Goal: Task Accomplishment & Management: Manage account settings

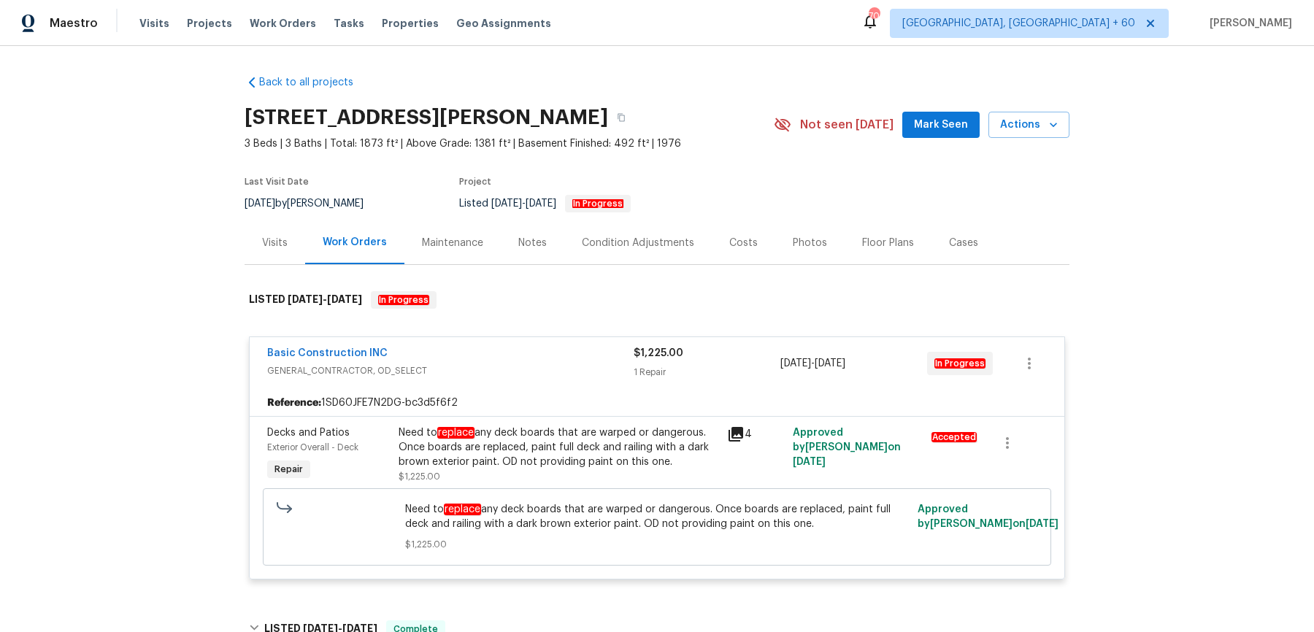
click at [288, 31] on div "Visits Projects Work Orders Tasks Properties Geo Assignments" at bounding box center [353, 23] width 429 height 29
click at [289, 21] on span "Work Orders" at bounding box center [283, 23] width 66 height 15
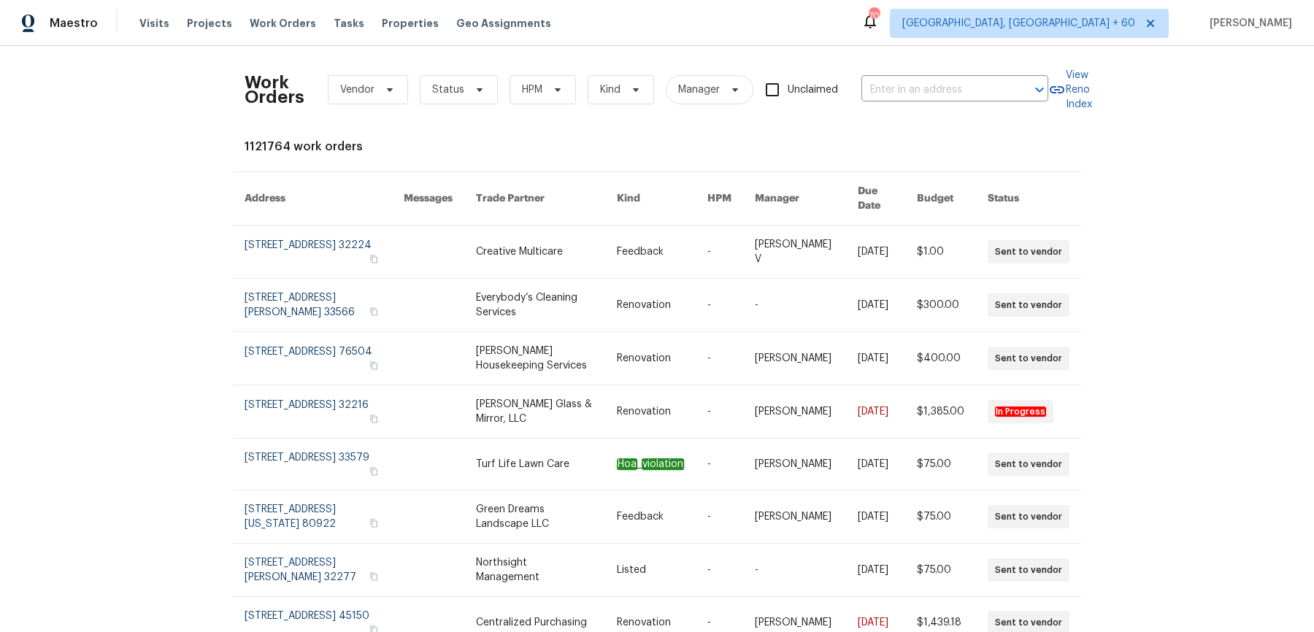
click at [970, 108] on div "Work Orders Vendor Status HPM Kind Manager Unclaimed ​" at bounding box center [647, 90] width 804 height 64
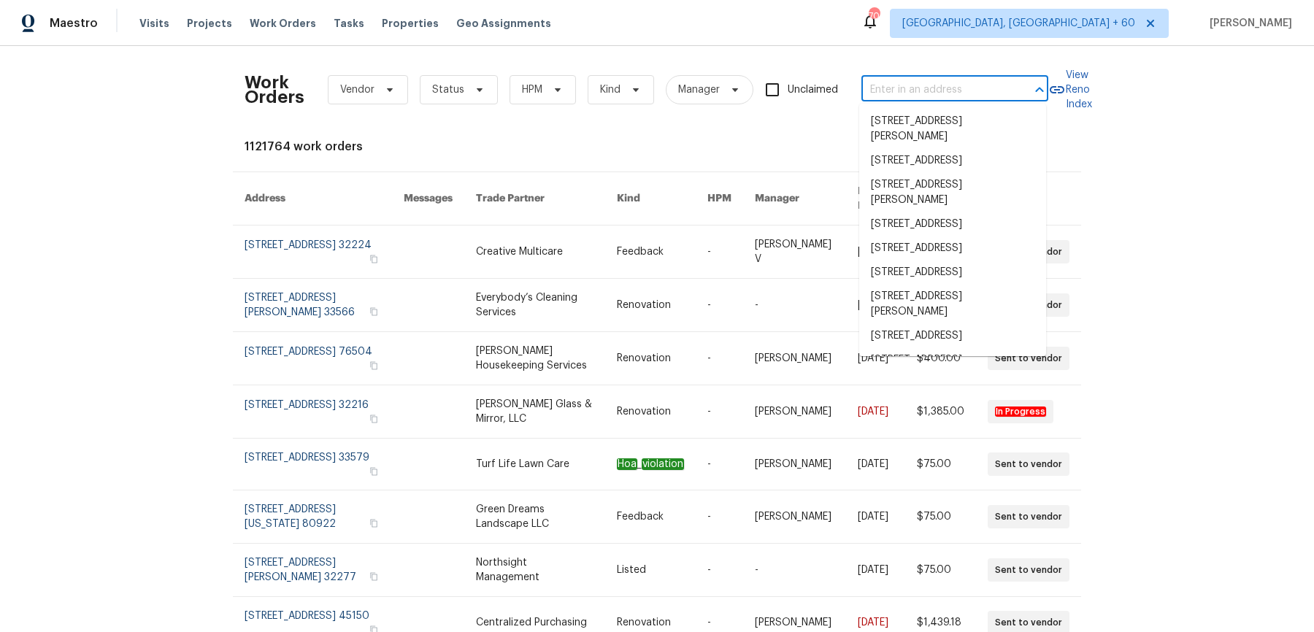
click at [970, 95] on input "text" at bounding box center [934, 90] width 146 height 23
paste input "111 Harper Rd McDonough, GA 30252"
type input "111 Harper Rd McDonough, GA 30252"
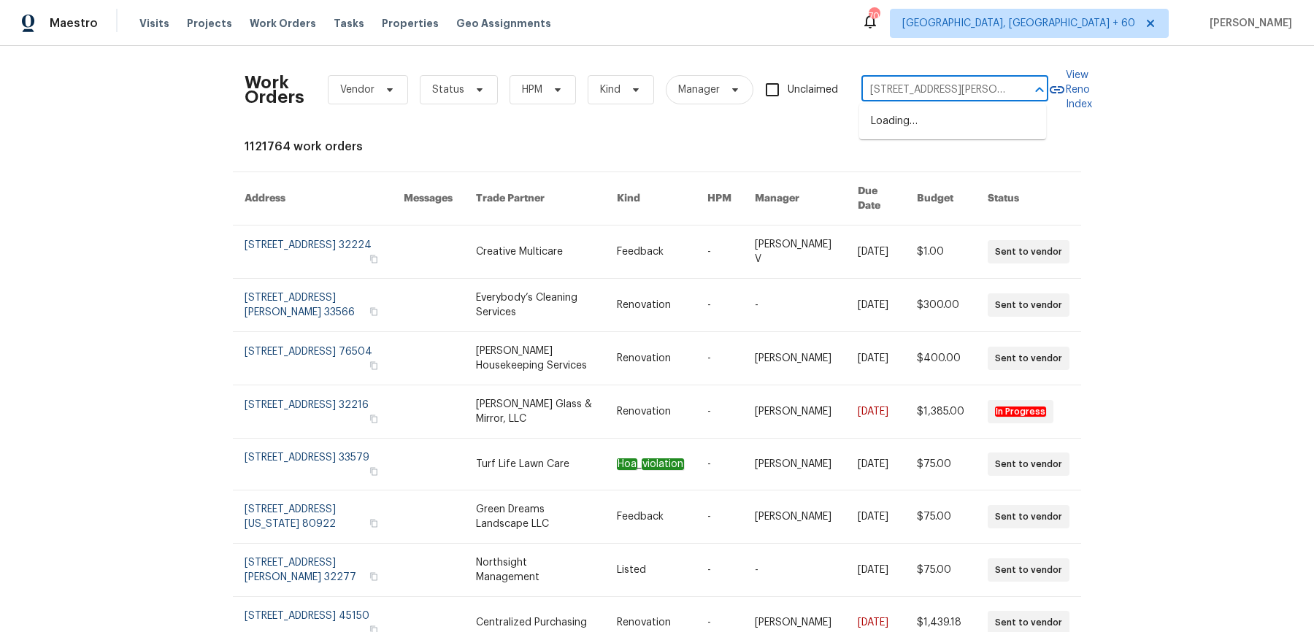
scroll to position [0, 40]
click at [952, 134] on li "111 Harper Rd, McDonough, GA 30252" at bounding box center [952, 129] width 187 height 39
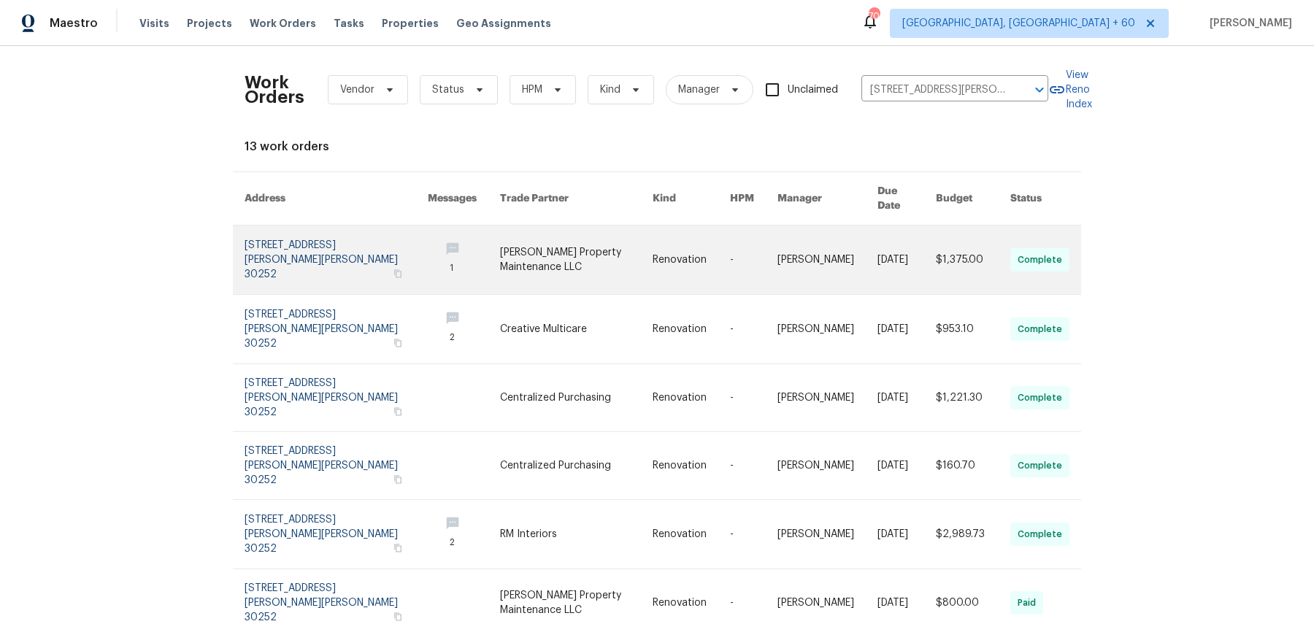
click at [788, 246] on link at bounding box center [828, 260] width 100 height 69
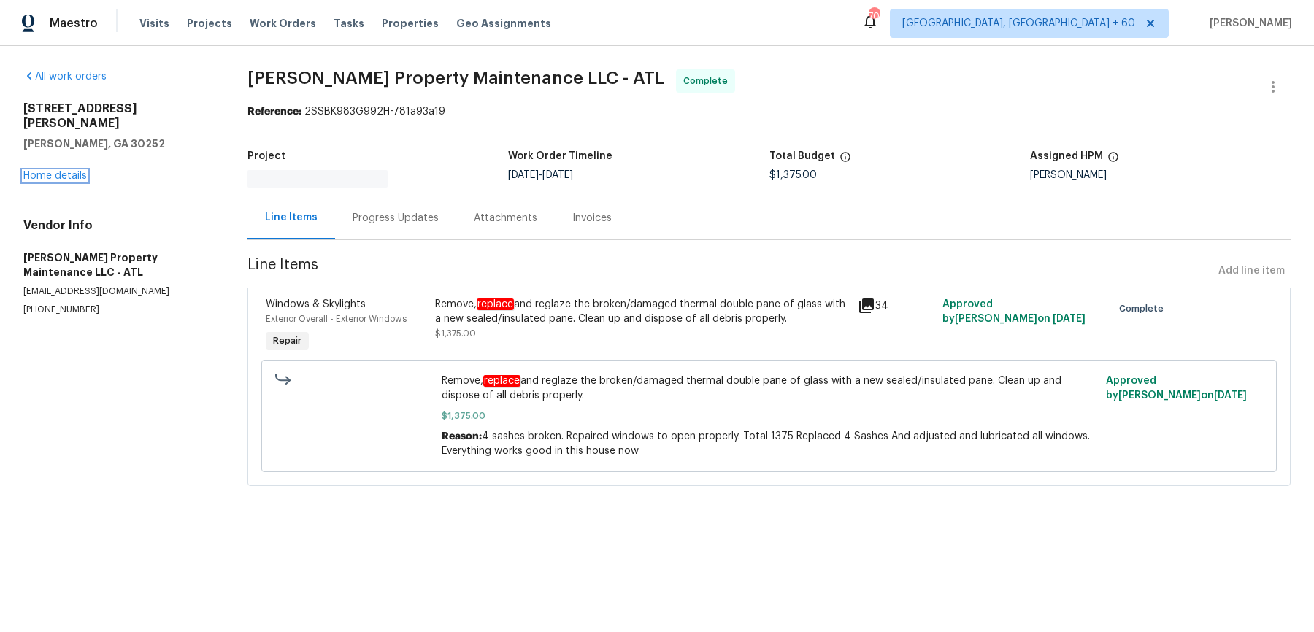
click at [75, 171] on link "Home details" at bounding box center [55, 176] width 64 height 10
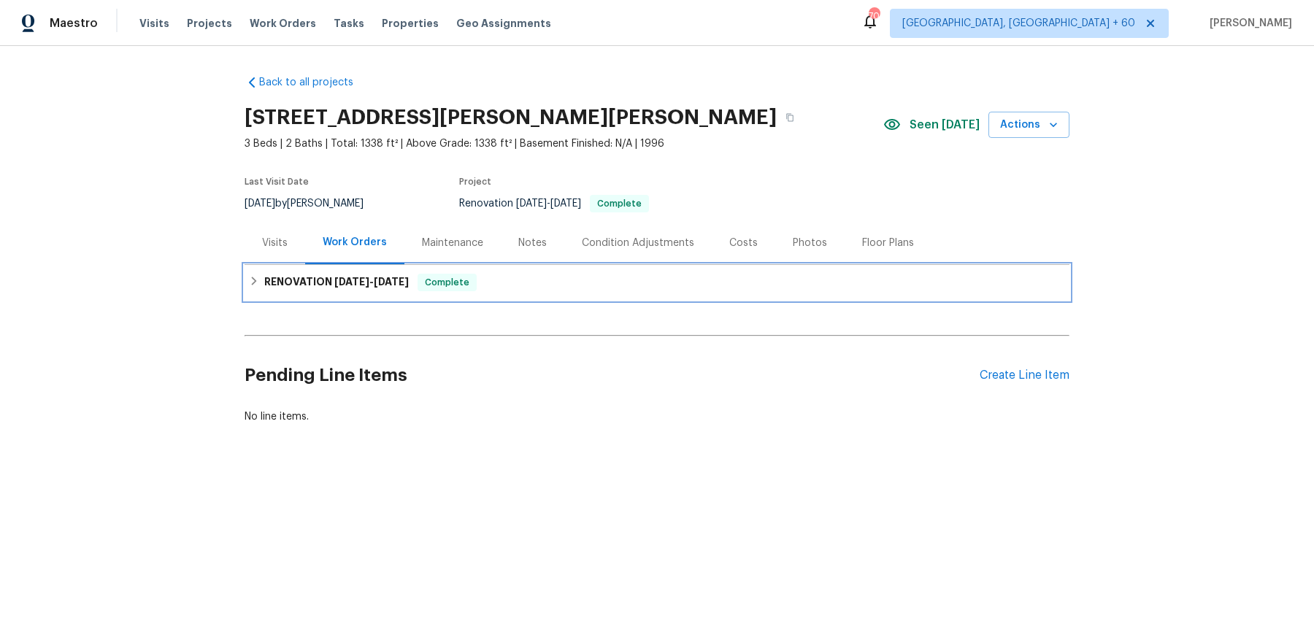
click at [493, 297] on div "RENOVATION 8/22/25 - 9/19/25 Complete" at bounding box center [657, 282] width 825 height 35
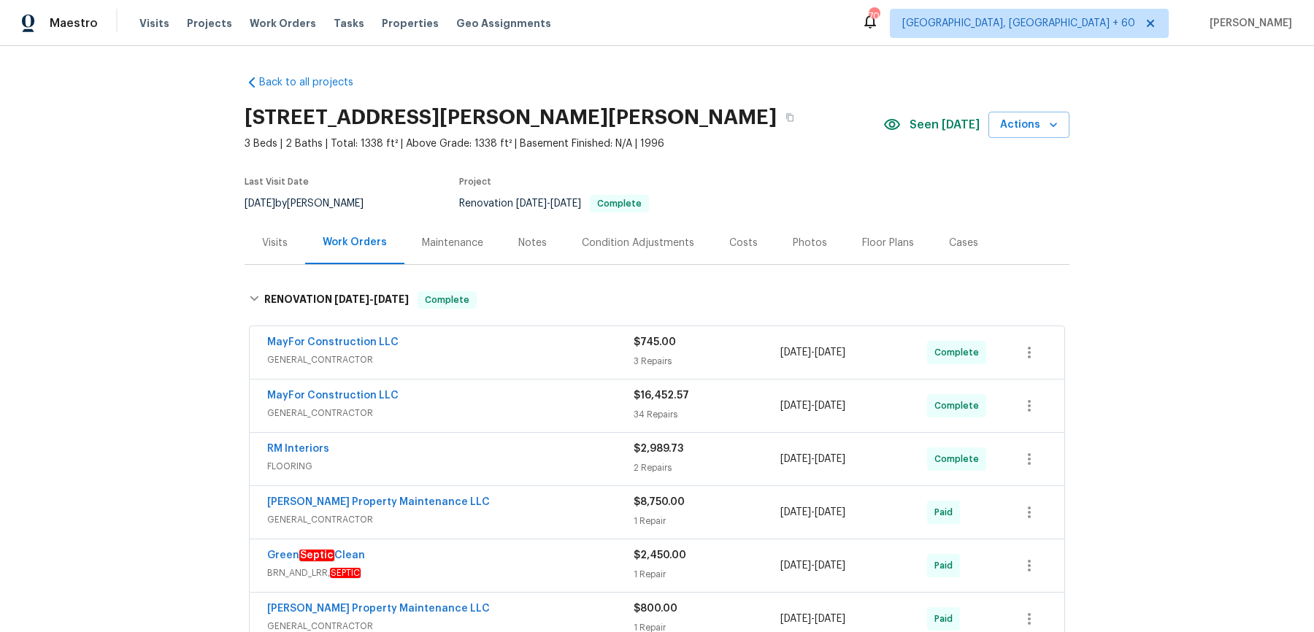
click at [525, 365] on span "GENERAL_CONTRACTOR" at bounding box center [450, 360] width 366 height 15
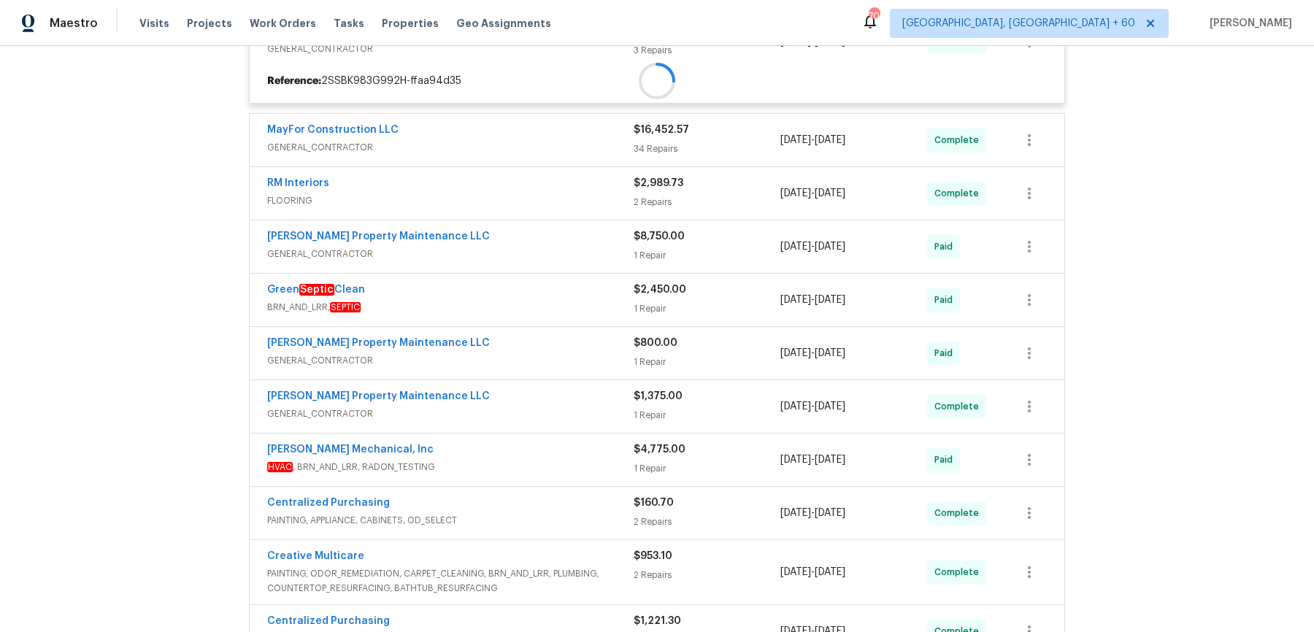
scroll to position [326, 0]
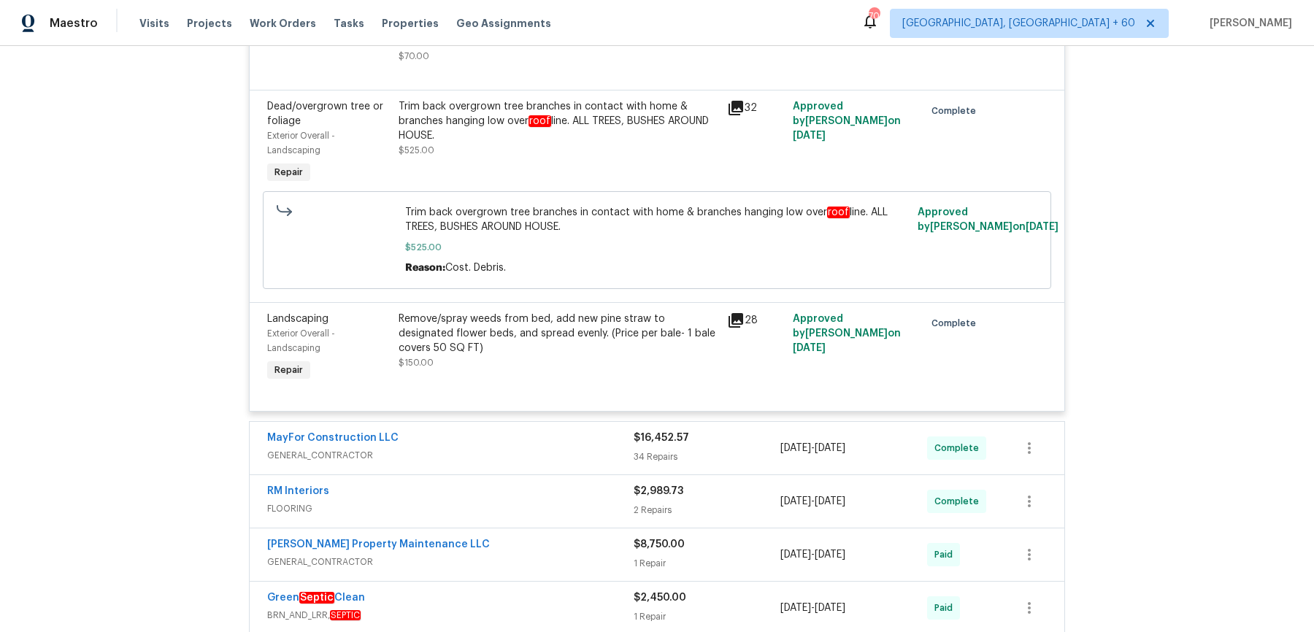
click at [528, 451] on span "GENERAL_CONTRACTOR" at bounding box center [450, 455] width 366 height 15
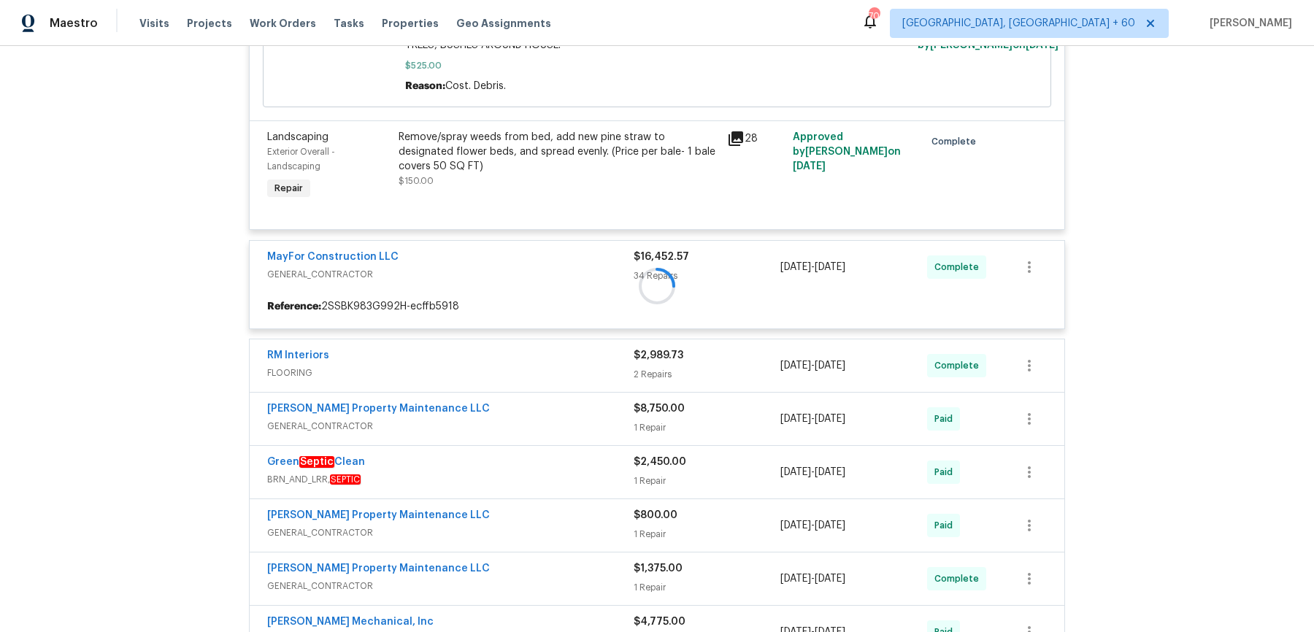
scroll to position [648, 0]
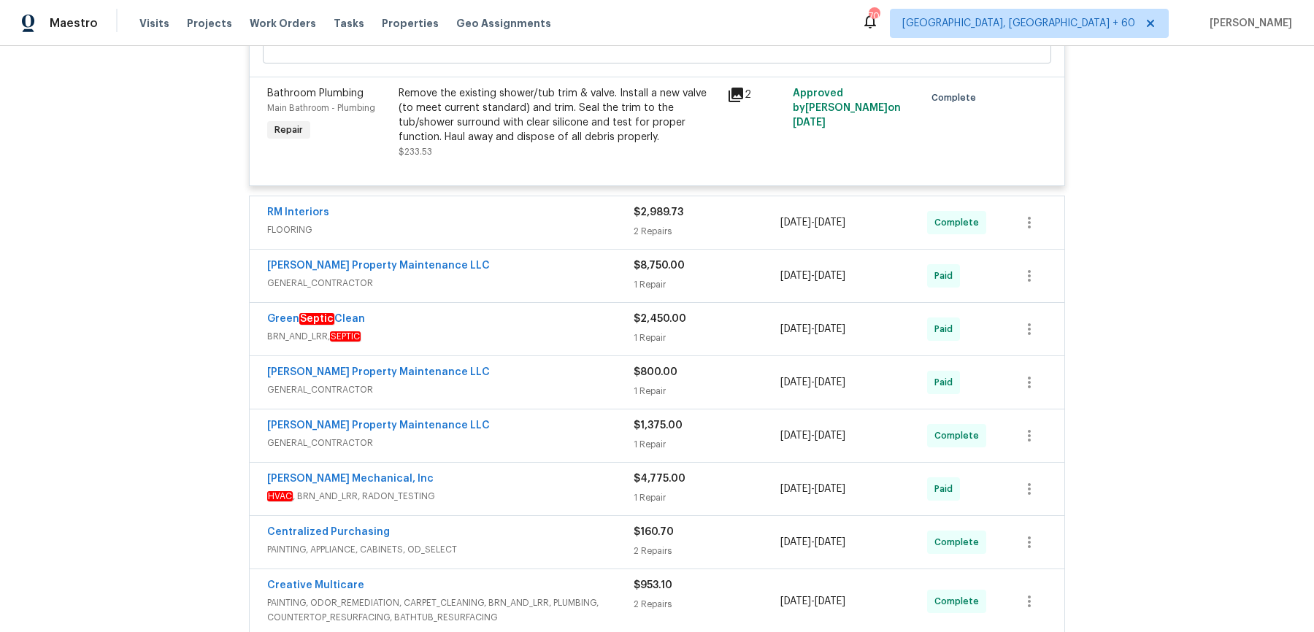
click at [567, 205] on div "RM Interiors" at bounding box center [450, 214] width 366 height 18
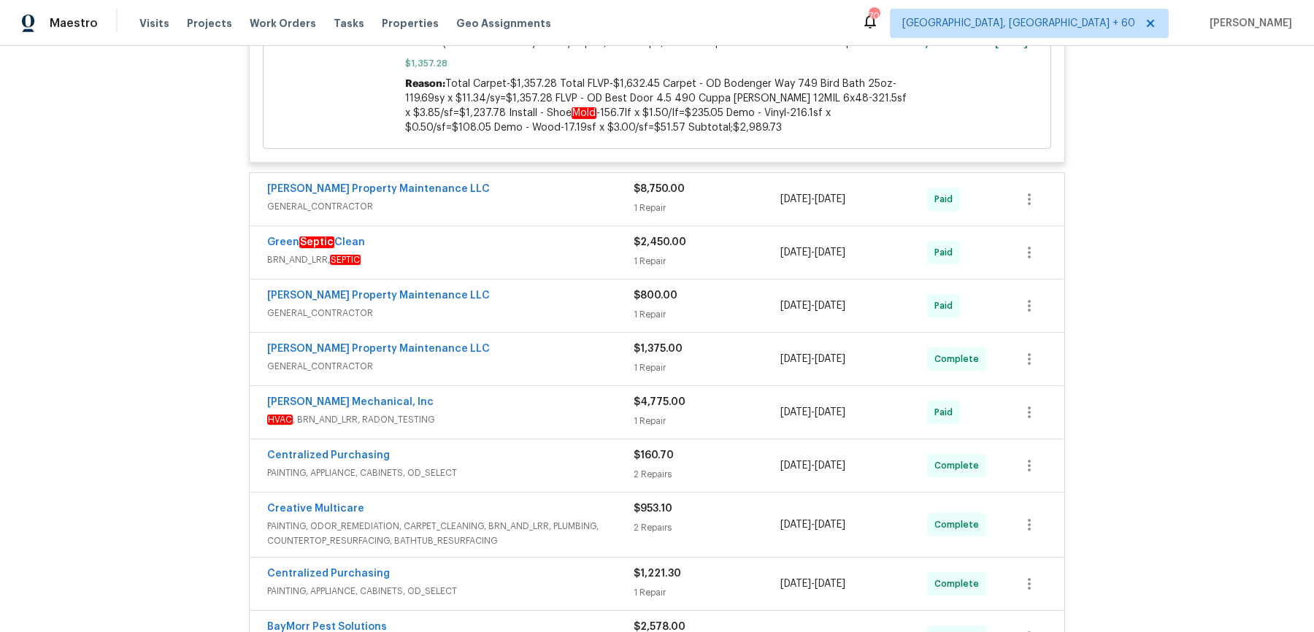
click at [567, 199] on span "GENERAL_CONTRACTOR" at bounding box center [450, 206] width 366 height 15
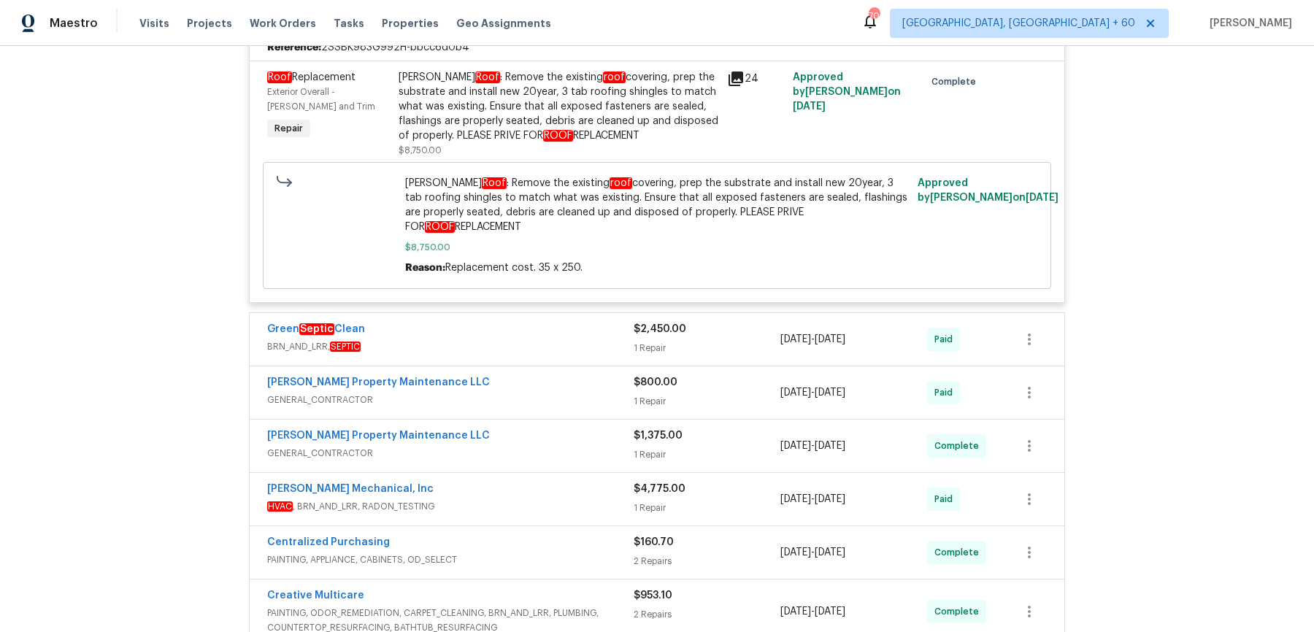
click at [540, 322] on div "Green Septic Clean" at bounding box center [450, 331] width 366 height 18
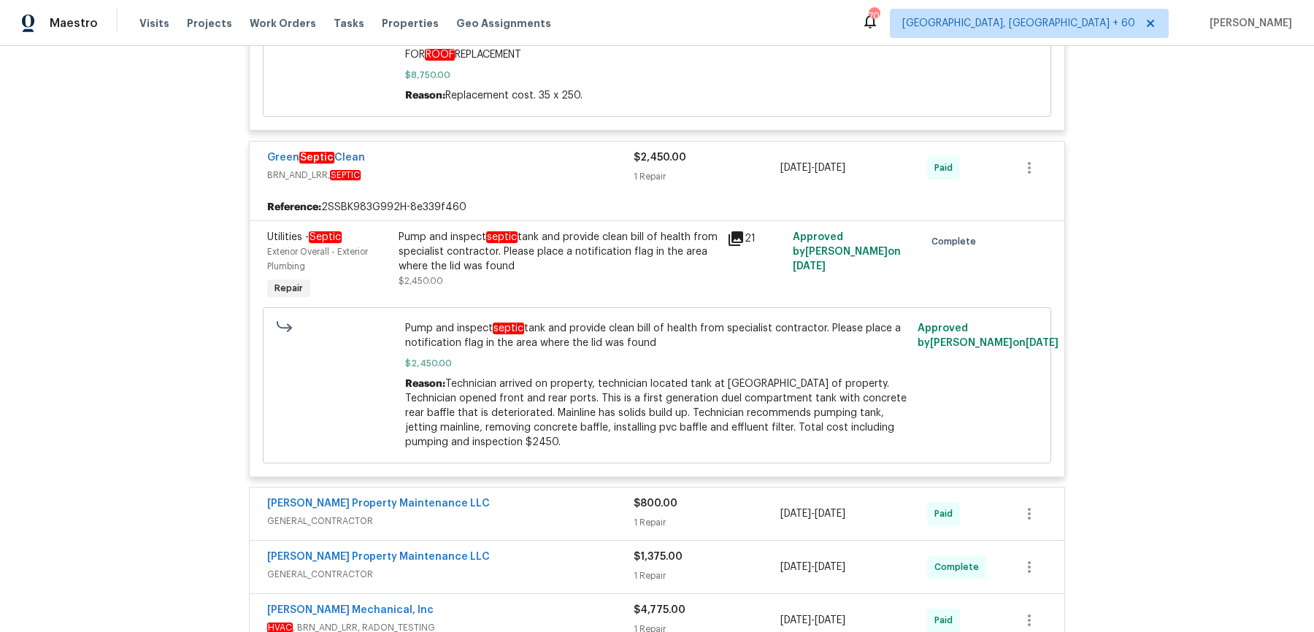
scroll to position [6286, 0]
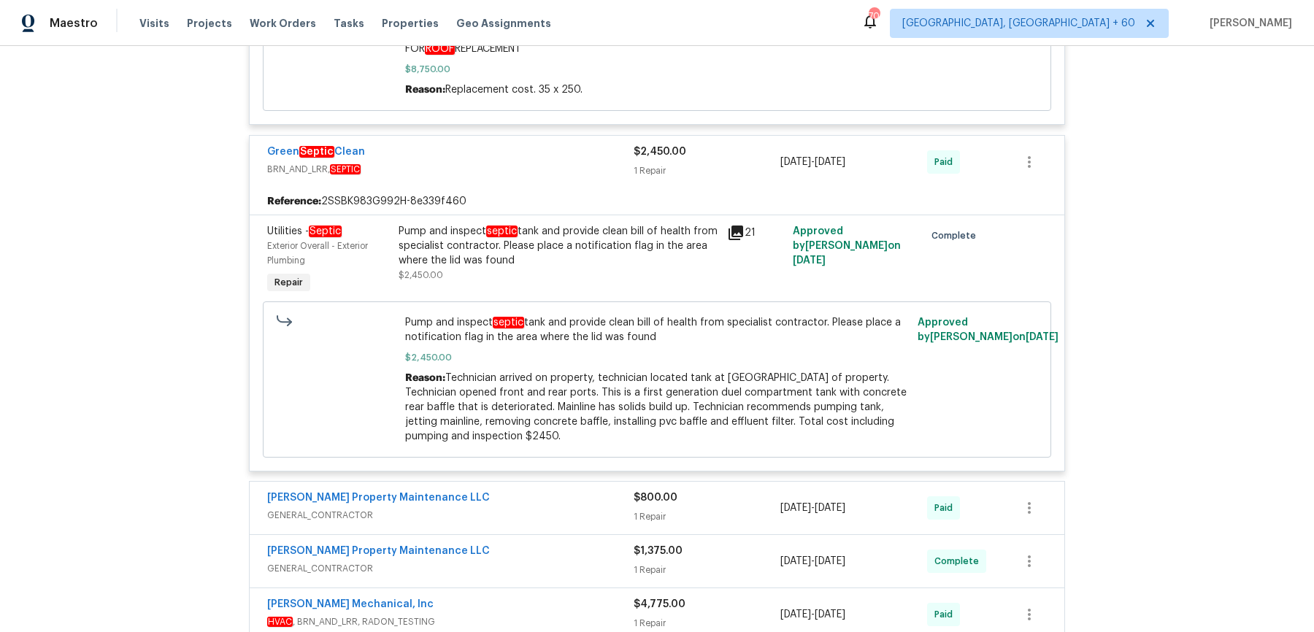
click at [496, 491] on div "Glen Property Maintenance LLC GENERAL_CONTRACTOR" at bounding box center [450, 508] width 366 height 35
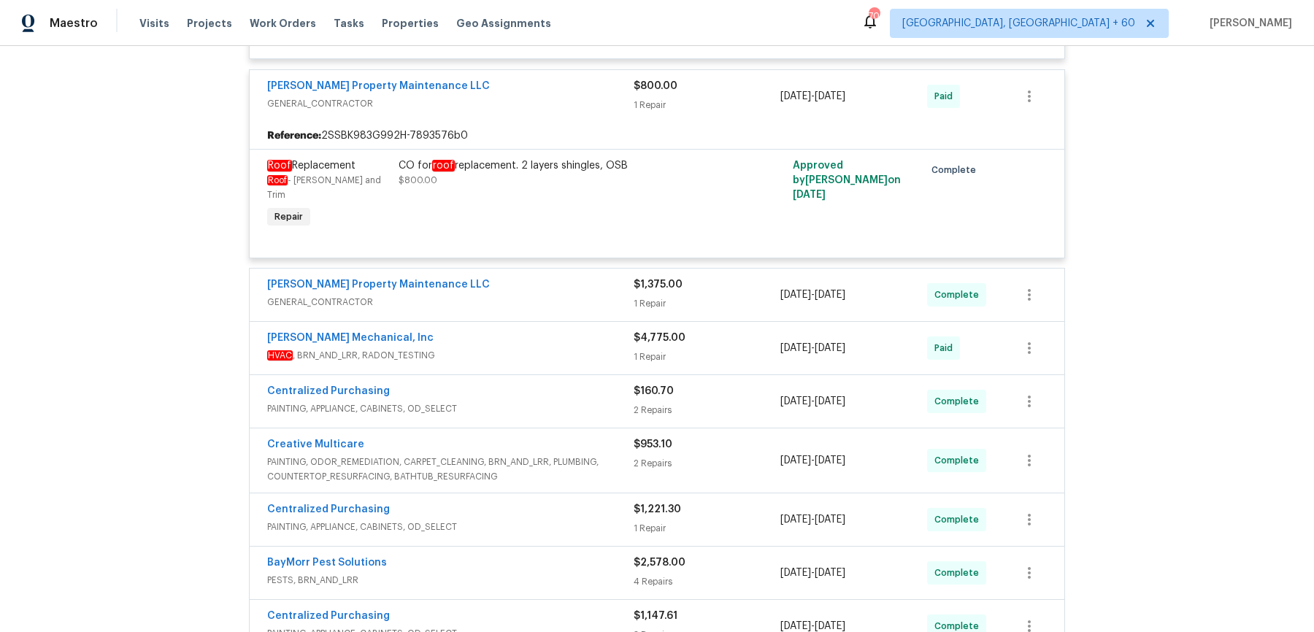
click at [577, 295] on span "GENERAL_CONTRACTOR" at bounding box center [450, 302] width 366 height 15
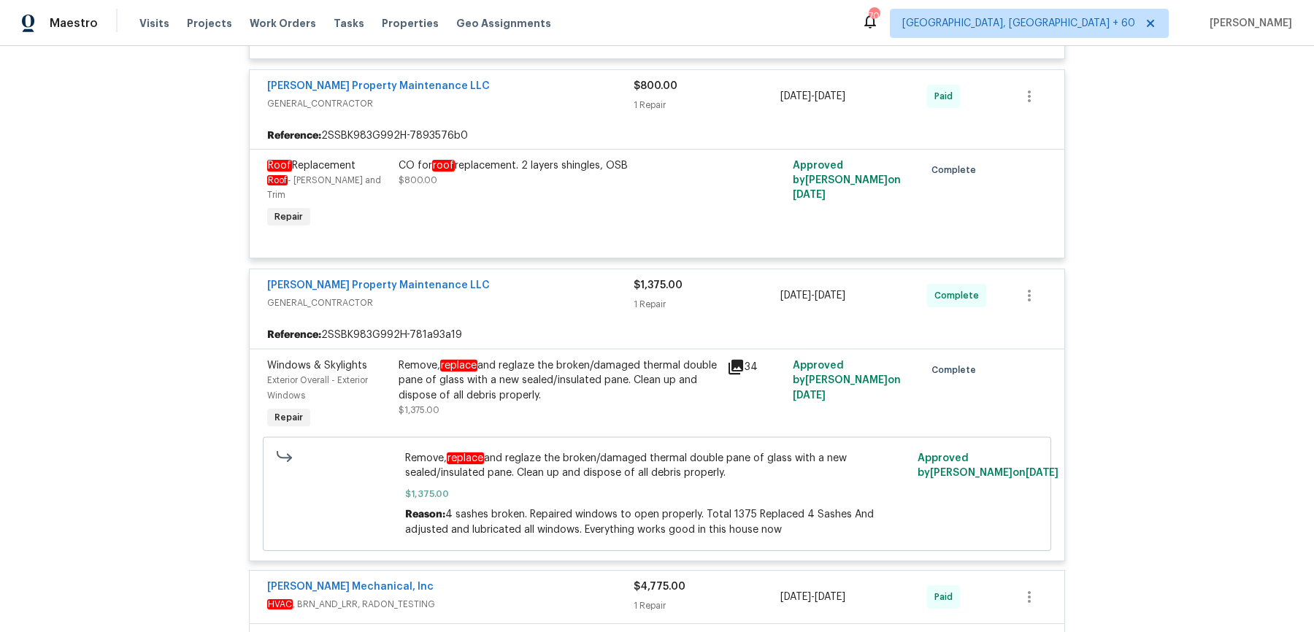
scroll to position [6810, 0]
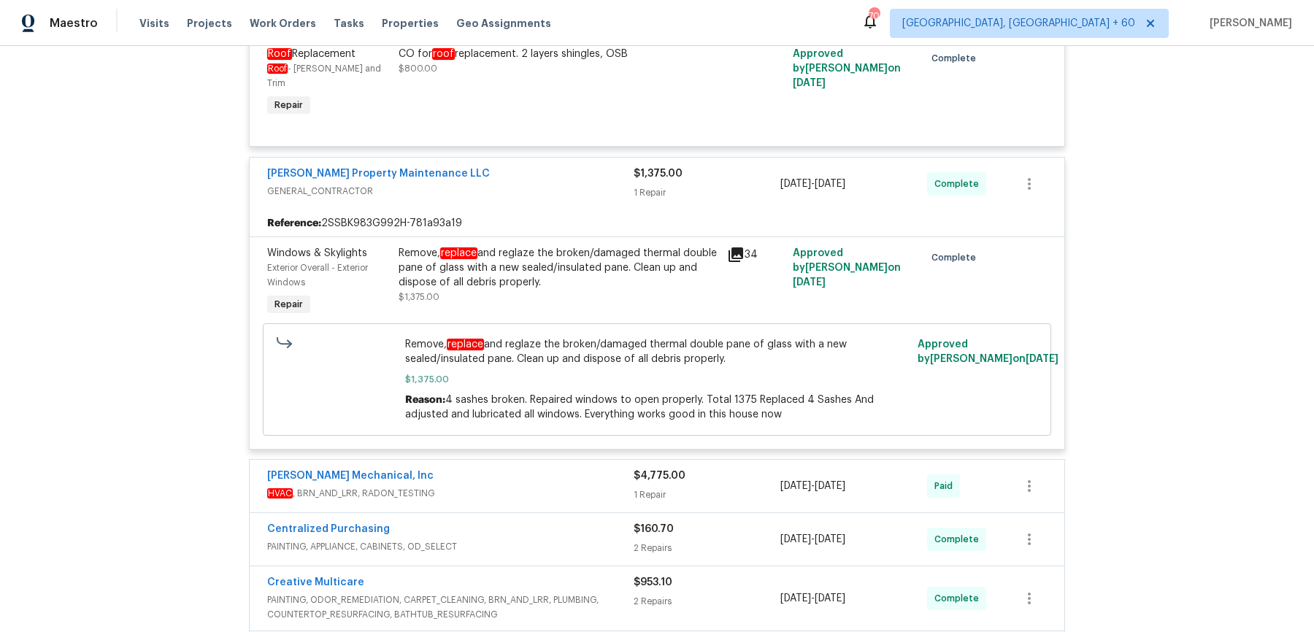
click at [567, 469] on div "JH Martin Mechanical, Inc HVAC , BRN_AND_LRR, RADON_TESTING" at bounding box center [450, 486] width 366 height 35
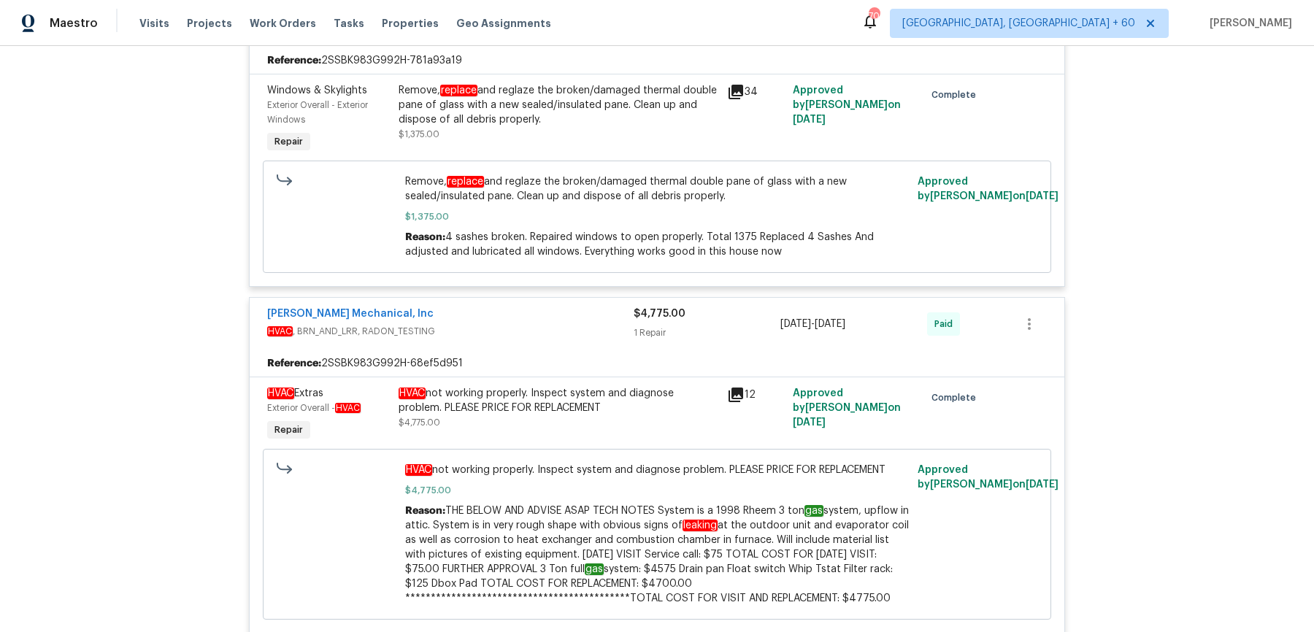
scroll to position [7418, 0]
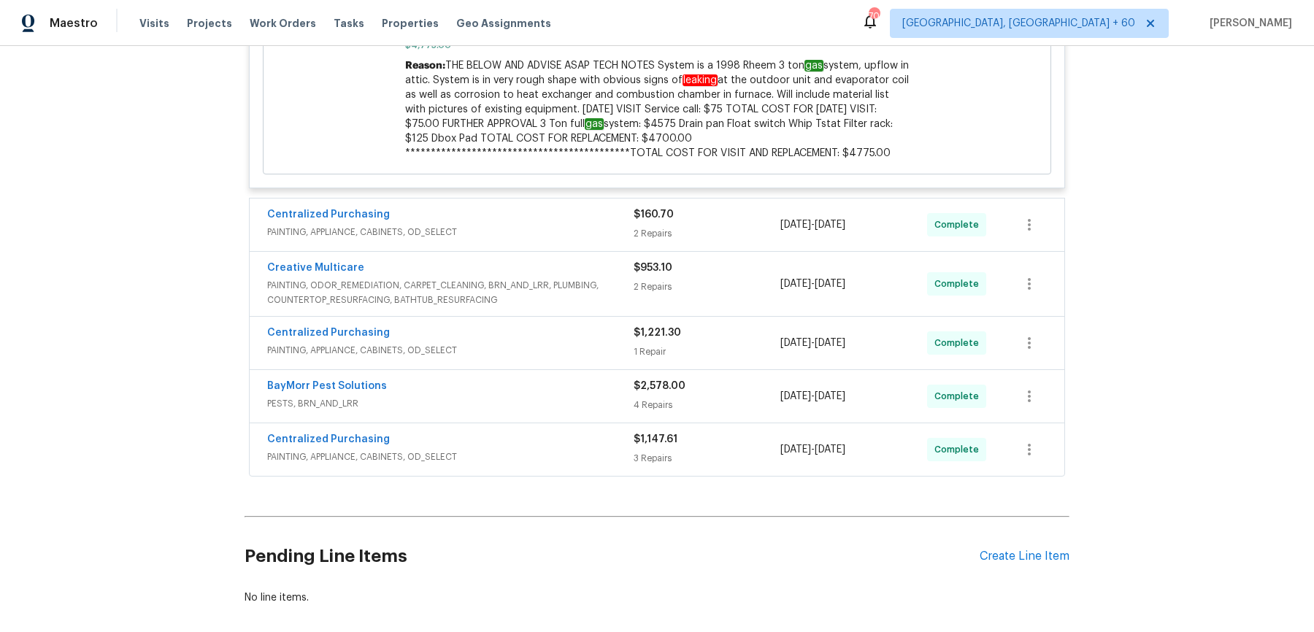
click at [604, 225] on span "PAINTING, APPLIANCE, CABINETS, OD_SELECT" at bounding box center [450, 232] width 366 height 15
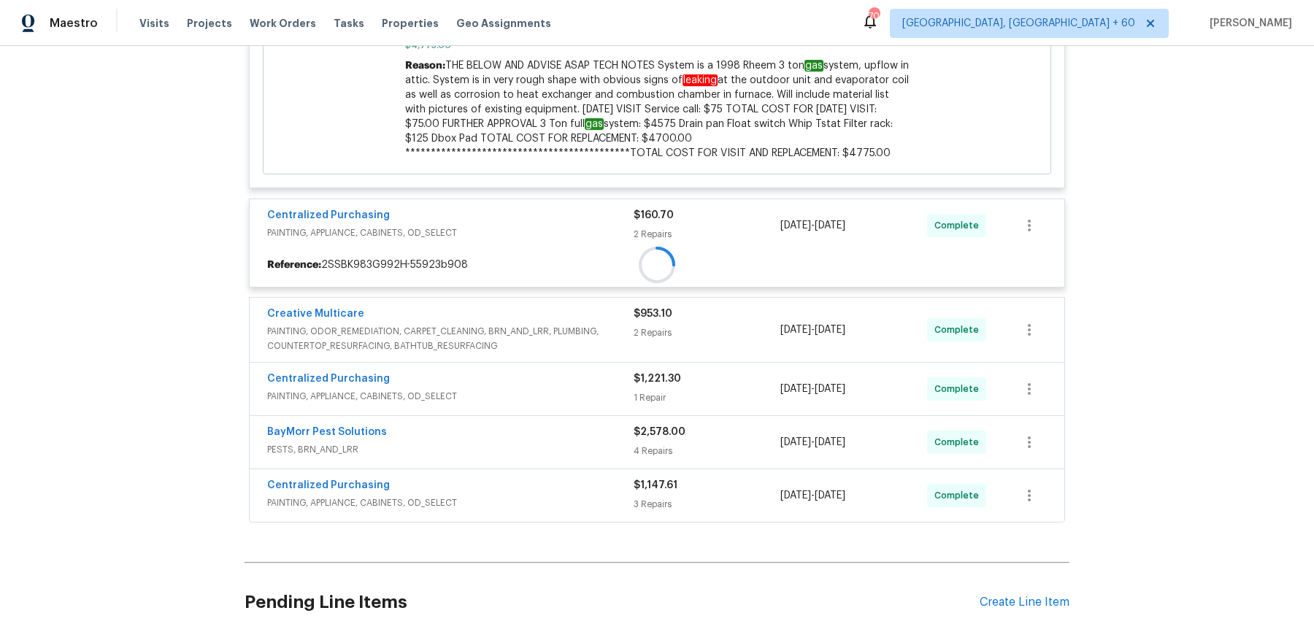
click at [604, 226] on span "PAINTING, APPLIANCE, CABINETS, OD_SELECT" at bounding box center [450, 233] width 366 height 15
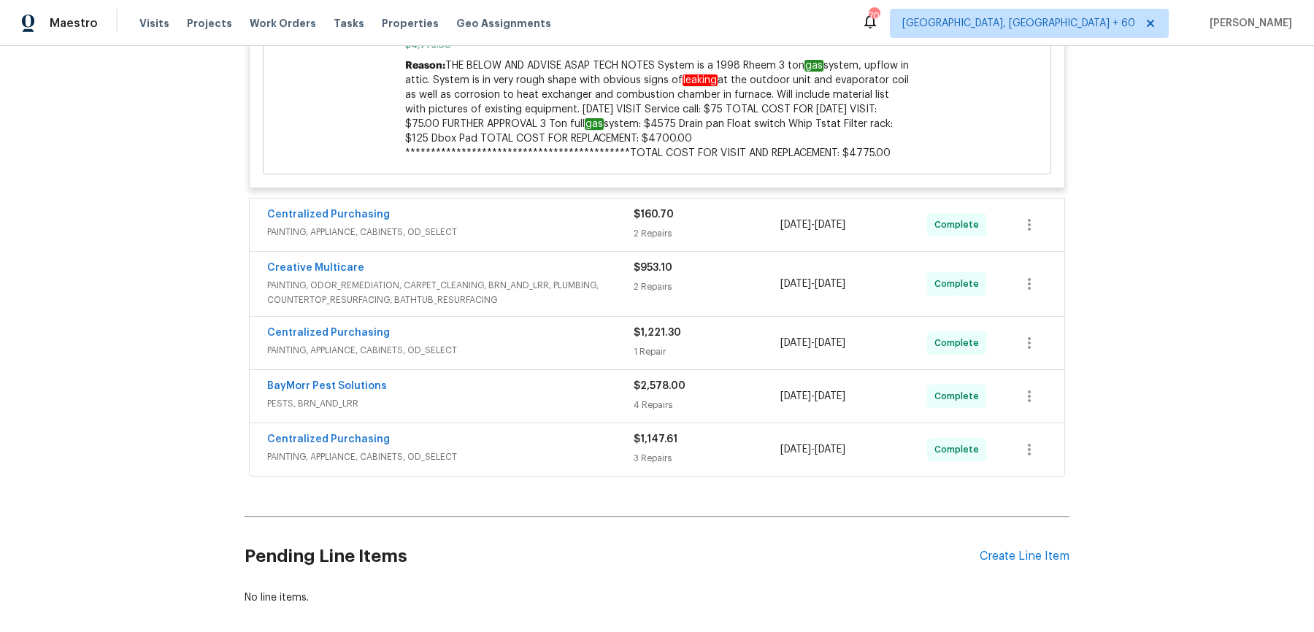
click at [582, 252] on div "Creative Multicare PAINTING, ODOR_REMEDIATION, CARPET_CLEANING, BRN_AND_LRR, PL…" at bounding box center [657, 284] width 815 height 64
click at [582, 225] on span "PAINTING, APPLIANCE, CABINETS, OD_SELECT" at bounding box center [450, 232] width 366 height 15
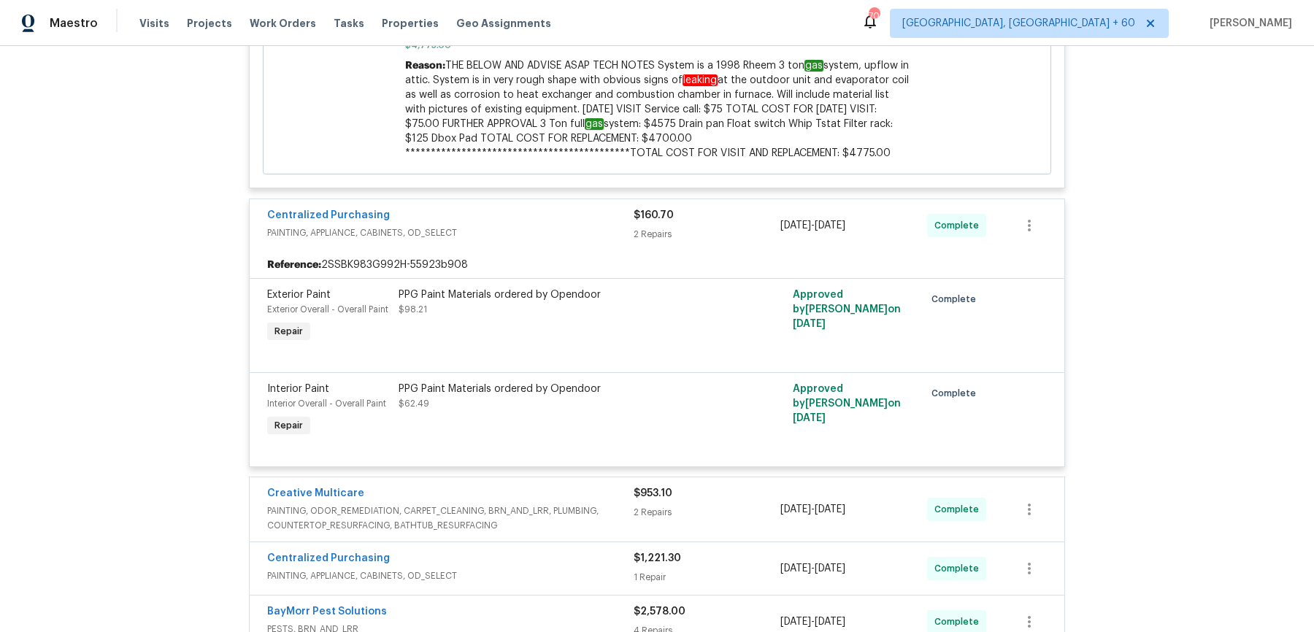
click at [616, 504] on span "PAINTING, ODOR_REMEDIATION, CARPET_CLEANING, BRN_AND_LRR, PLUMBING, COUNTERTOP_…" at bounding box center [450, 518] width 366 height 29
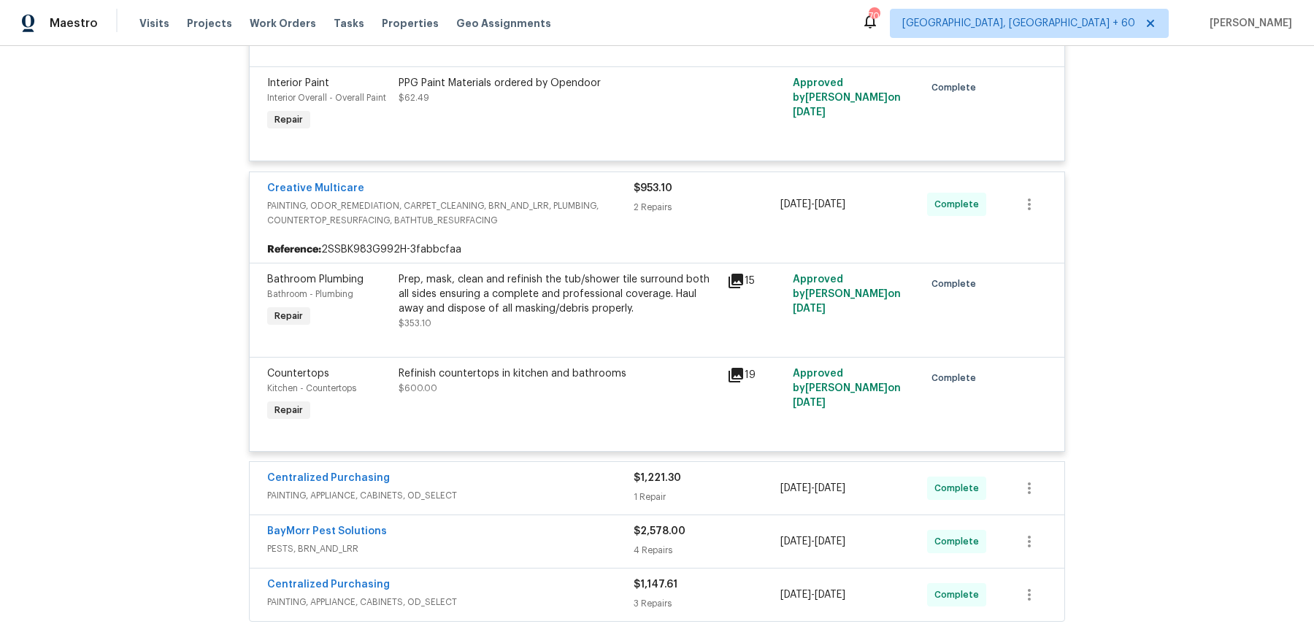
scroll to position [7746, 0]
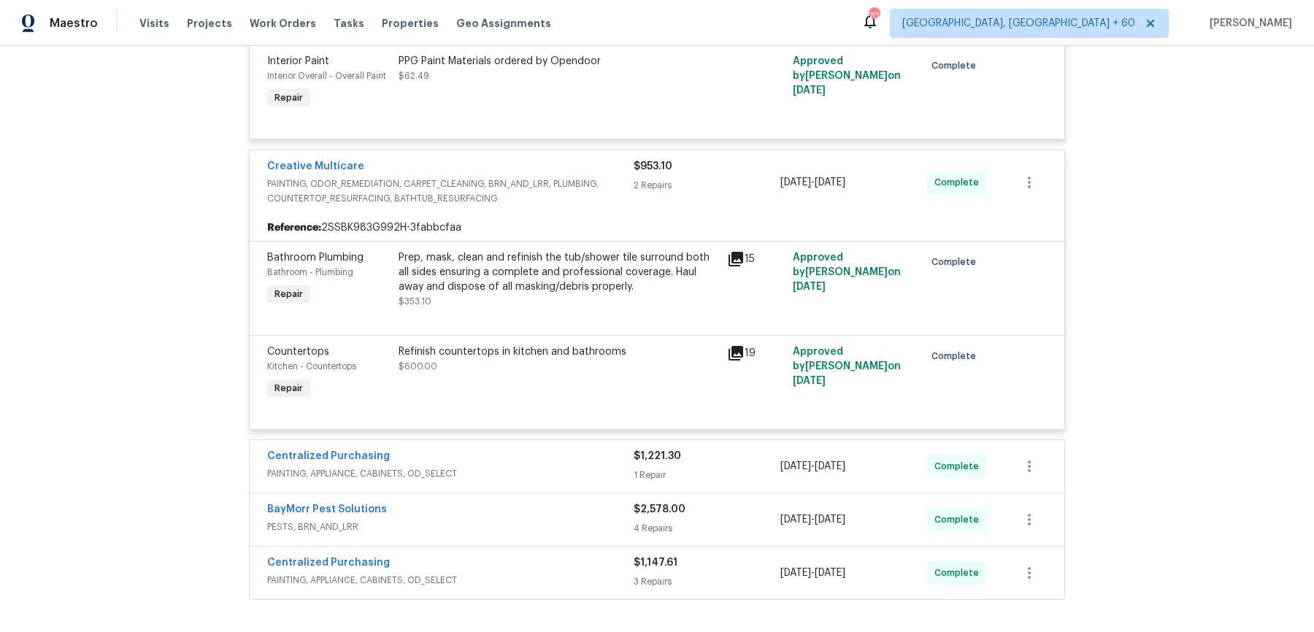
click at [610, 467] on span "PAINTING, APPLIANCE, CABINETS, OD_SELECT" at bounding box center [450, 474] width 366 height 15
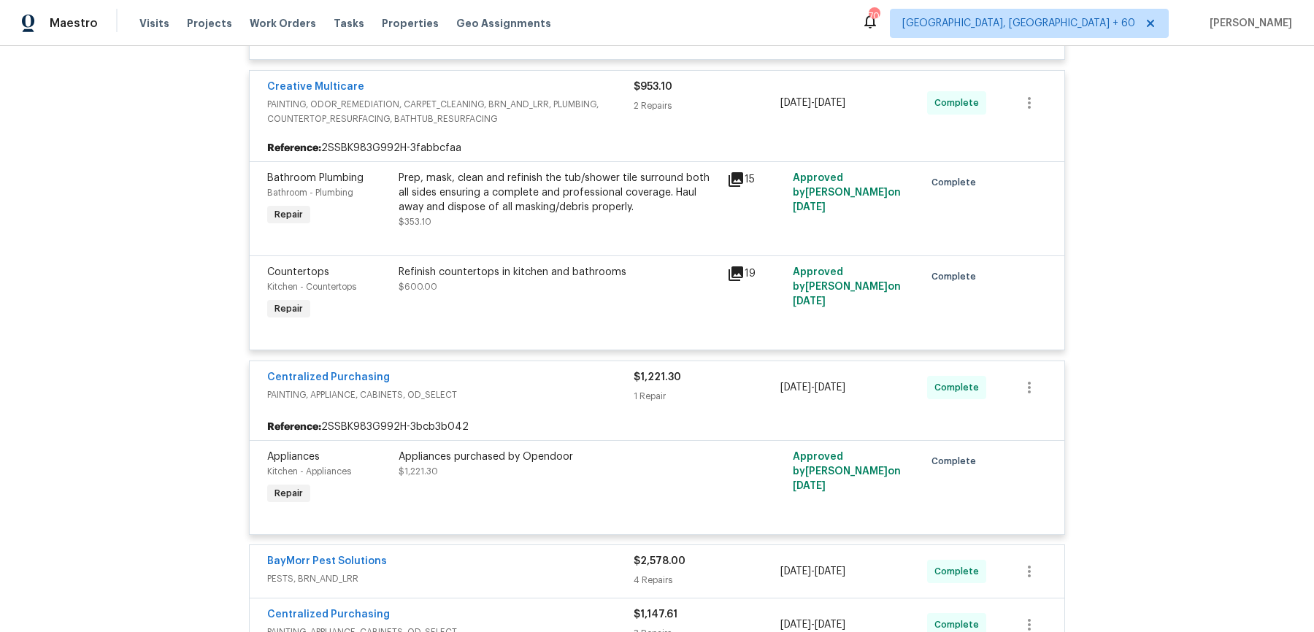
click at [584, 572] on span "PESTS, BRN_AND_LRR" at bounding box center [450, 579] width 366 height 15
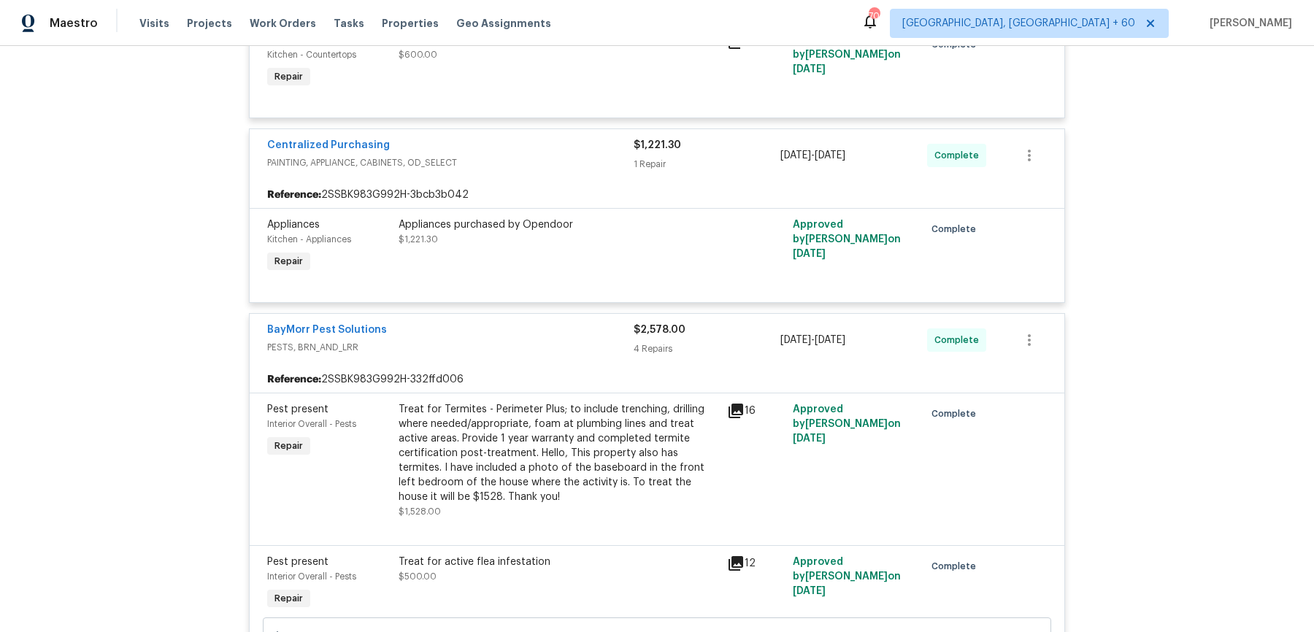
scroll to position [8698, 0]
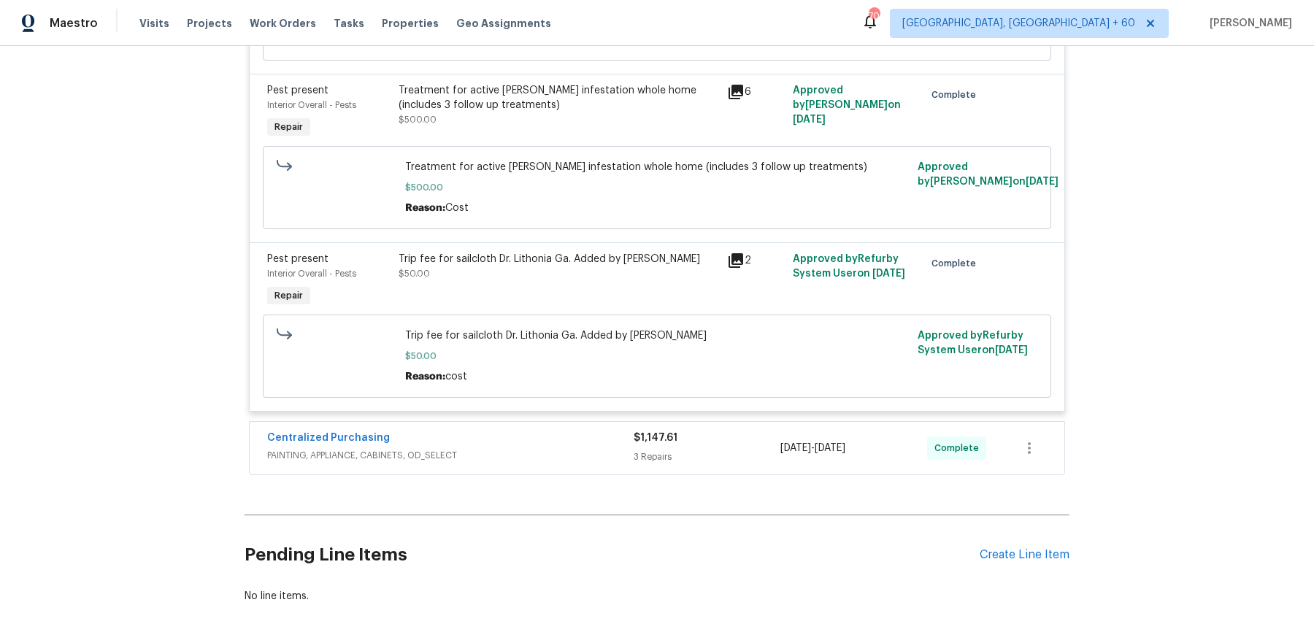
click at [592, 431] on div "Centralized Purchasing" at bounding box center [450, 440] width 366 height 18
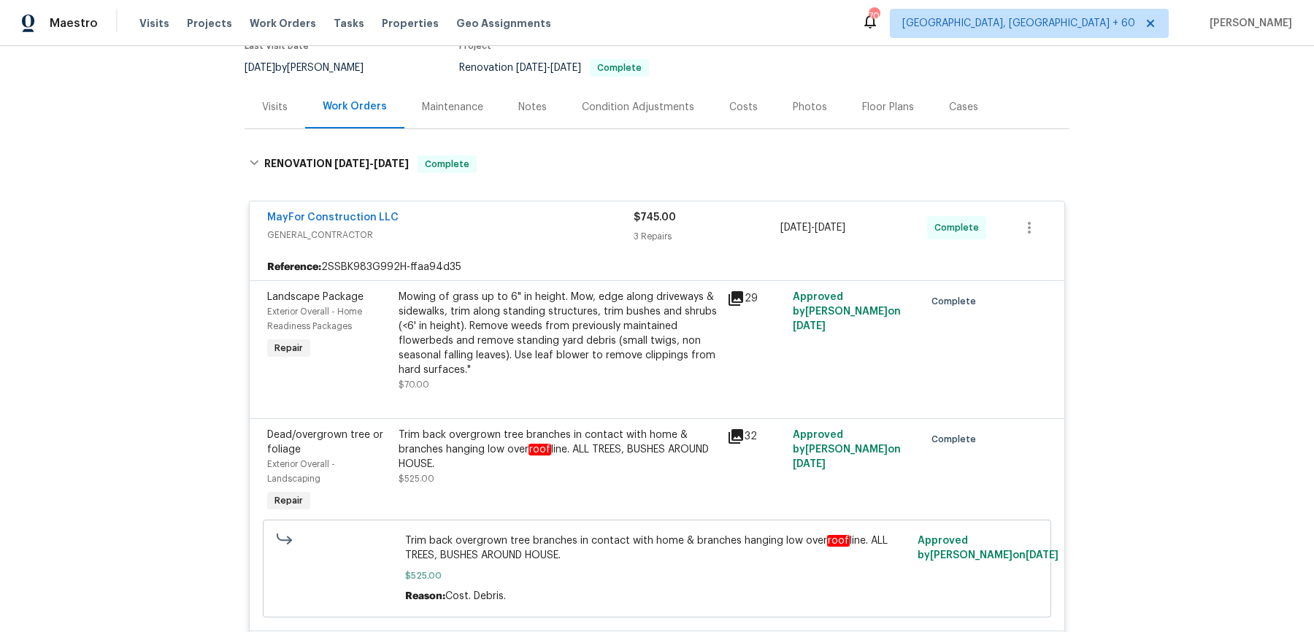
scroll to position [0, 0]
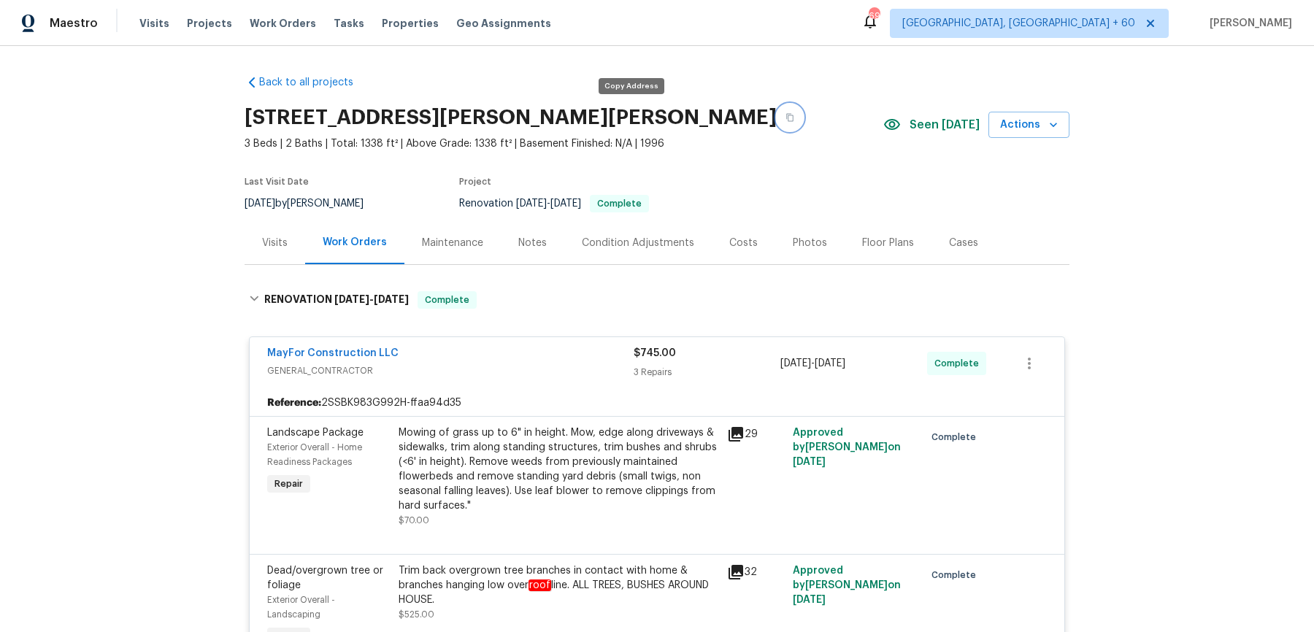
click at [777, 115] on button "button" at bounding box center [790, 117] width 26 height 26
click at [777, 123] on button "button" at bounding box center [790, 117] width 26 height 26
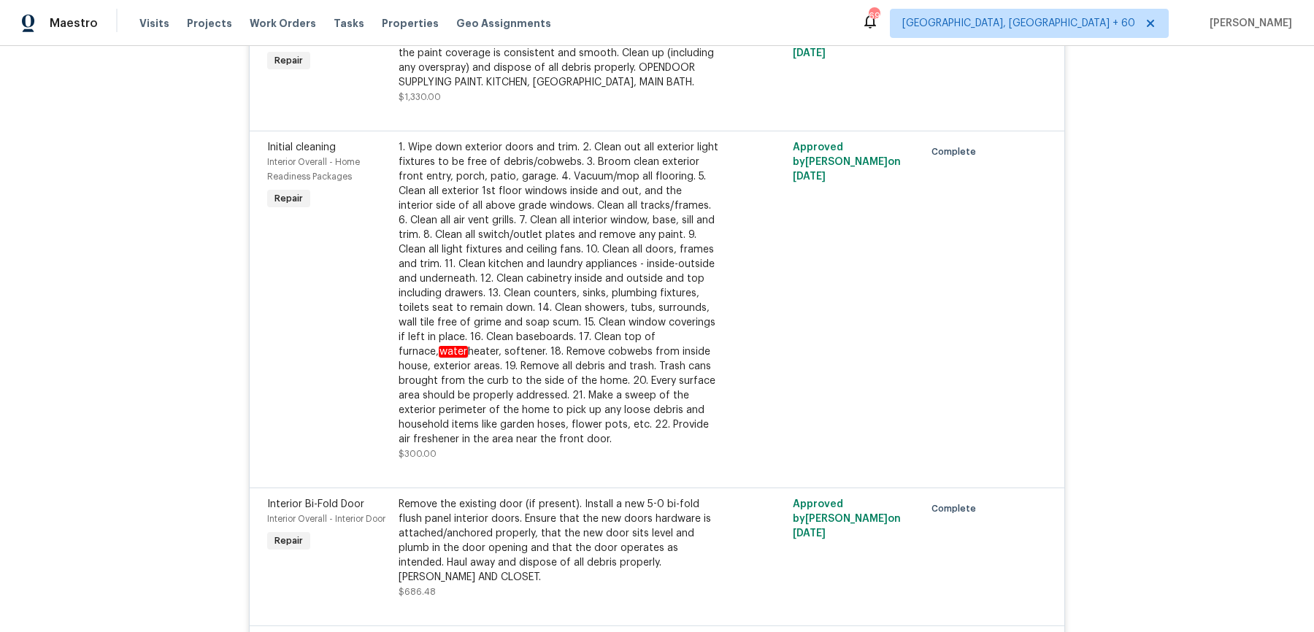
scroll to position [6046, 0]
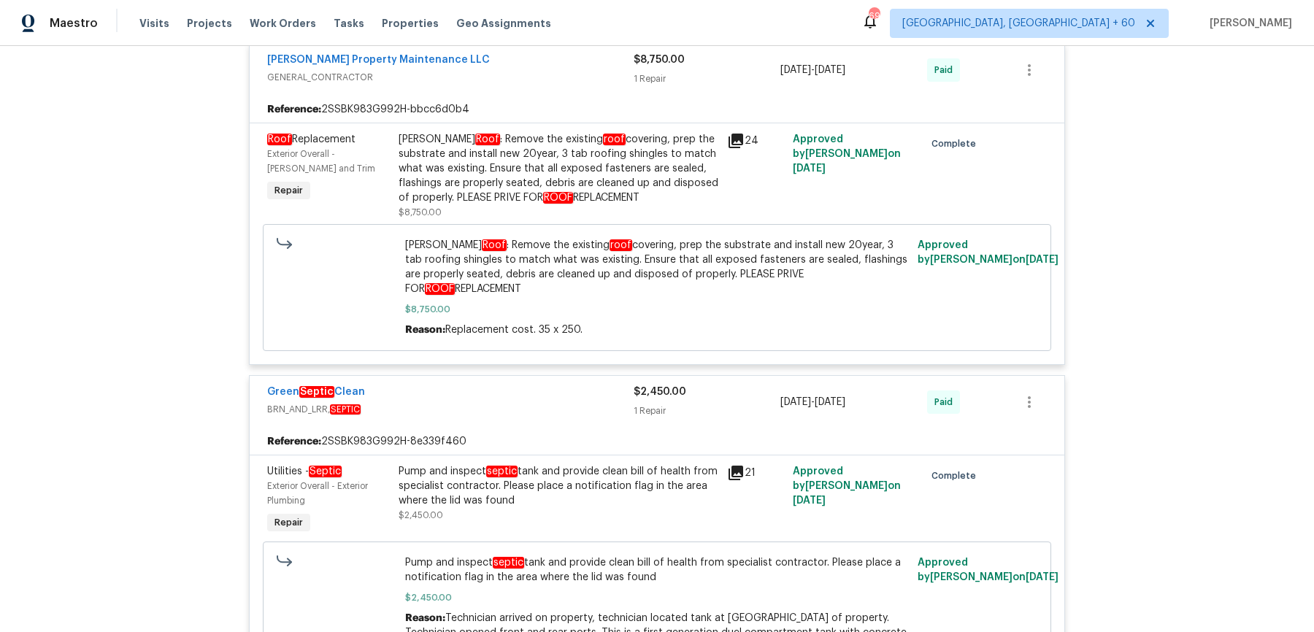
click at [513, 464] on div "Pump and inspect septic tank and provide clean bill of health from specialist c…" at bounding box center [559, 486] width 320 height 44
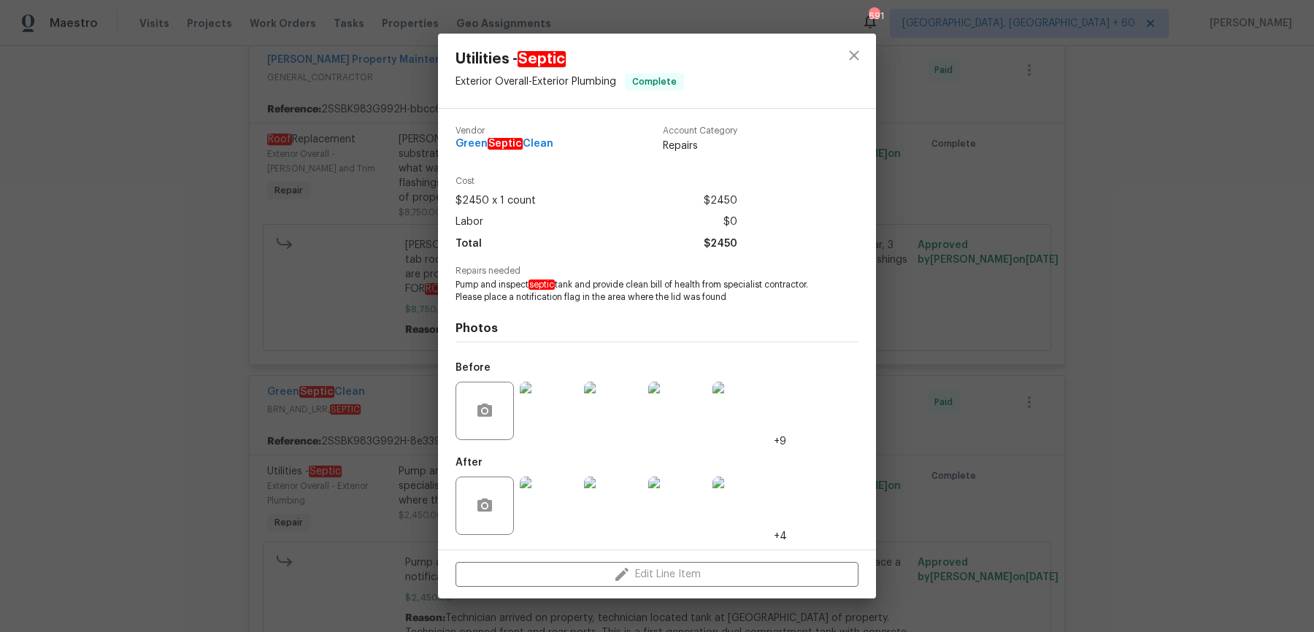
click at [564, 509] on img at bounding box center [549, 506] width 58 height 58
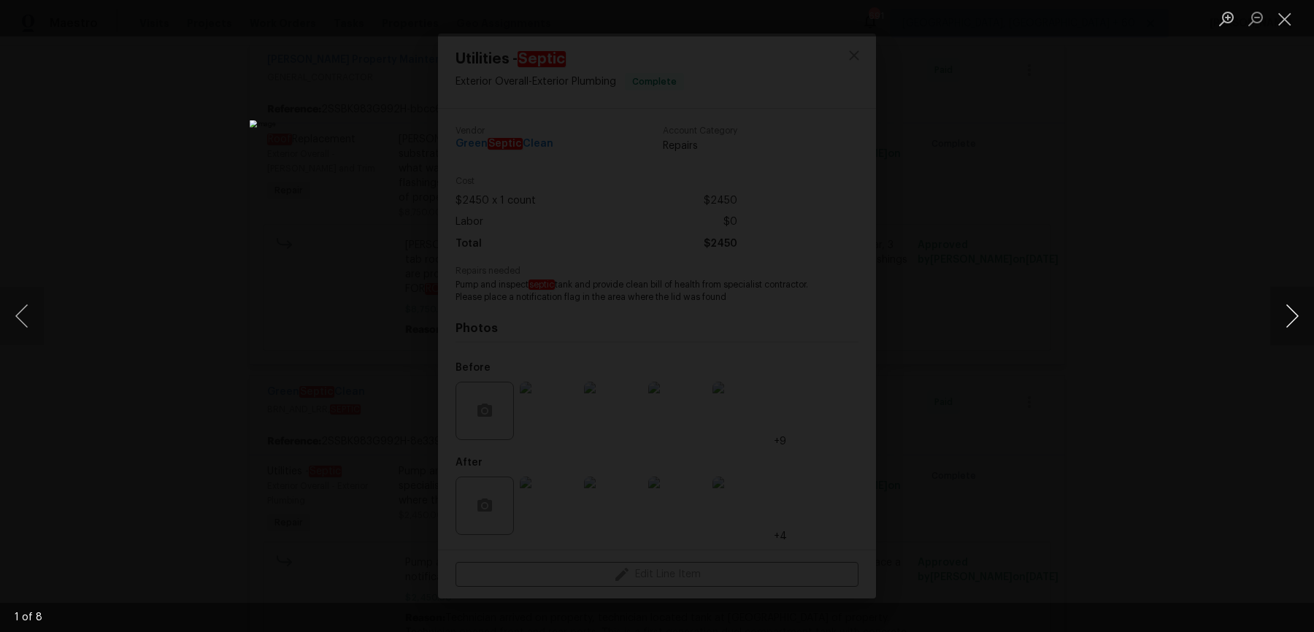
click at [1299, 312] on button "Next image" at bounding box center [1292, 316] width 44 height 58
click at [1299, 315] on button "Next image" at bounding box center [1292, 316] width 44 height 58
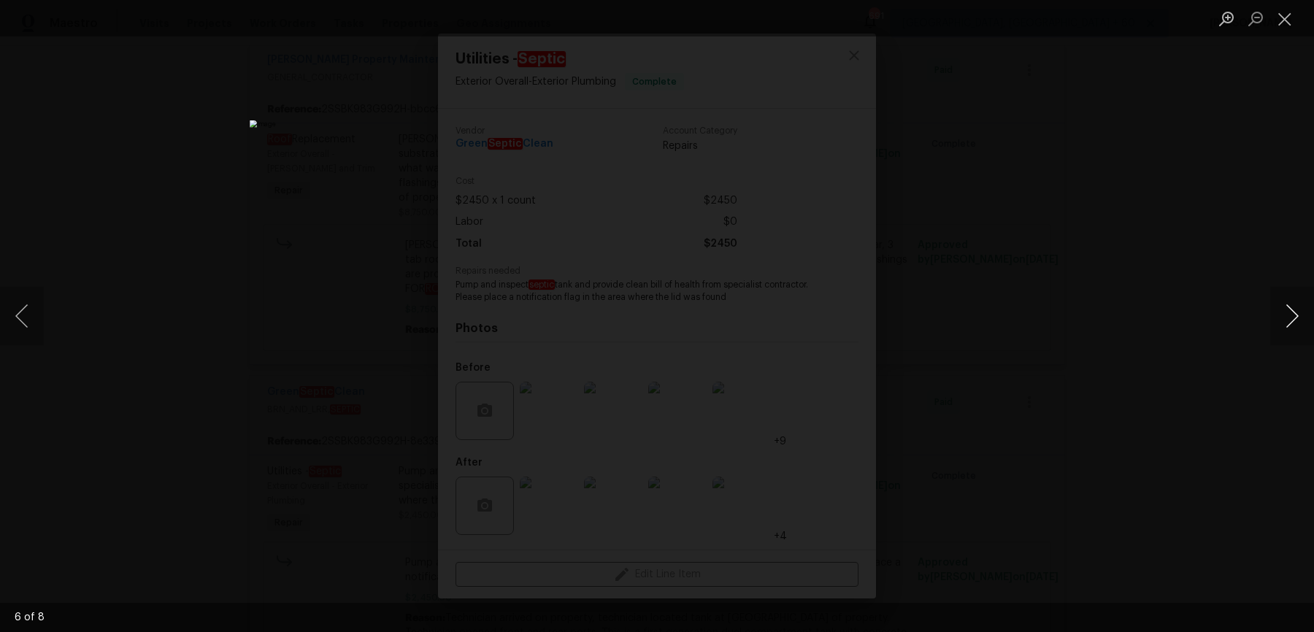
click at [1299, 315] on button "Next image" at bounding box center [1292, 316] width 44 height 58
click at [1300, 315] on button "Next image" at bounding box center [1292, 316] width 44 height 58
click at [1264, 242] on div "Lightbox" at bounding box center [657, 316] width 1314 height 632
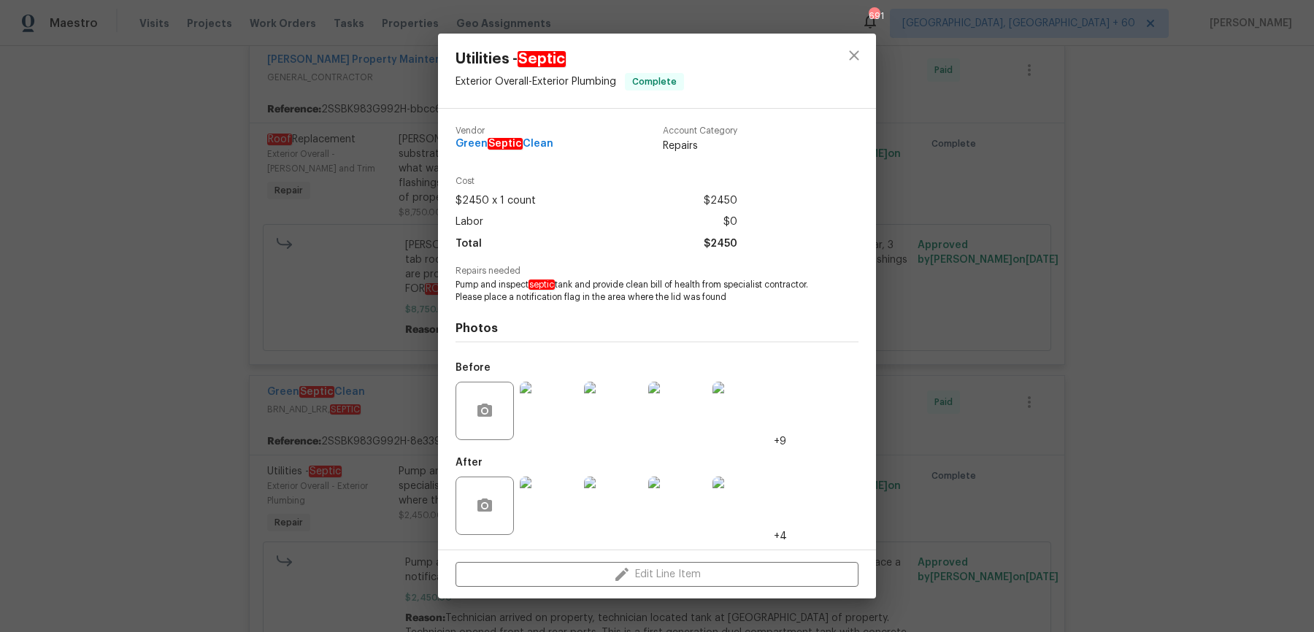
click at [1266, 242] on div "Utilities - Septic Exterior Overall - Exterior Plumbing Complete Vendor Green S…" at bounding box center [657, 316] width 1314 height 632
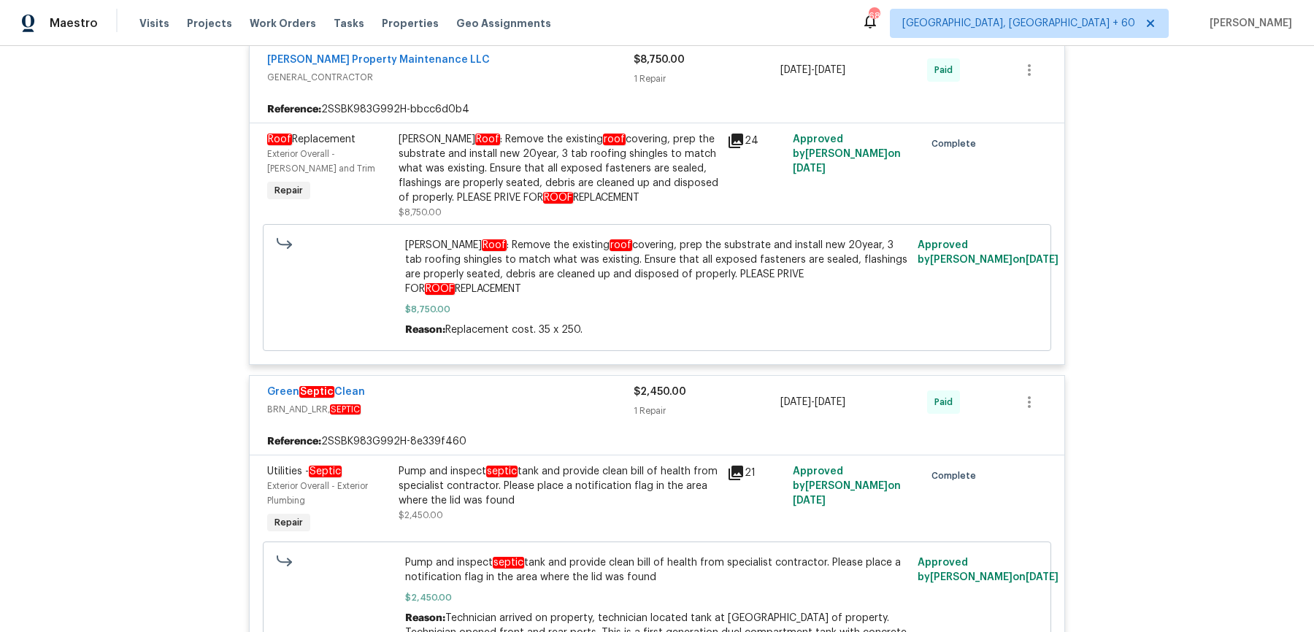
click at [564, 464] on div "Pump and inspect septic tank and provide clean bill of health from specialist c…" at bounding box center [559, 486] width 320 height 44
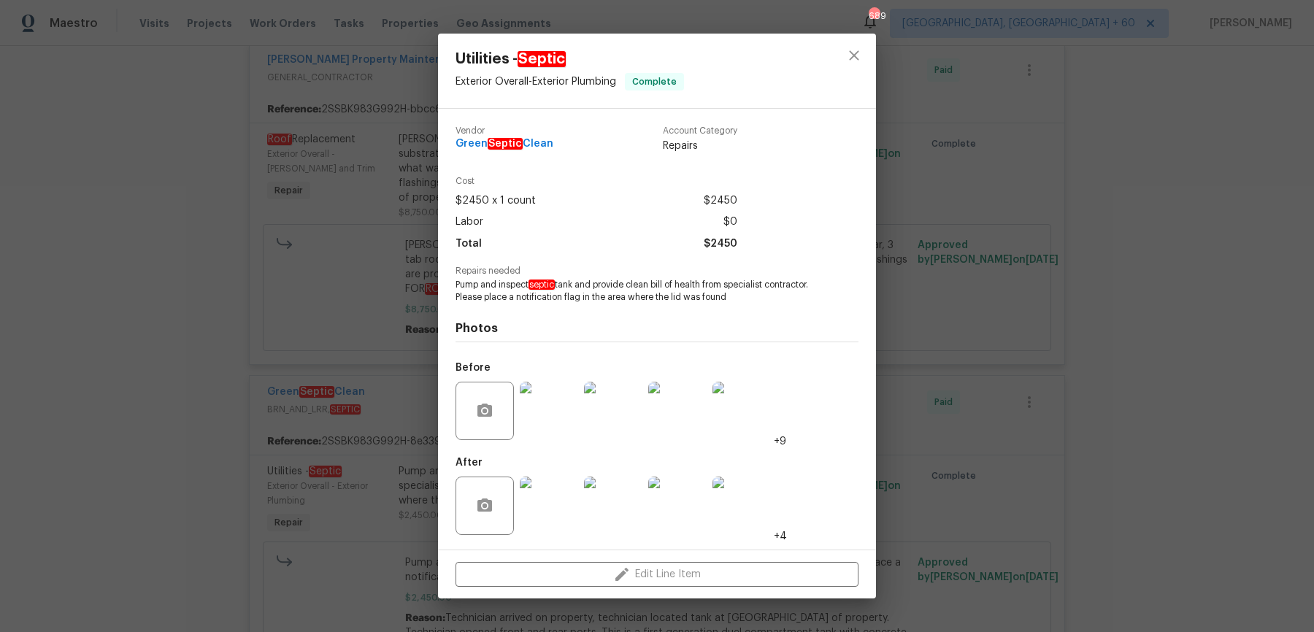
click at [545, 436] on img at bounding box center [549, 411] width 58 height 58
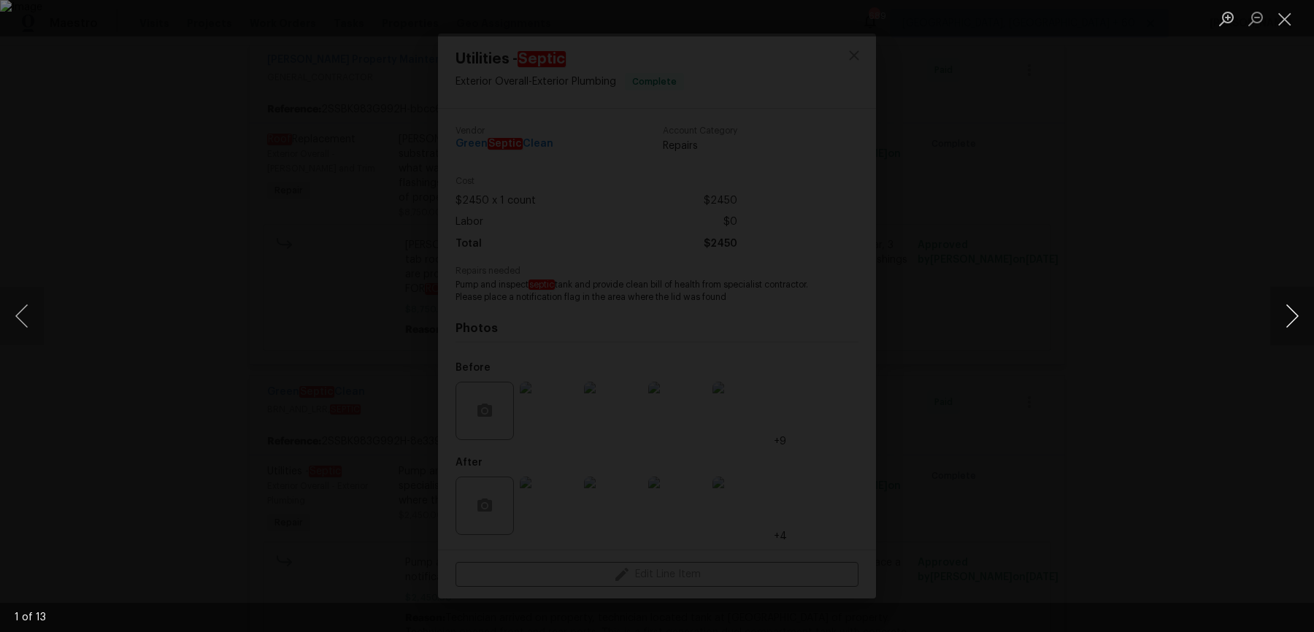
click at [1283, 325] on button "Next image" at bounding box center [1292, 316] width 44 height 58
click at [1284, 325] on button "Next image" at bounding box center [1292, 316] width 44 height 58
click at [1279, 325] on button "Next image" at bounding box center [1292, 316] width 44 height 58
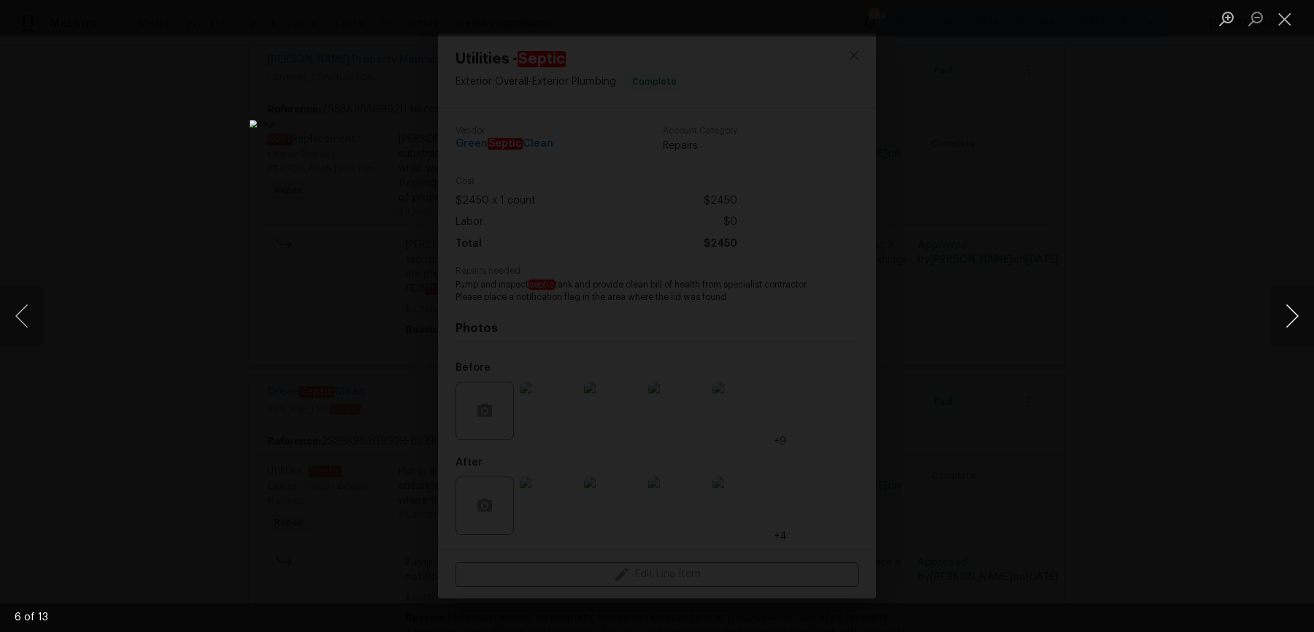
click at [1279, 325] on button "Next image" at bounding box center [1292, 316] width 44 height 58
click at [1280, 326] on button "Next image" at bounding box center [1292, 316] width 44 height 58
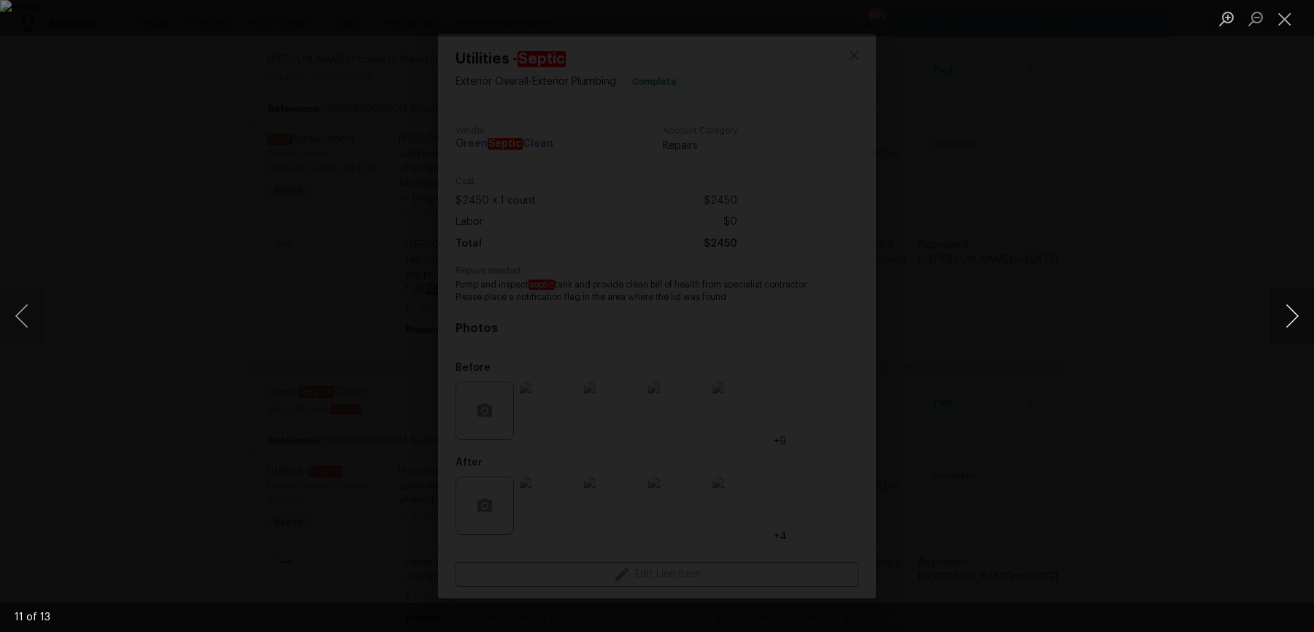
click at [1280, 326] on button "Next image" at bounding box center [1292, 316] width 44 height 58
click at [1281, 326] on button "Next image" at bounding box center [1292, 316] width 44 height 58
click at [1283, 327] on button "Next image" at bounding box center [1292, 316] width 44 height 58
click at [1273, 259] on div "Lightbox" at bounding box center [657, 316] width 1314 height 632
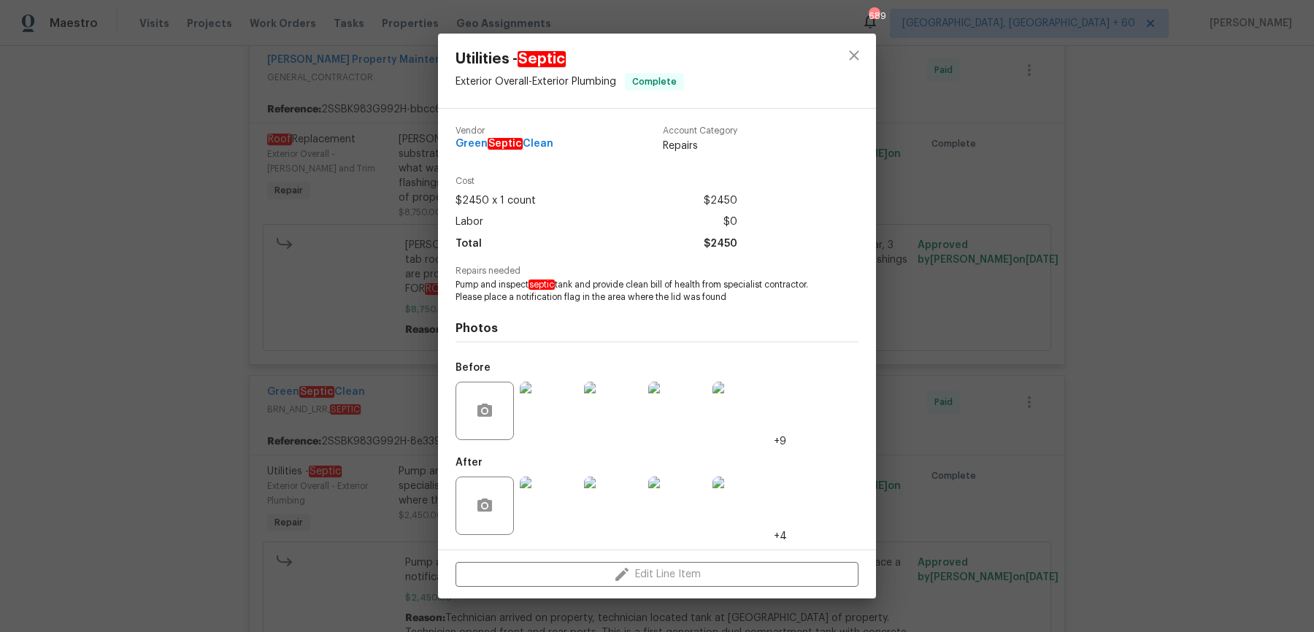
click at [1273, 259] on div "Utilities - Septic Exterior Overall - Exterior Plumbing Complete Vendor Green S…" at bounding box center [657, 316] width 1314 height 632
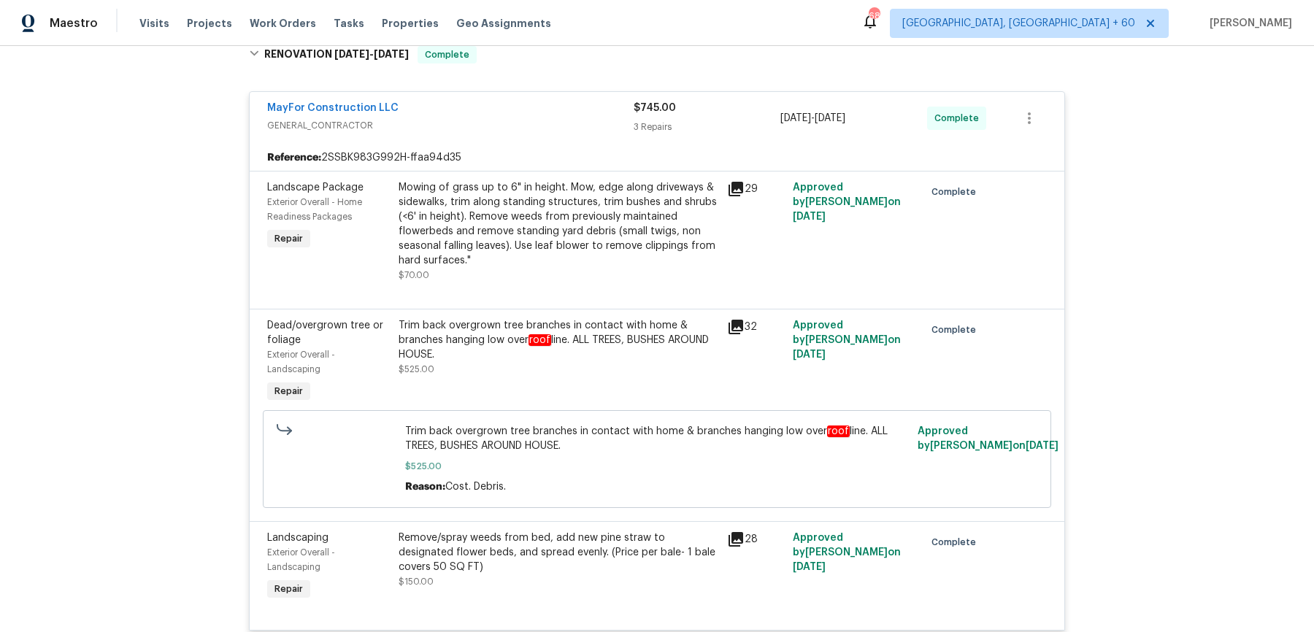
scroll to position [5808, 0]
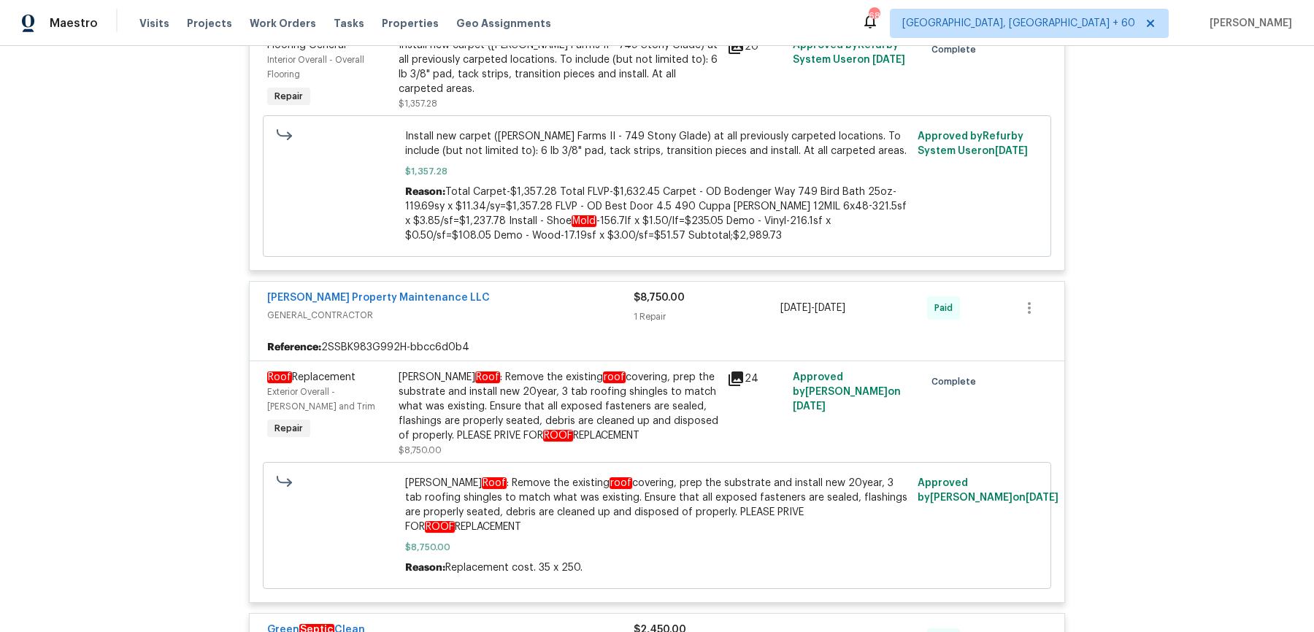
click at [519, 129] on span "Install new carpet (Abshire Farms II - 749 Stony Glade) at all previously carpe…" at bounding box center [657, 143] width 504 height 29
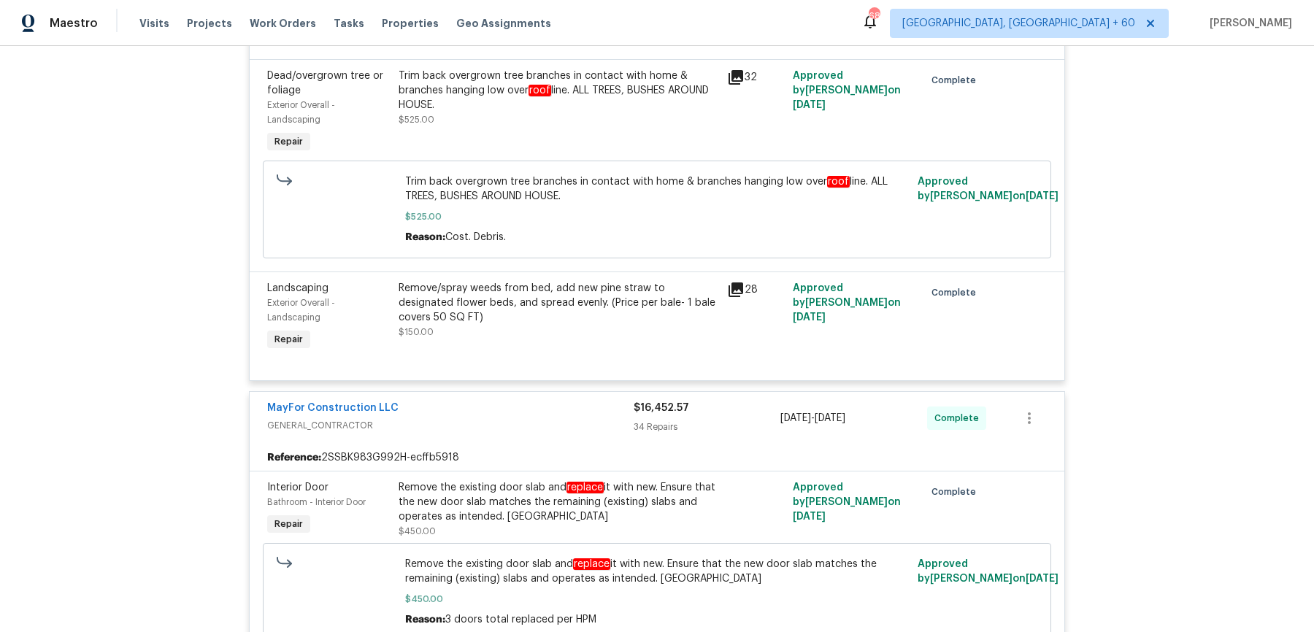
scroll to position [0, 0]
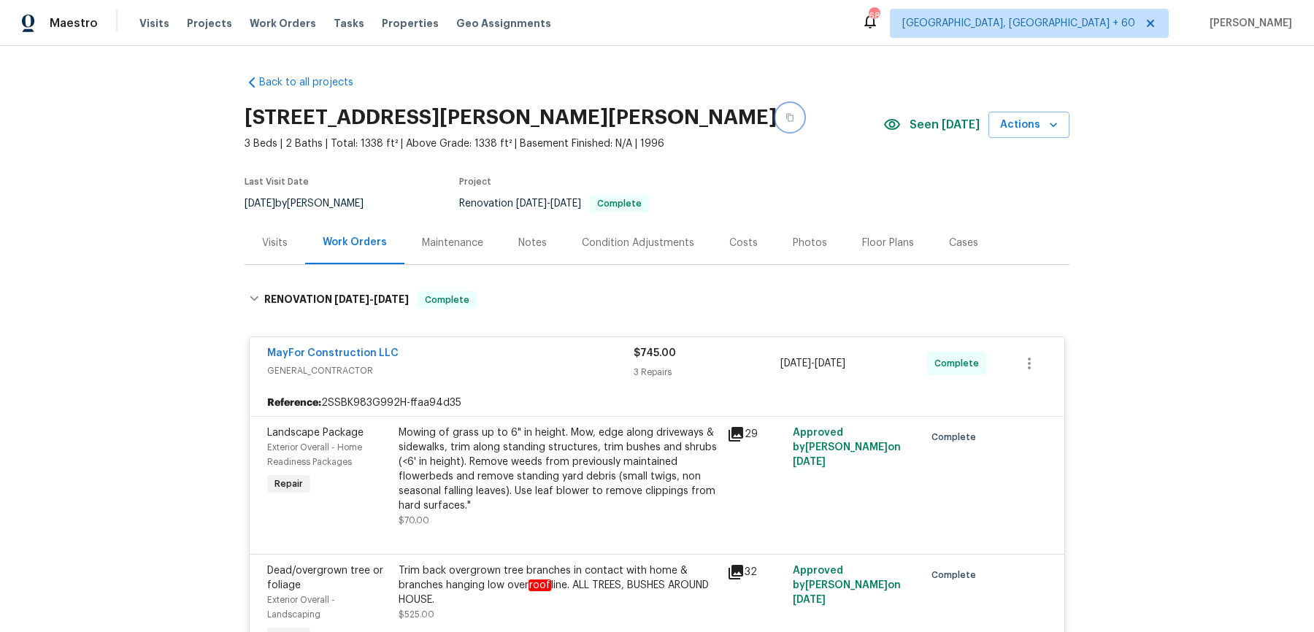
click at [777, 120] on button "button" at bounding box center [790, 117] width 26 height 26
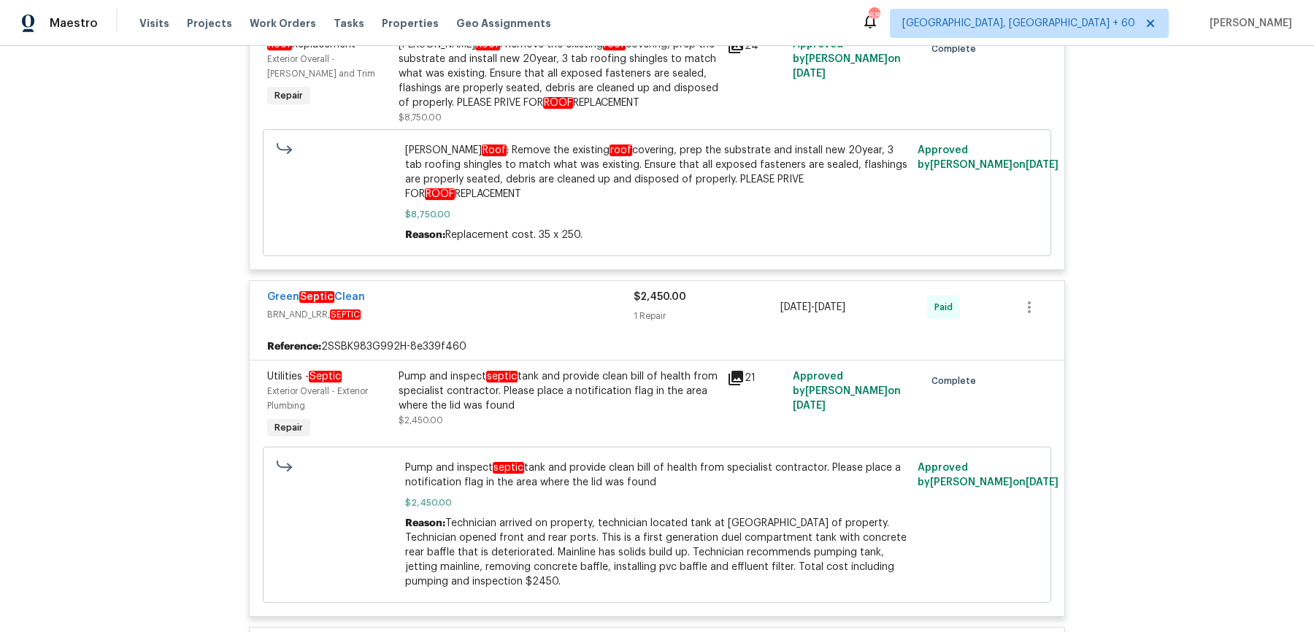
scroll to position [6169, 0]
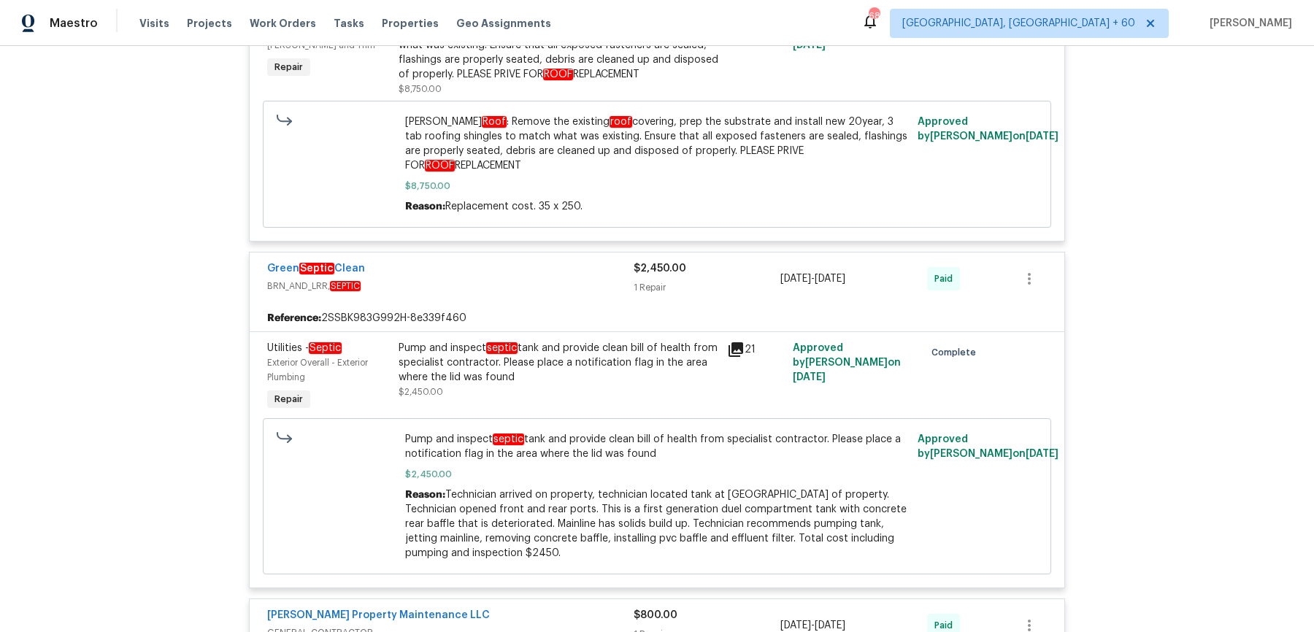
click at [614, 341] on div "Pump and inspect septic tank and provide clean bill of health from specialist c…" at bounding box center [559, 363] width 320 height 44
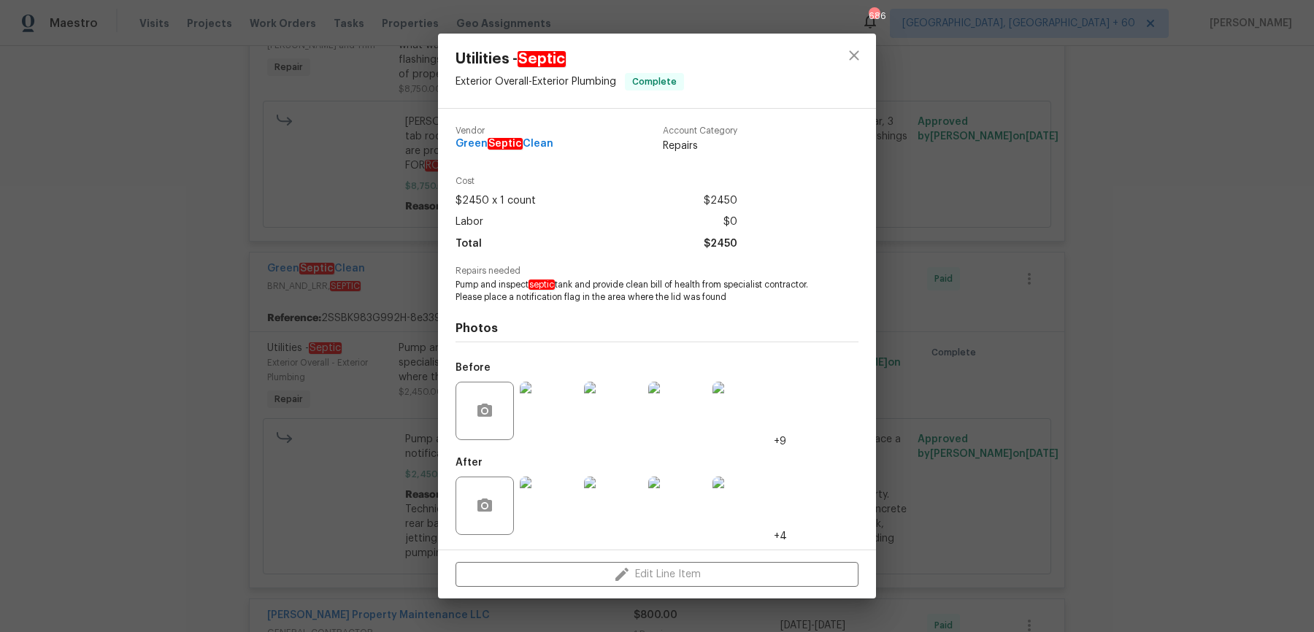
click at [911, 261] on div "Utilities - Septic Exterior Overall - Exterior Plumbing Complete Vendor Green S…" at bounding box center [657, 316] width 1314 height 632
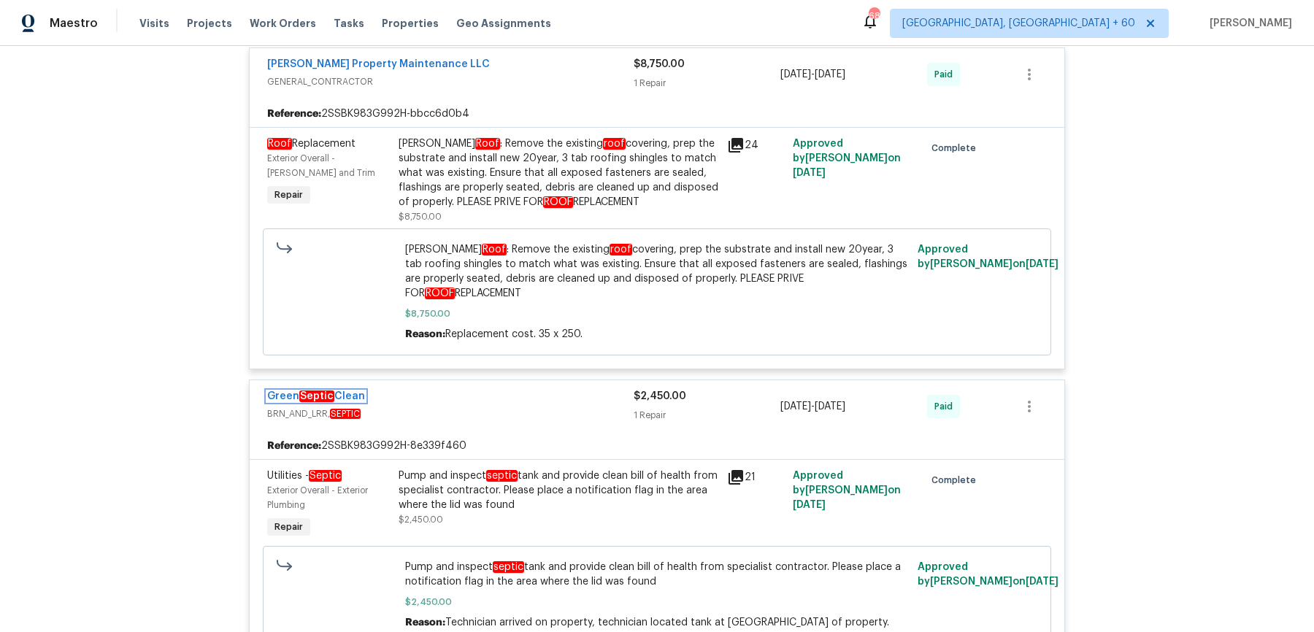
scroll to position [5968, 0]
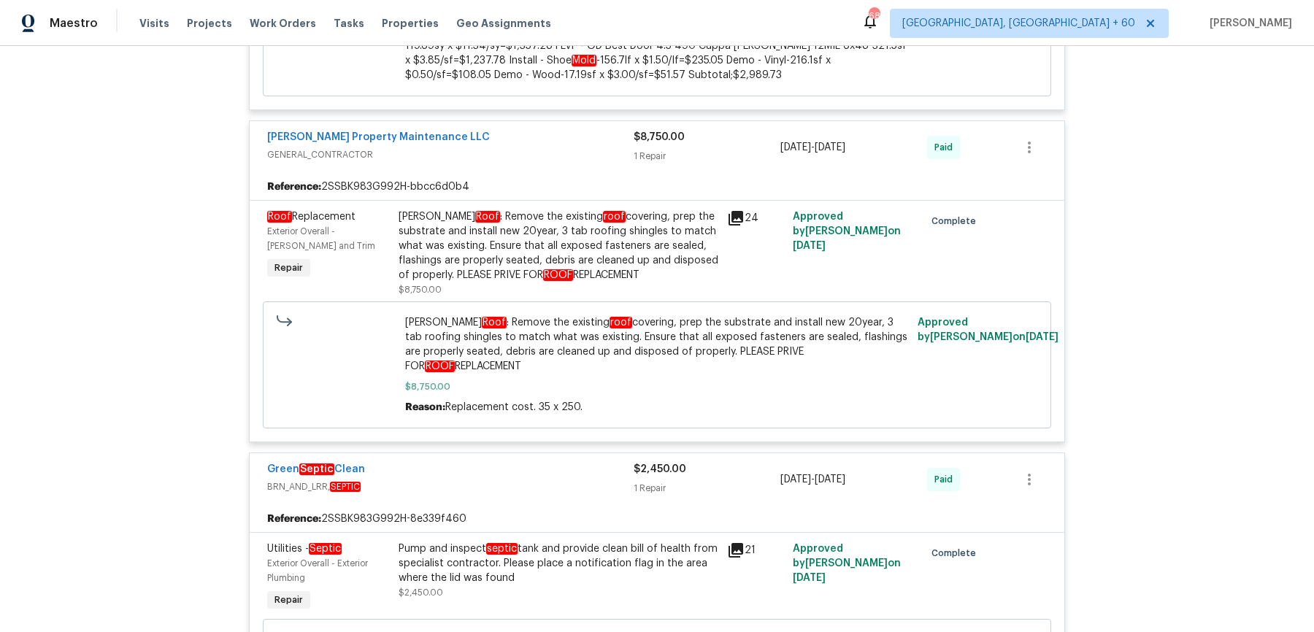
click at [502, 210] on div "Gable Roof : Remove the existing roof covering, prep the substrate and install …" at bounding box center [559, 246] width 320 height 73
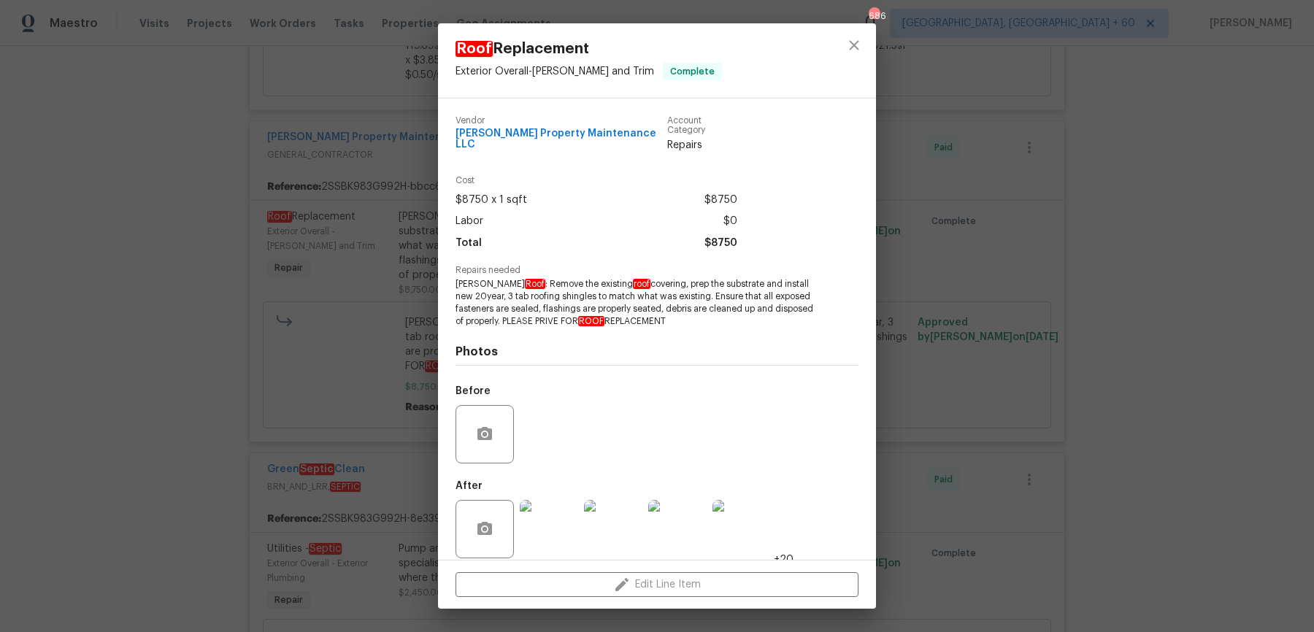
click at [910, 280] on div "Roof Replacement Exterior Overall - Eaves and Trim Complete Vendor Glen Propert…" at bounding box center [657, 316] width 1314 height 632
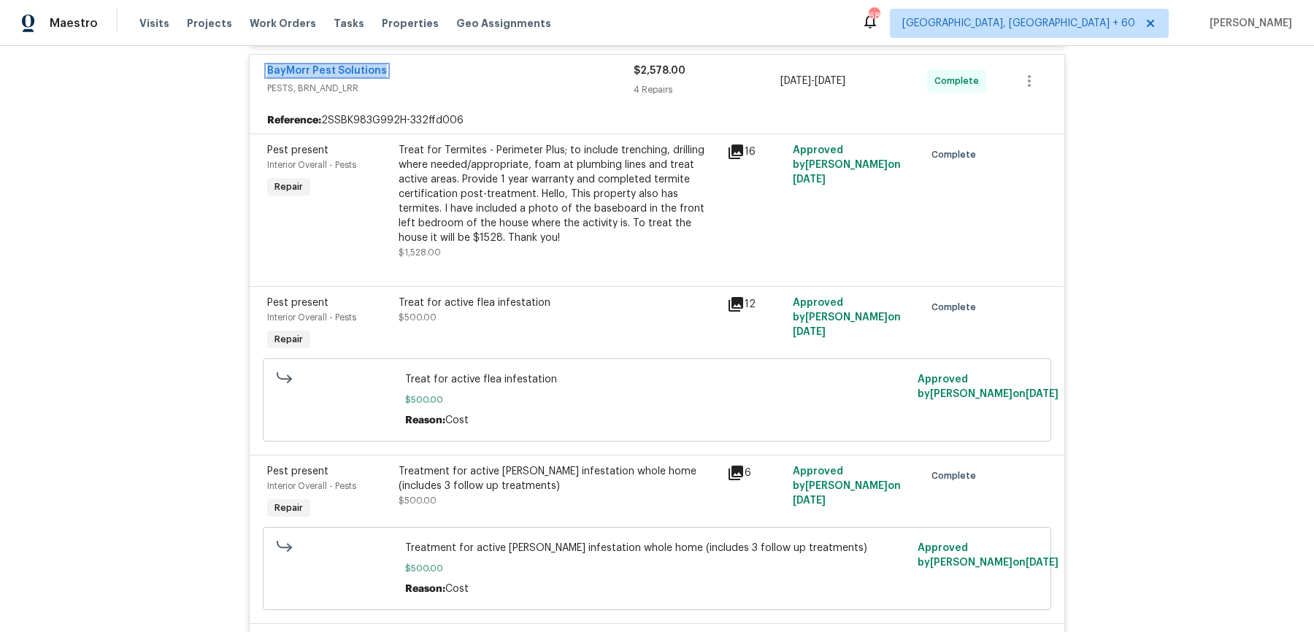
scroll to position [8324, 0]
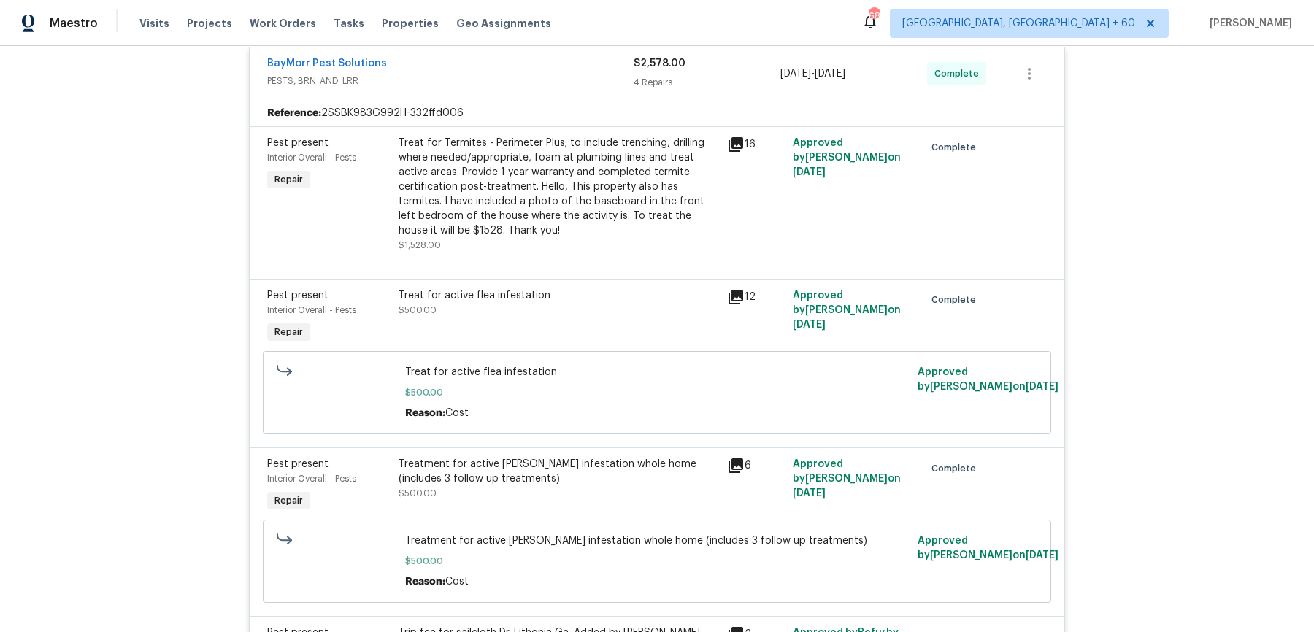
click at [470, 136] on div "Treat for Termites - Perimeter Plus; to include trenching, drilling where neede…" at bounding box center [559, 187] width 320 height 102
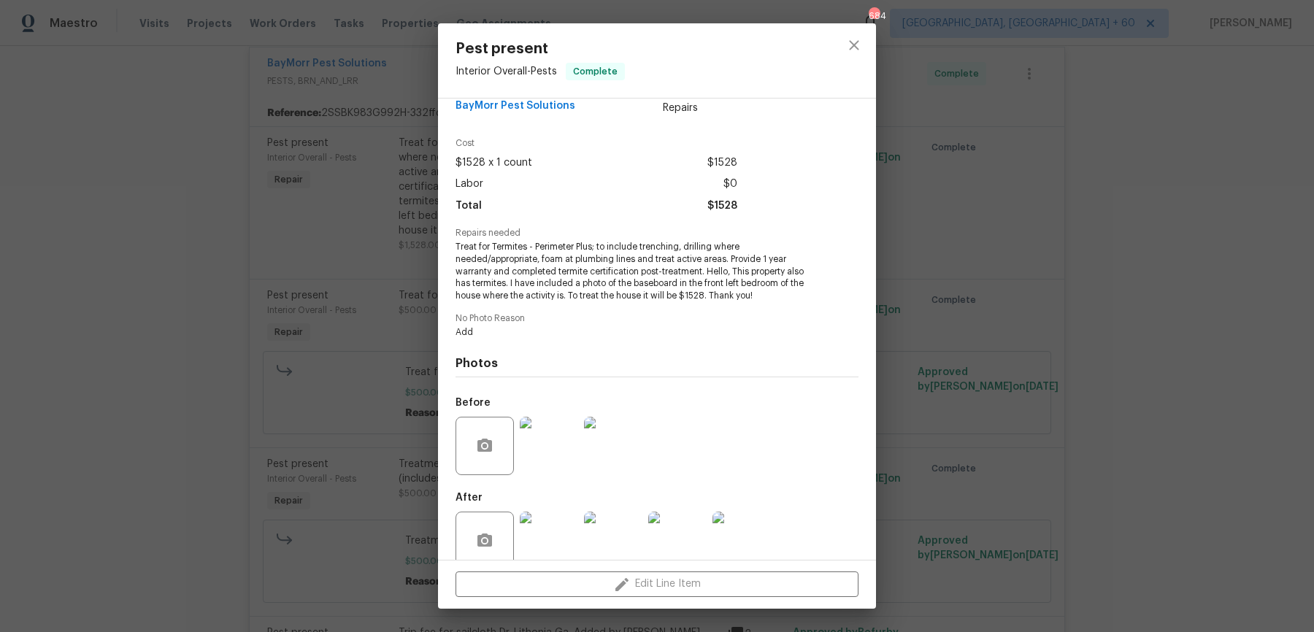
scroll to position [30, 0]
click at [348, 410] on div "Pest present Interior Overall - Pests Complete Vendor BayMorr Pest Solutions Ac…" at bounding box center [657, 316] width 1314 height 632
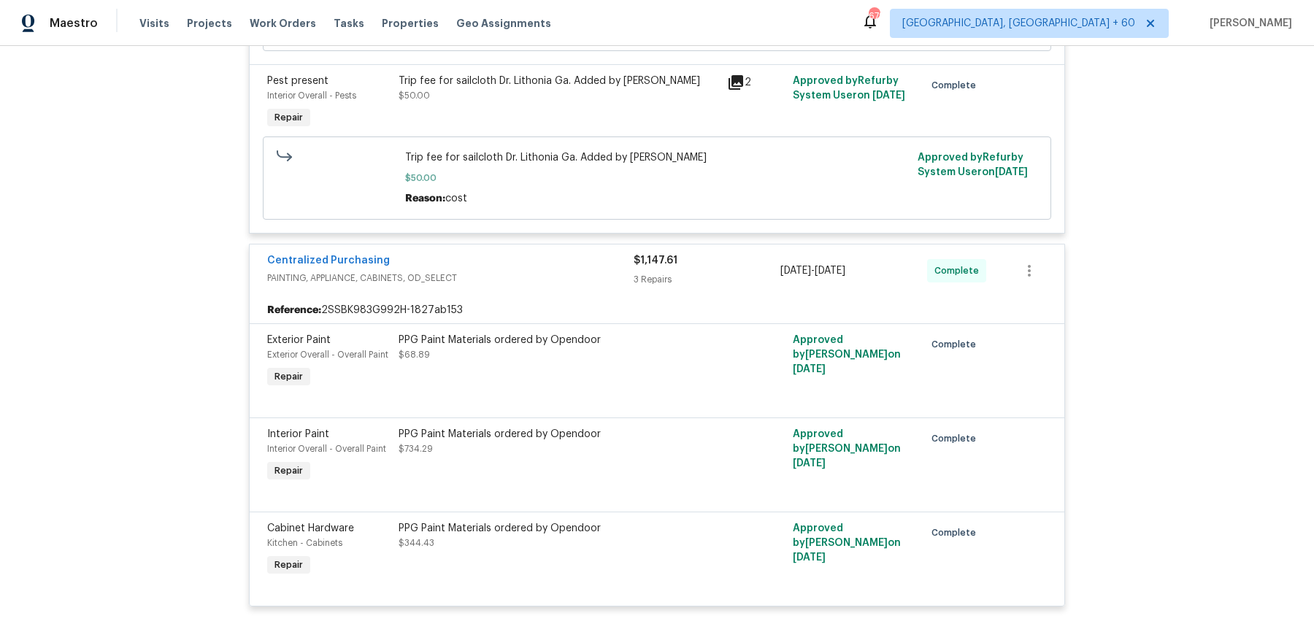
scroll to position [9018, 0]
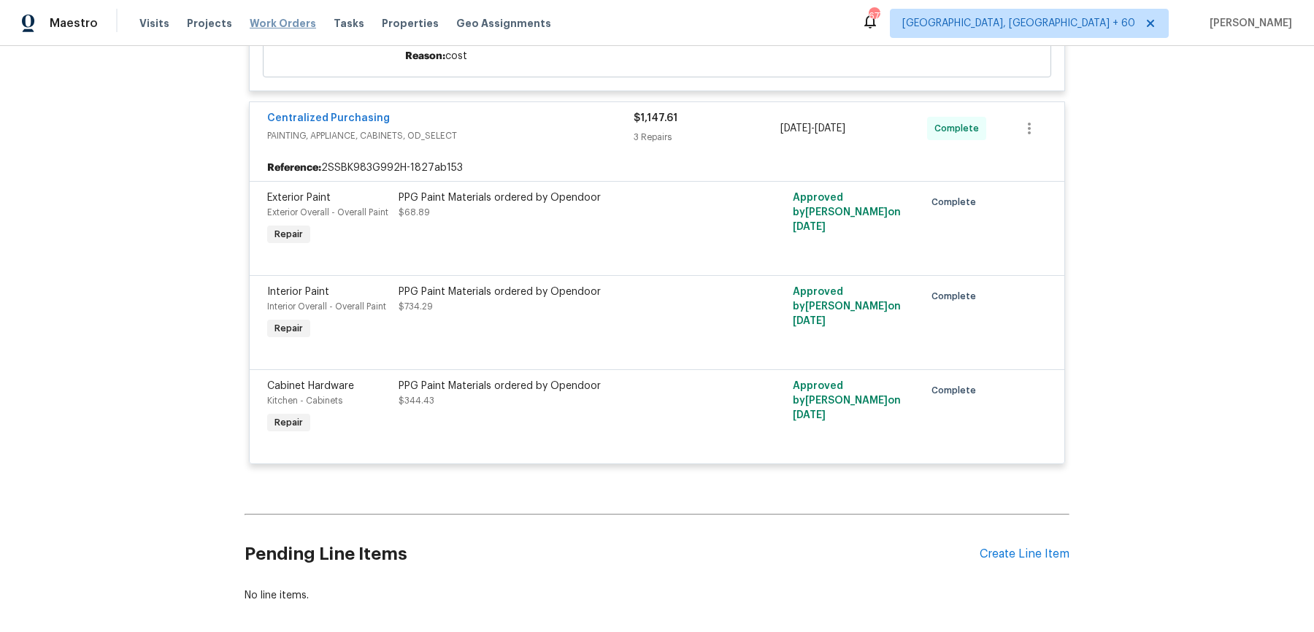
click at [266, 28] on span "Work Orders" at bounding box center [283, 23] width 66 height 15
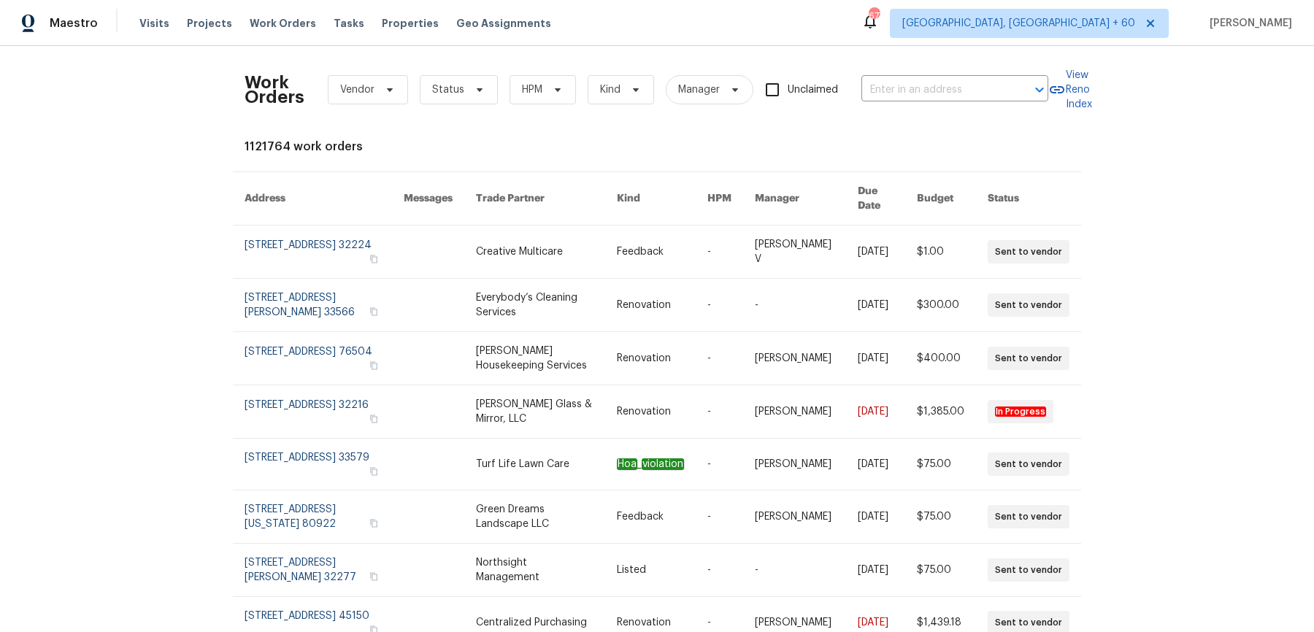
click at [139, 31] on div "Visits Projects Work Orders Tasks Properties Geo Assignments" at bounding box center [353, 23] width 429 height 29
click at [903, 88] on input "text" at bounding box center [934, 90] width 146 height 23
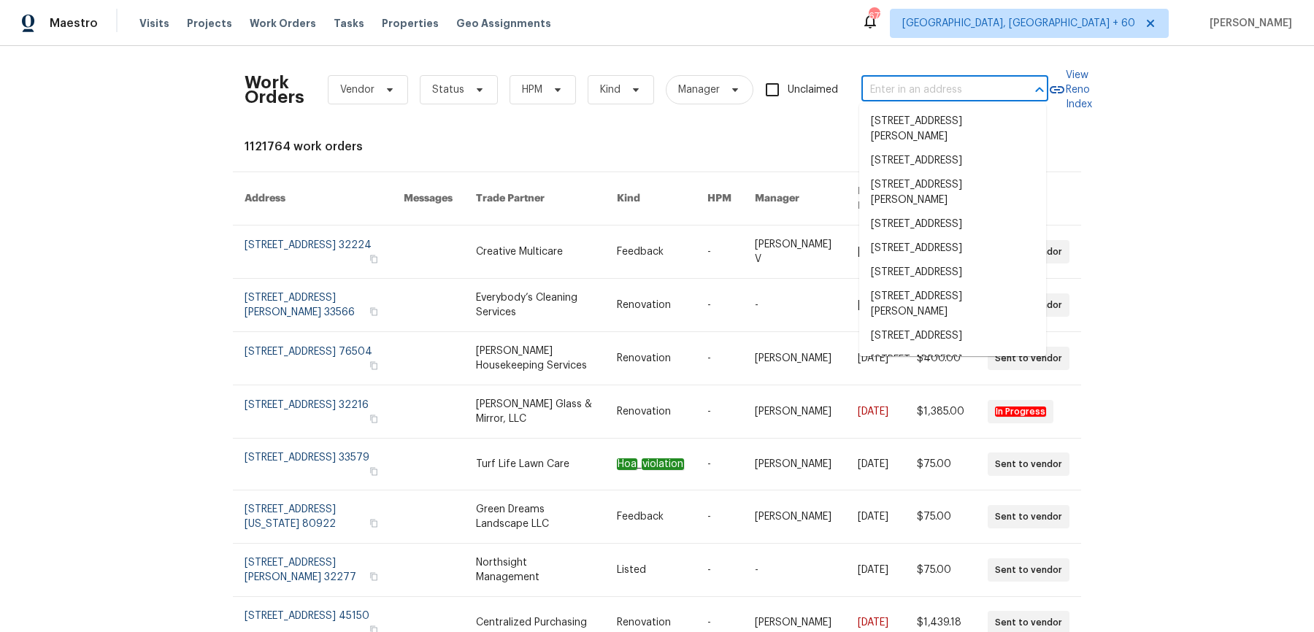
paste input "Performed general pest treatment for termite, flea and German cockroaches by Ba…"
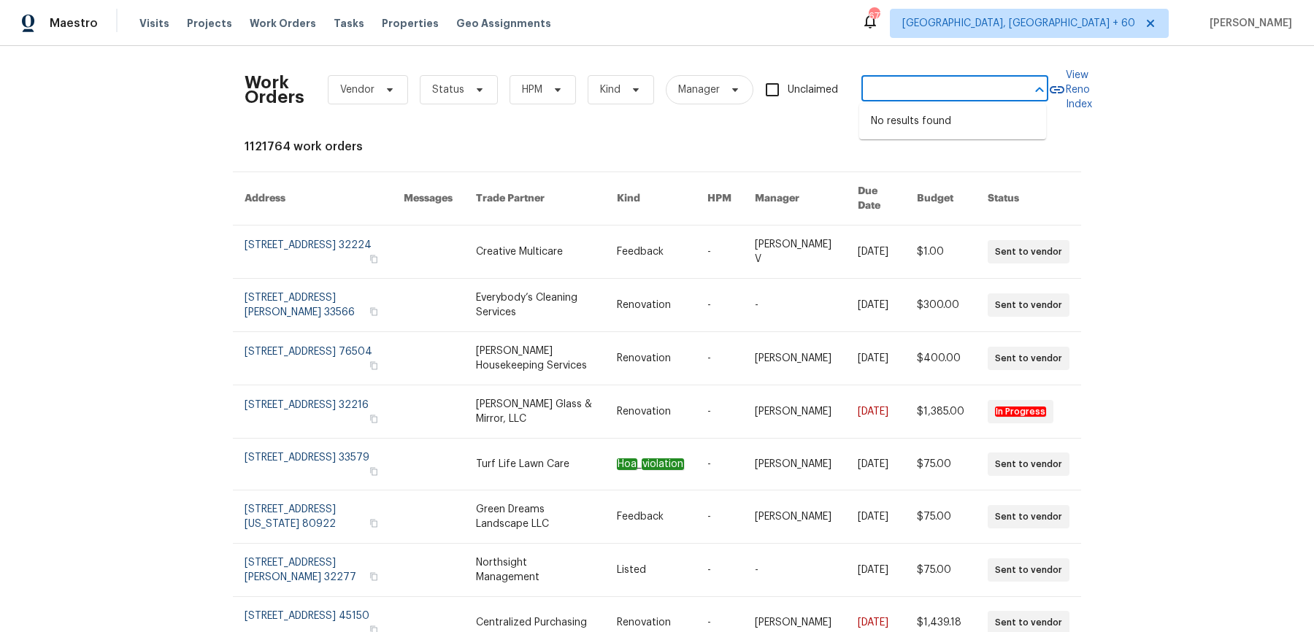
type input "Performed general pest treatment for termite, flea and German cockroaches by Ba…"
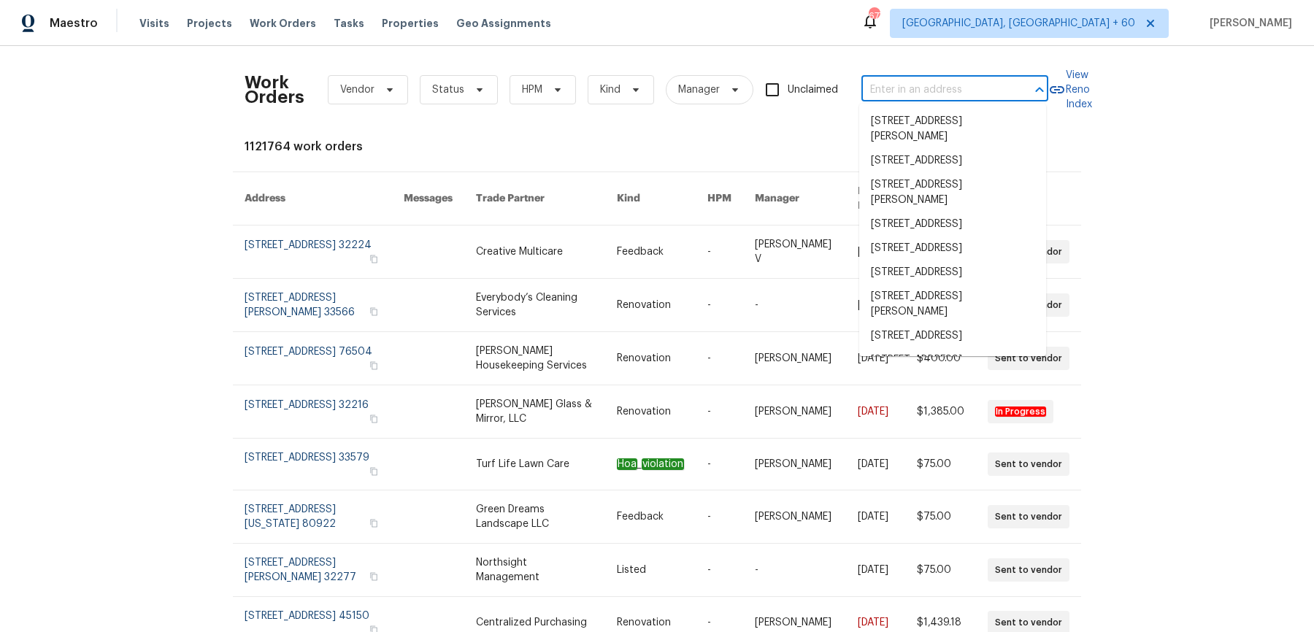
scroll to position [0, 0]
click at [967, 81] on input "text" at bounding box center [934, 90] width 146 height 23
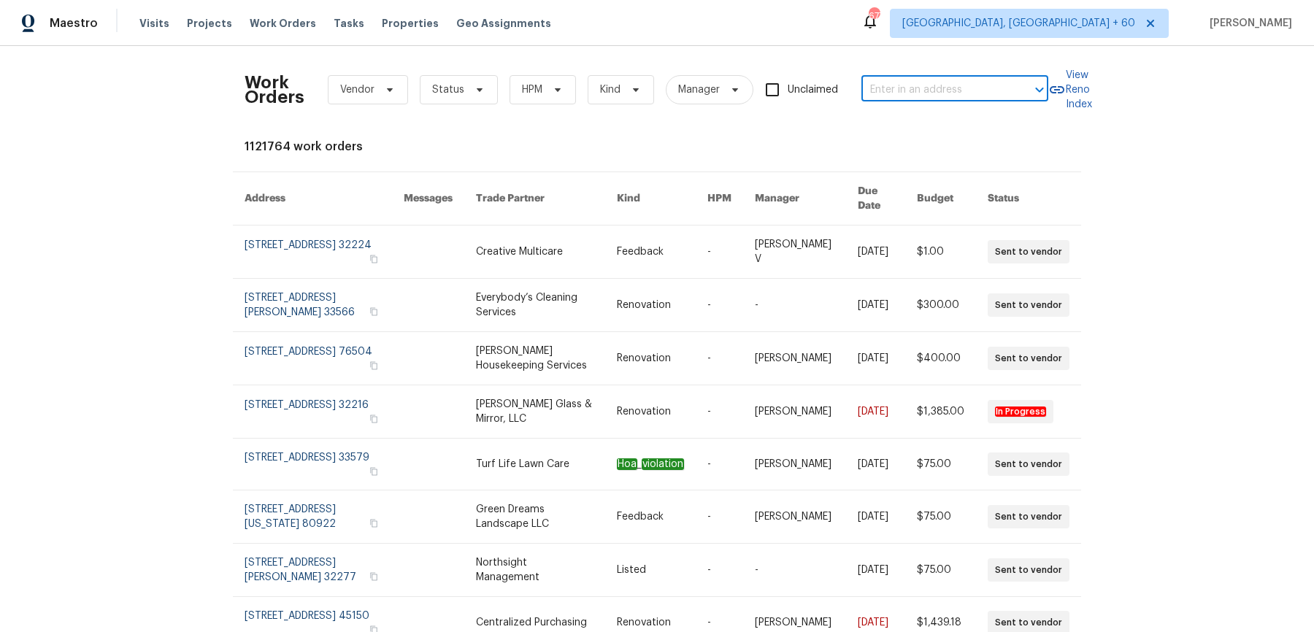
paste input "325 Summertown Dr Stockbridge, GA 30281"
drag, startPoint x: 898, startPoint y: 87, endPoint x: 1112, endPoint y: 87, distance: 213.9
click at [1112, 87] on div "Work Orders Vendor Status HPM Kind Manager Unclaimed 325 Summertown Dr Stockbri…" at bounding box center [657, 339] width 1314 height 586
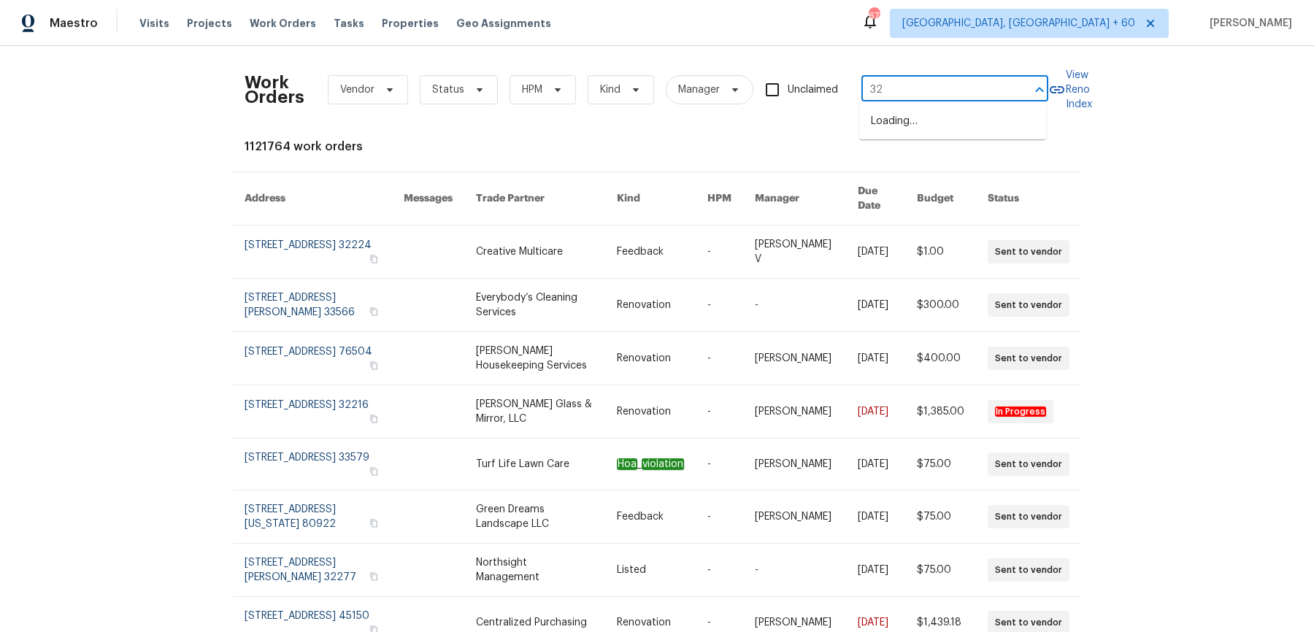
type input "3"
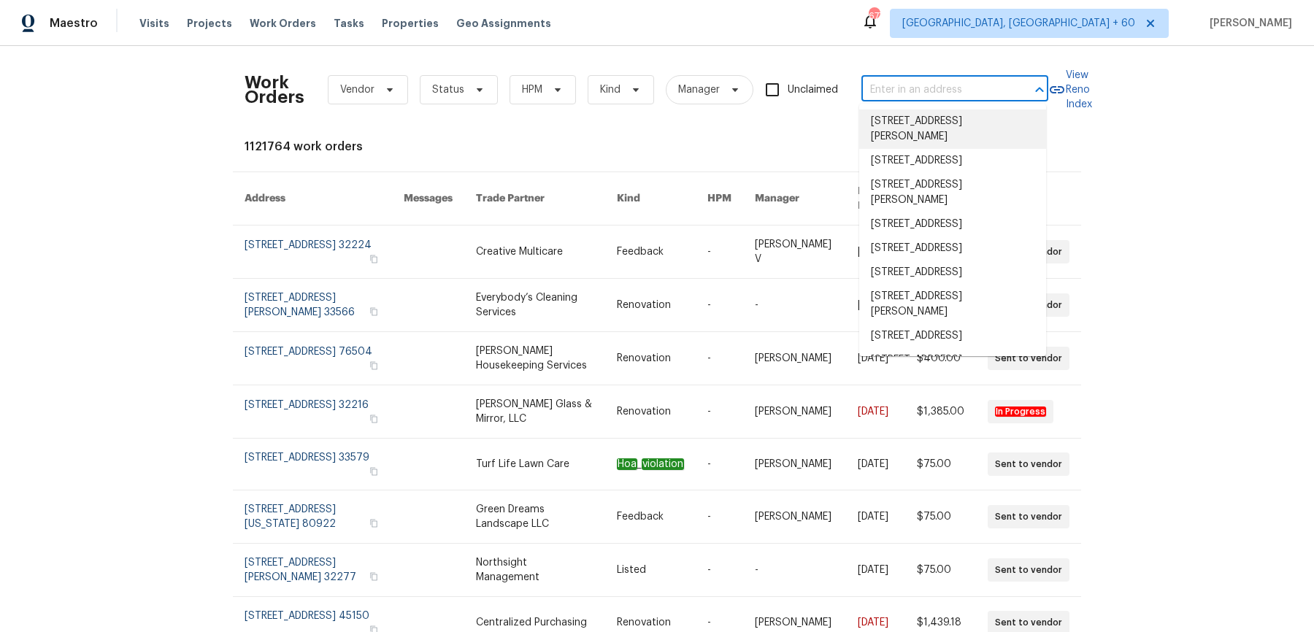
paste input "325 Summertown Dr Stockbridge, GA 30281"
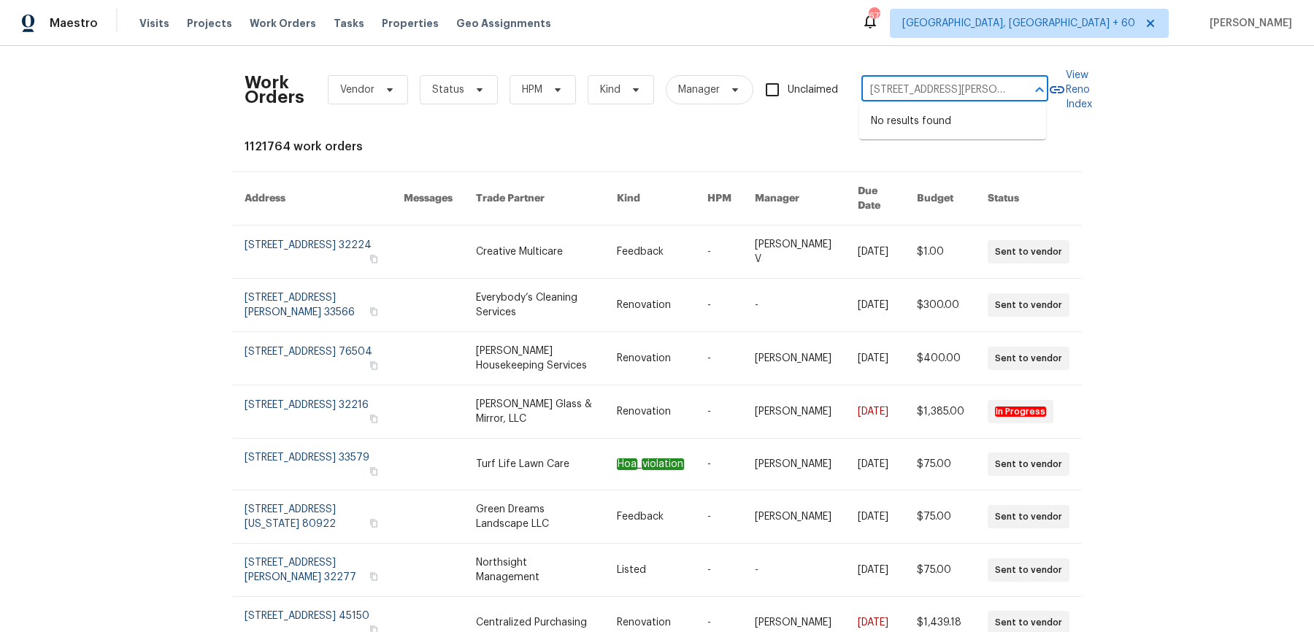
scroll to position [0, 74]
drag, startPoint x: 898, startPoint y: 89, endPoint x: 1044, endPoint y: 101, distance: 146.5
click at [1044, 101] on body "Maestro Visits Projects Work Orders Tasks Properties Geo Assignments 677 Albuqu…" at bounding box center [657, 316] width 1314 height 632
click at [964, 90] on input "325 Summertown Dr Stockbridge, GA 30281" at bounding box center [934, 90] width 146 height 23
drag, startPoint x: 898, startPoint y: 85, endPoint x: 1010, endPoint y: 84, distance: 111.7
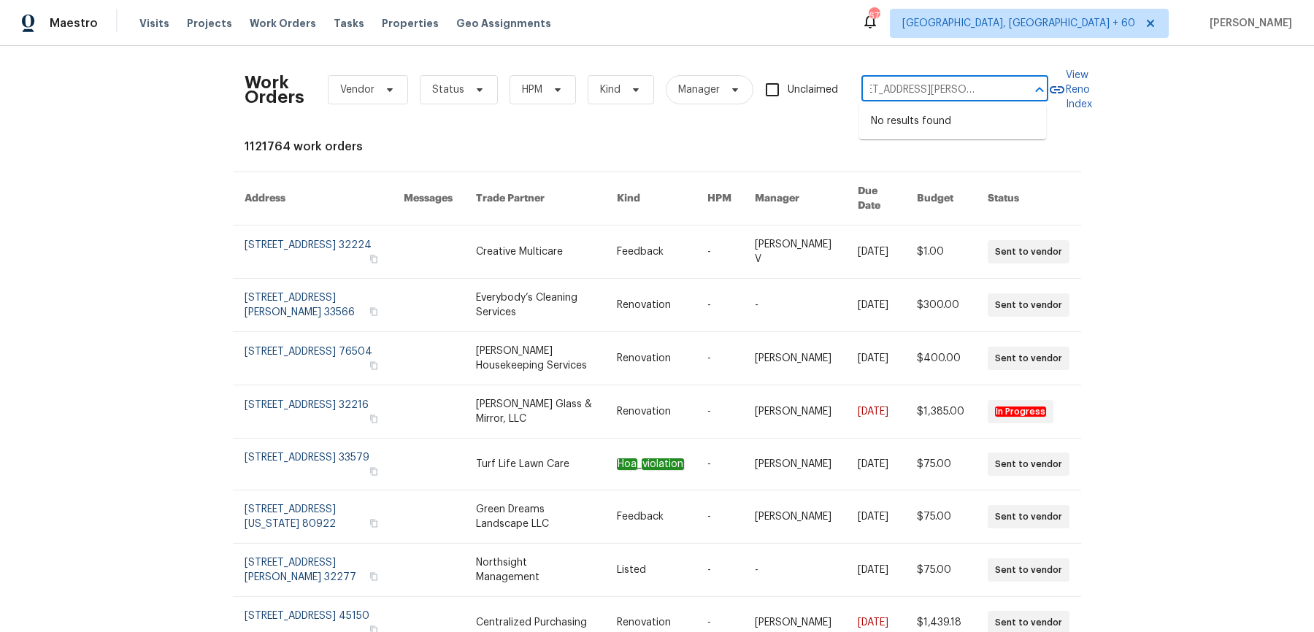
click at [1010, 84] on div "325 Summertown Dr Stockbridge, GA 30281 ​" at bounding box center [954, 90] width 187 height 23
type input "325 Summertown"
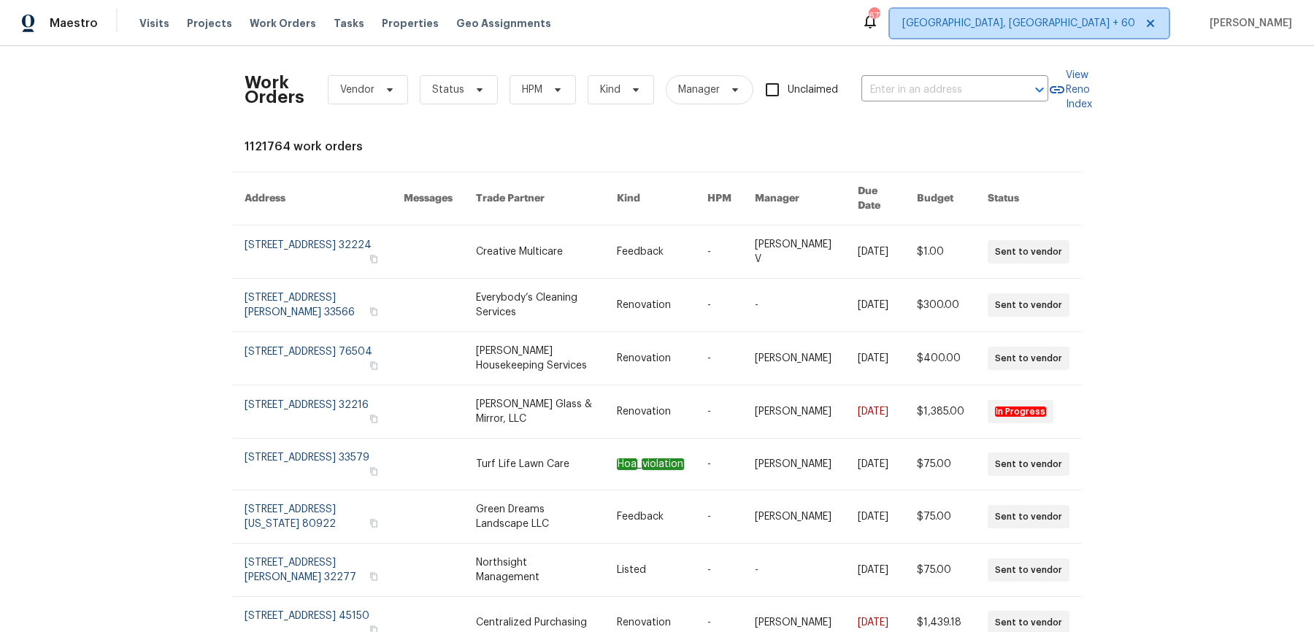
click at [1098, 26] on span "[GEOGRAPHIC_DATA], [GEOGRAPHIC_DATA] + 60" at bounding box center [1018, 23] width 233 height 15
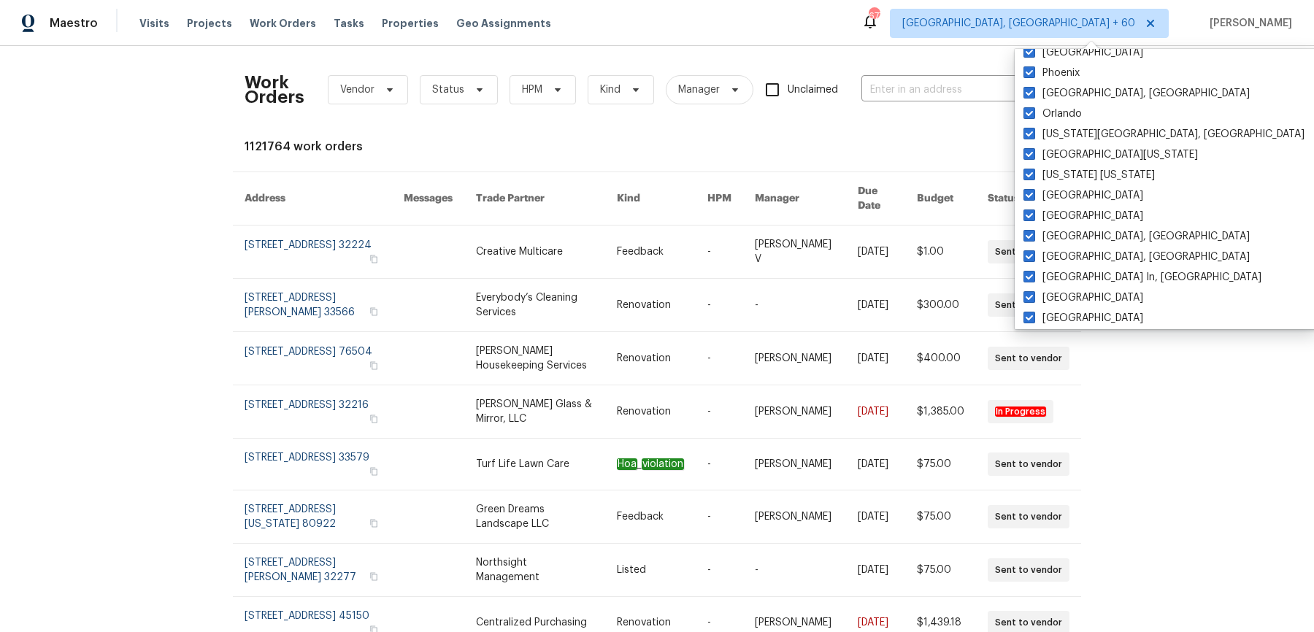
scroll to position [998, 0]
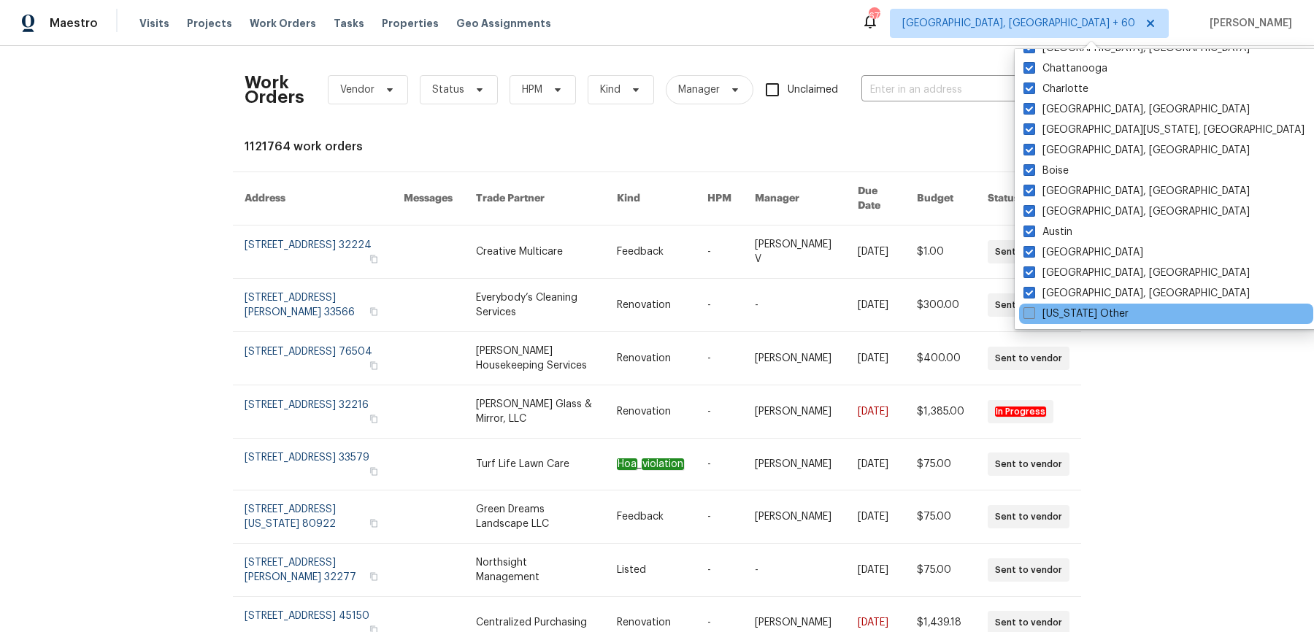
click at [1032, 309] on span at bounding box center [1030, 313] width 12 height 12
click at [1032, 309] on input "Alaska Other" at bounding box center [1028, 311] width 9 height 9
checkbox input "true"
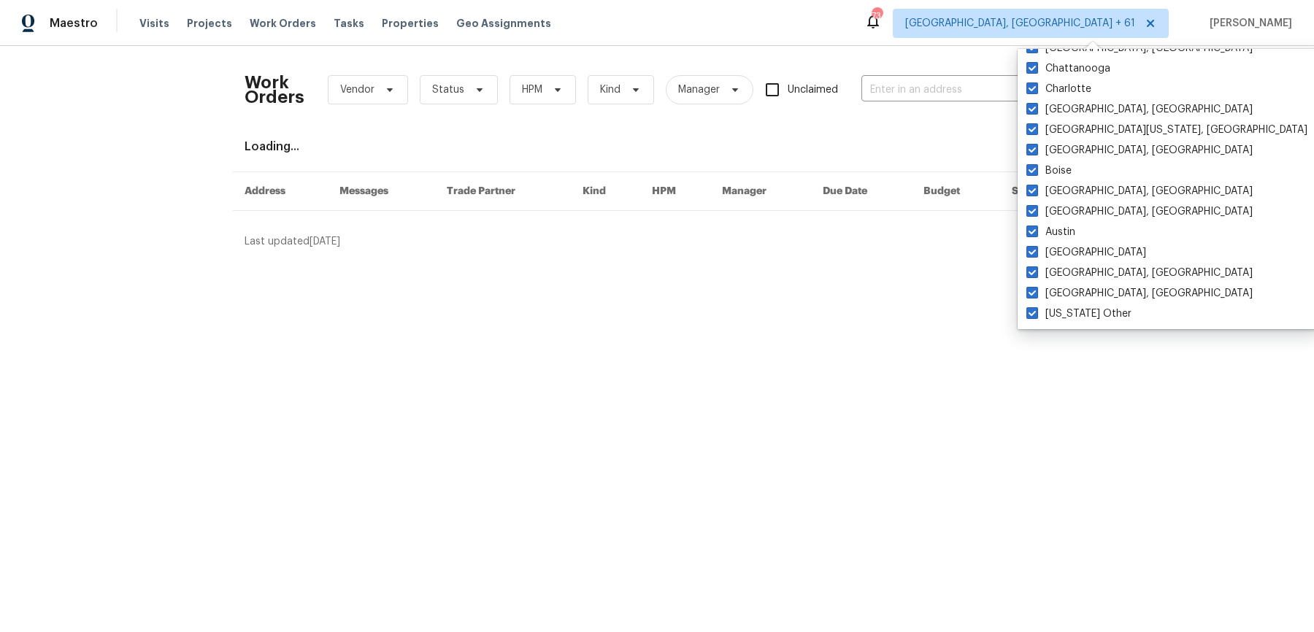
click at [1222, 261] on html "Maestro Visits Projects Work Orders Tasks Properties Geo Assignments 734 Albuqu…" at bounding box center [657, 130] width 1314 height 261
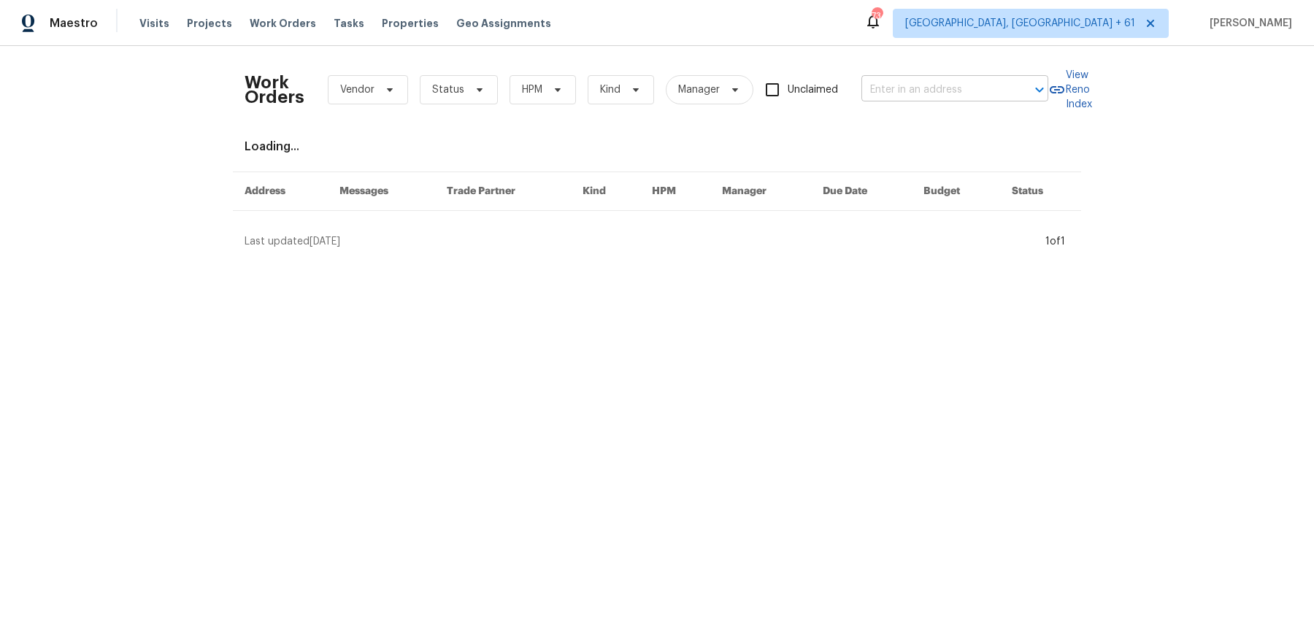
click at [956, 79] on input "text" at bounding box center [934, 90] width 146 height 23
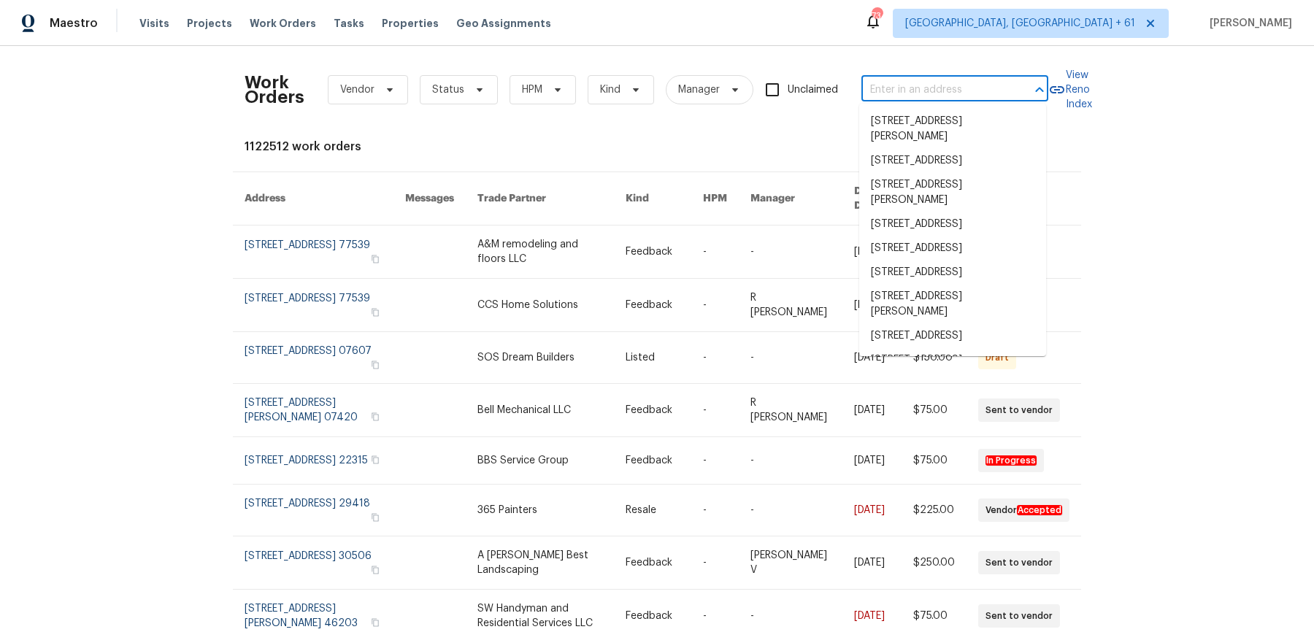
paste input "325 Summertown Dr Stockbridge, GA 30281"
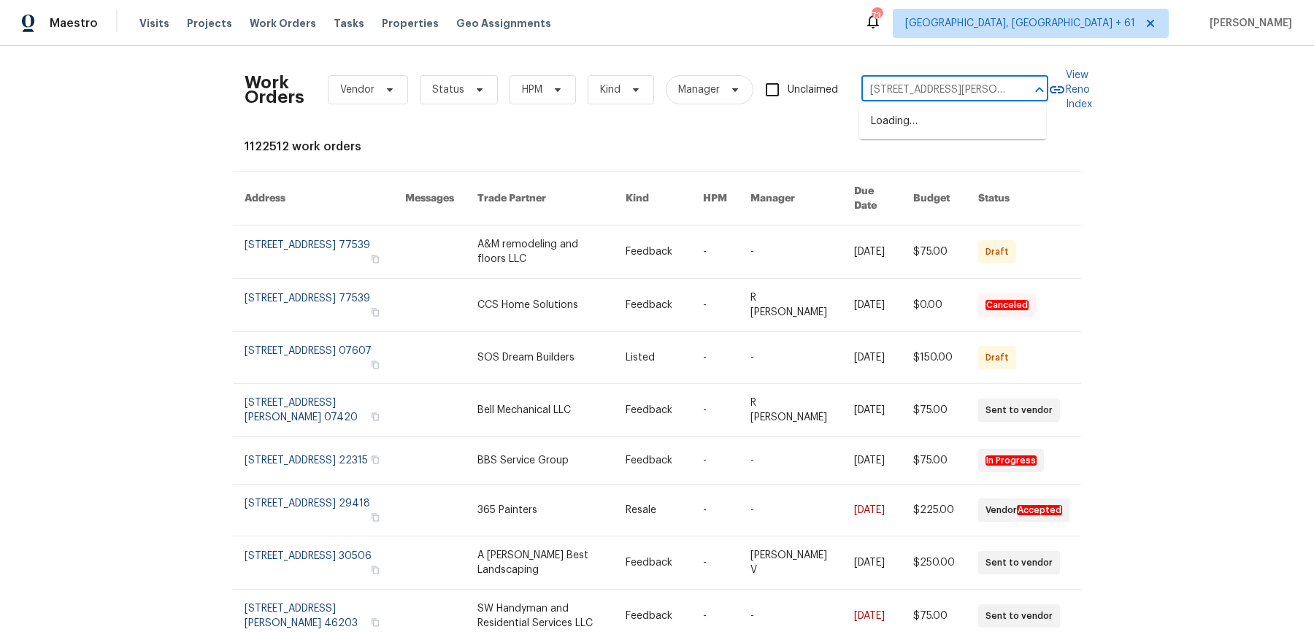
scroll to position [0, 74]
drag, startPoint x: 896, startPoint y: 94, endPoint x: 1007, endPoint y: 95, distance: 111.7
click at [1007, 95] on div "325 Summertown Dr Stockbridge, GA 30281 ​" at bounding box center [954, 90] width 187 height 23
type input "325 Summertow"
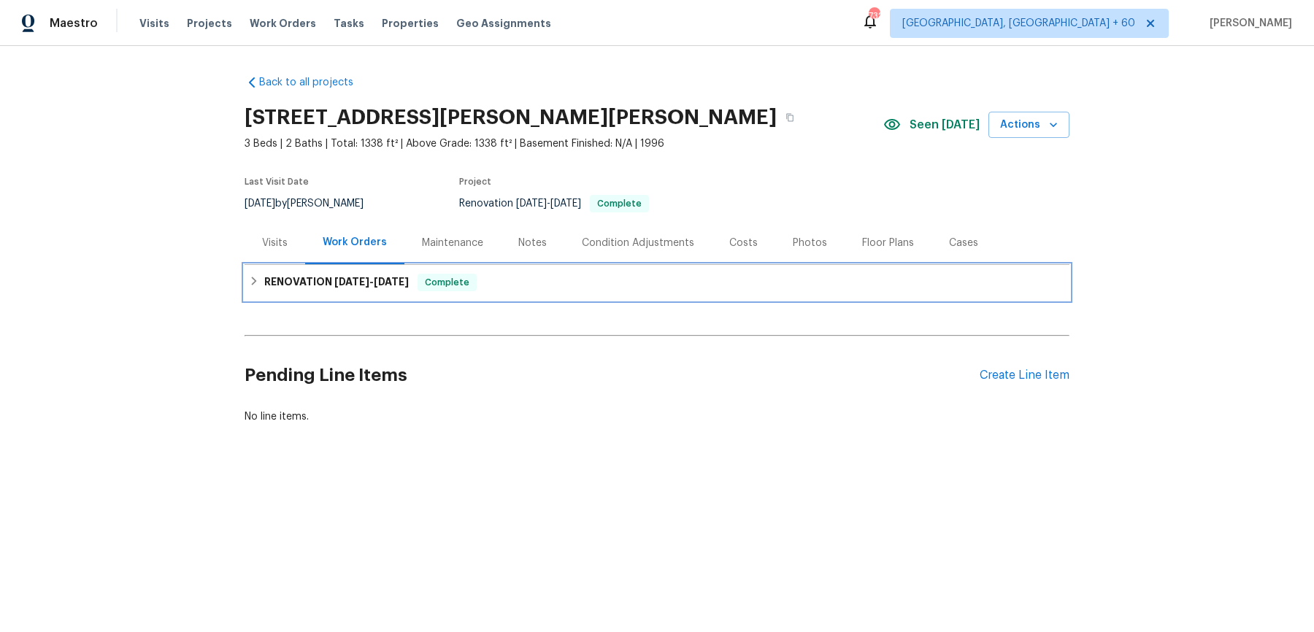
click at [285, 277] on h6 "RENOVATION 8/22/25 - 9/19/25" at bounding box center [336, 283] width 145 height 18
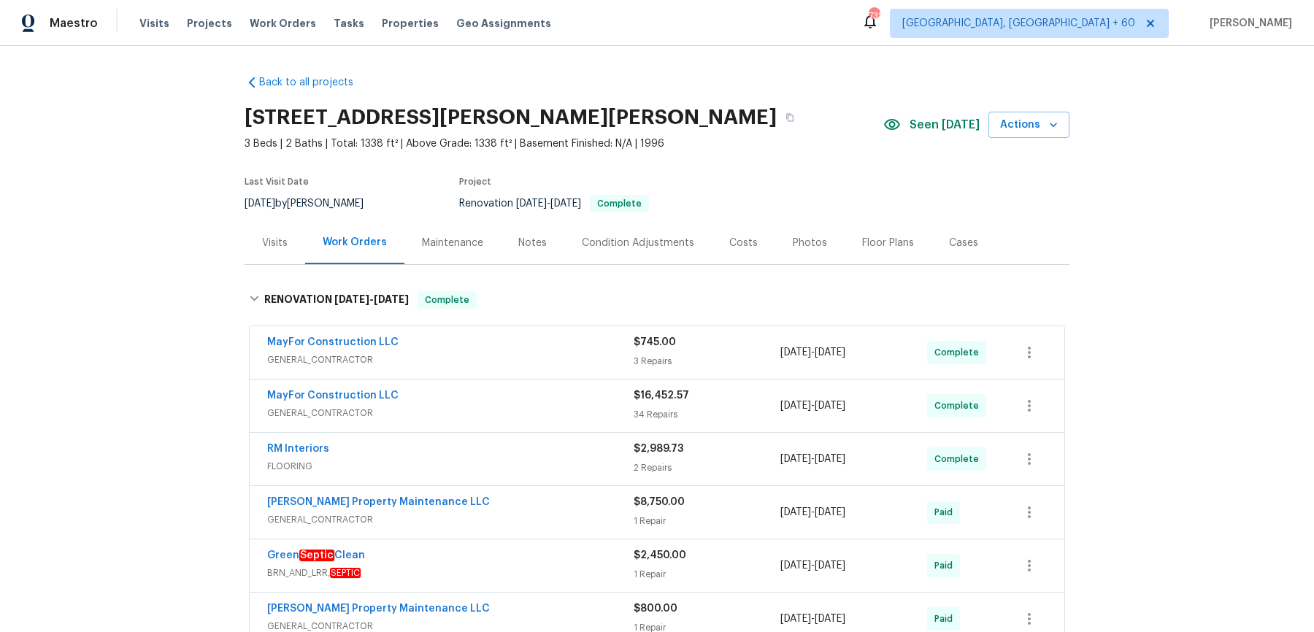
click at [294, 234] on div "Visits" at bounding box center [275, 242] width 61 height 43
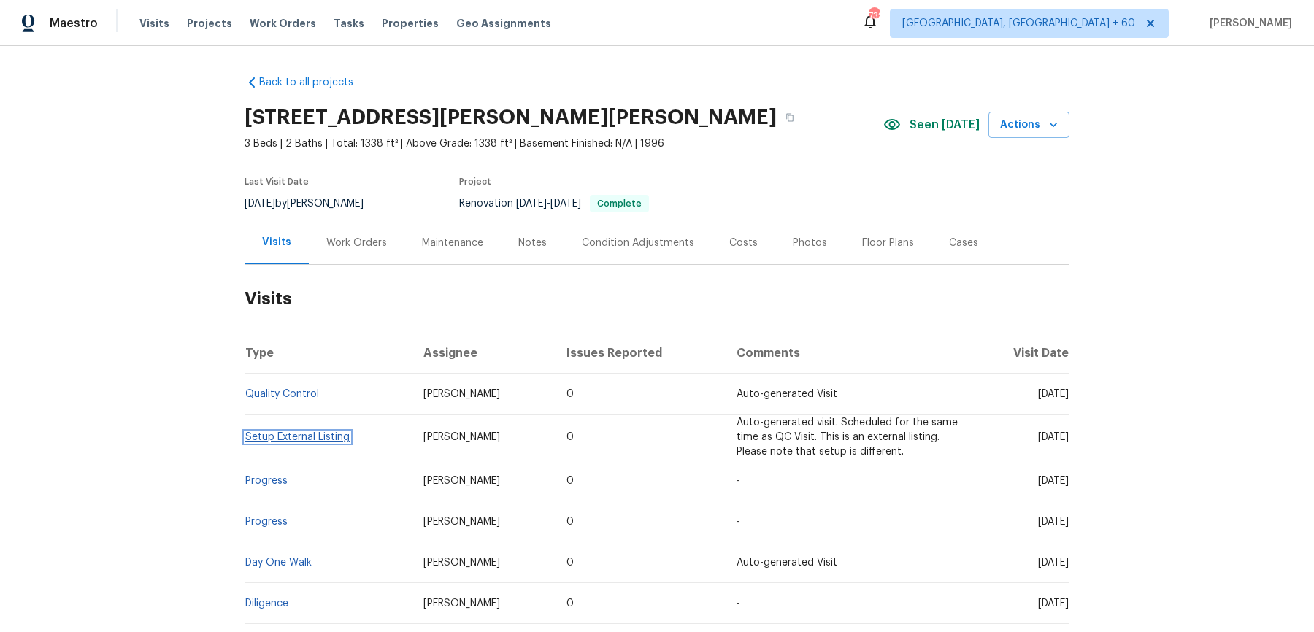
click at [285, 439] on link "Setup External Listing" at bounding box center [297, 437] width 104 height 10
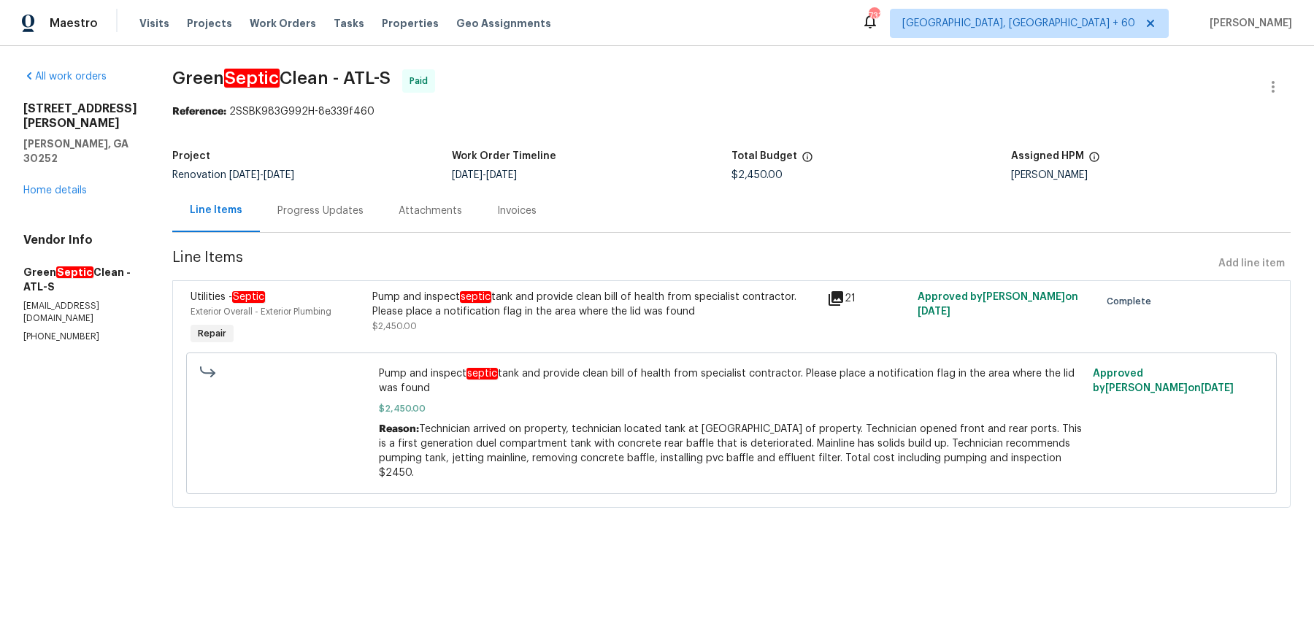
click at [350, 210] on div "Progress Updates" at bounding box center [320, 211] width 86 height 15
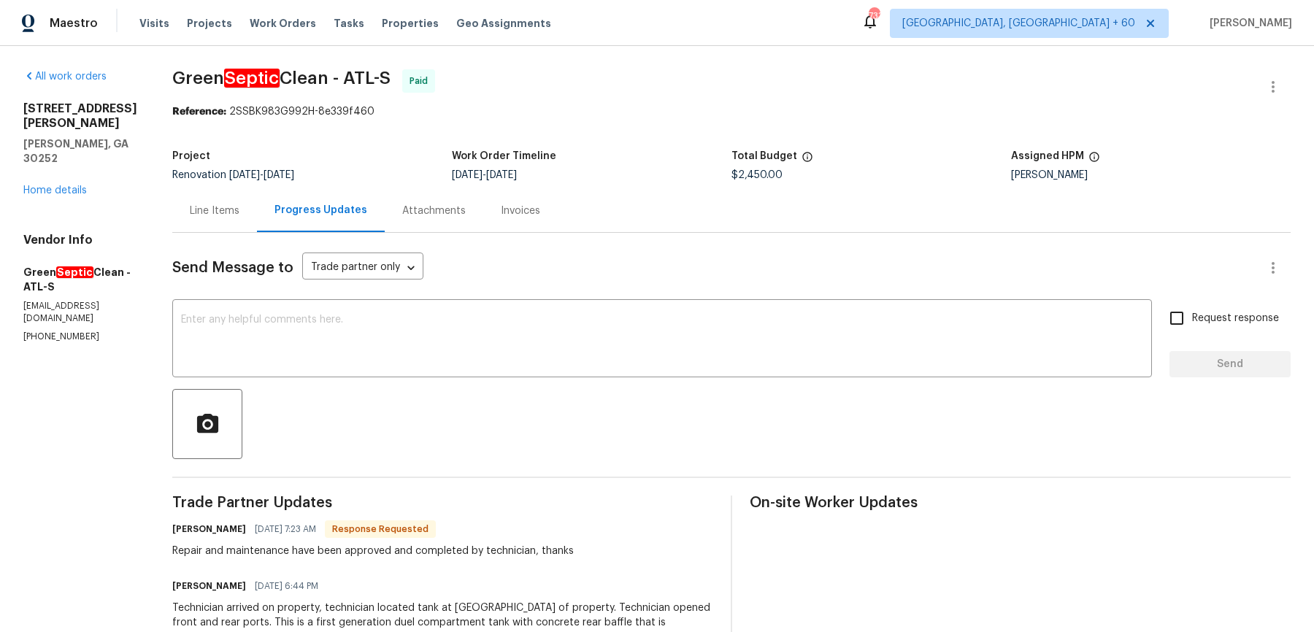
scroll to position [67, 0]
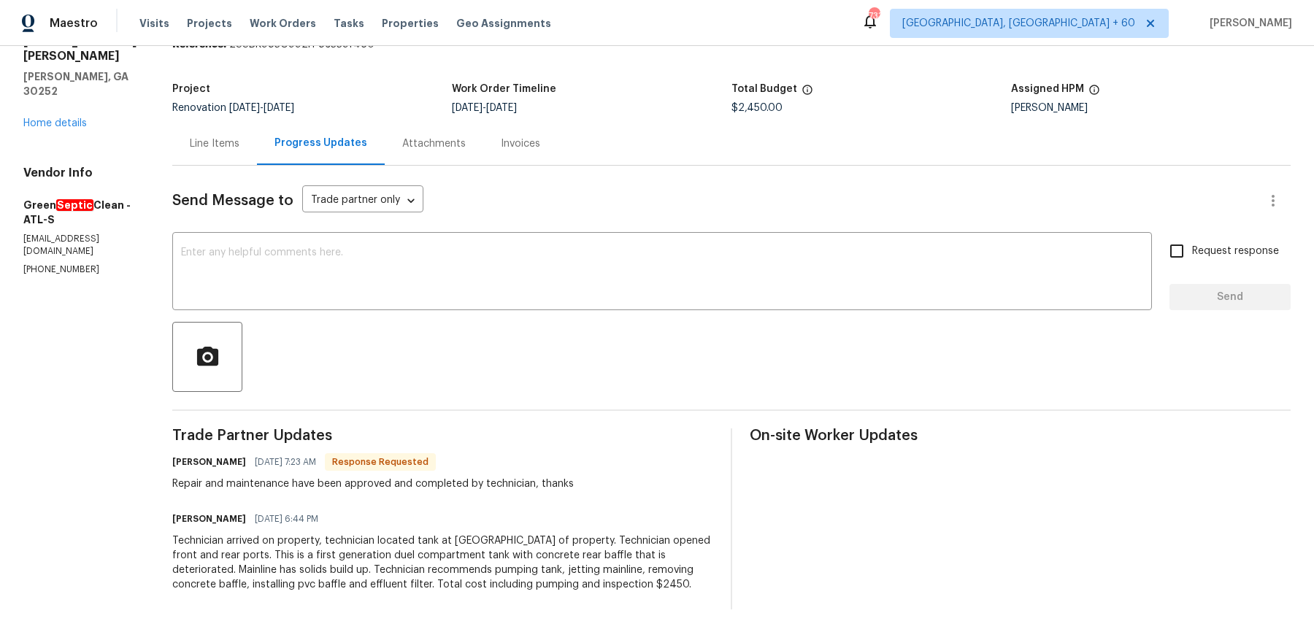
click at [449, 154] on div "Attachments" at bounding box center [434, 143] width 99 height 43
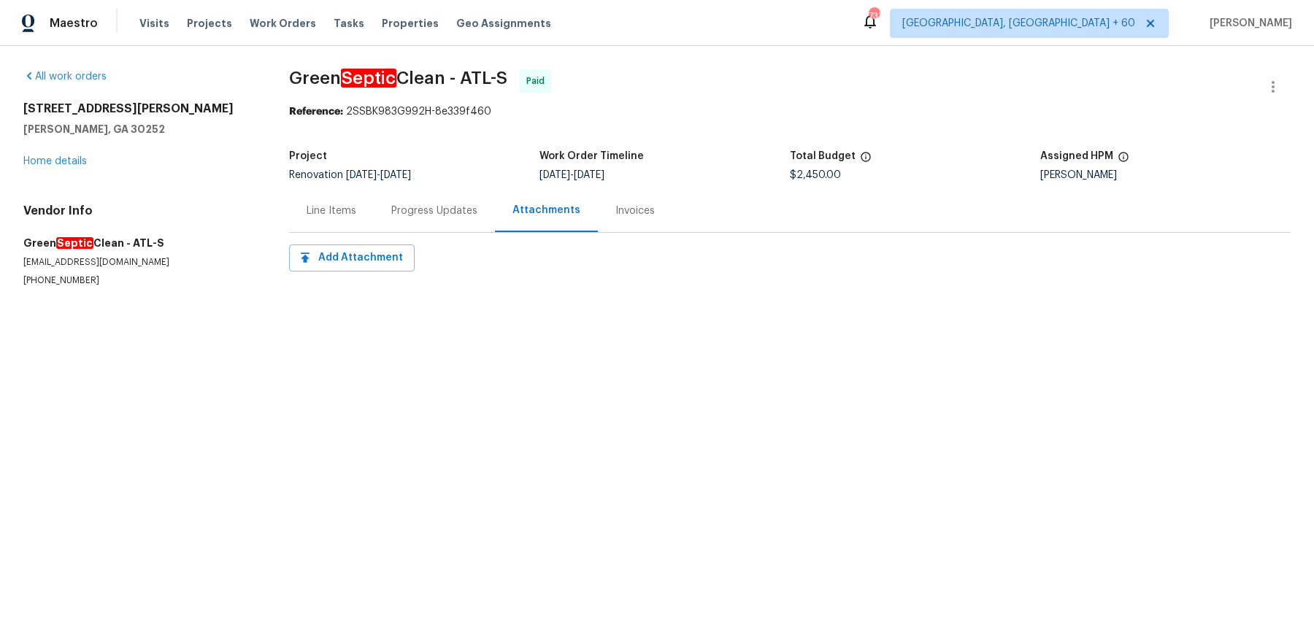
click at [599, 204] on div "Invoices" at bounding box center [635, 210] width 74 height 43
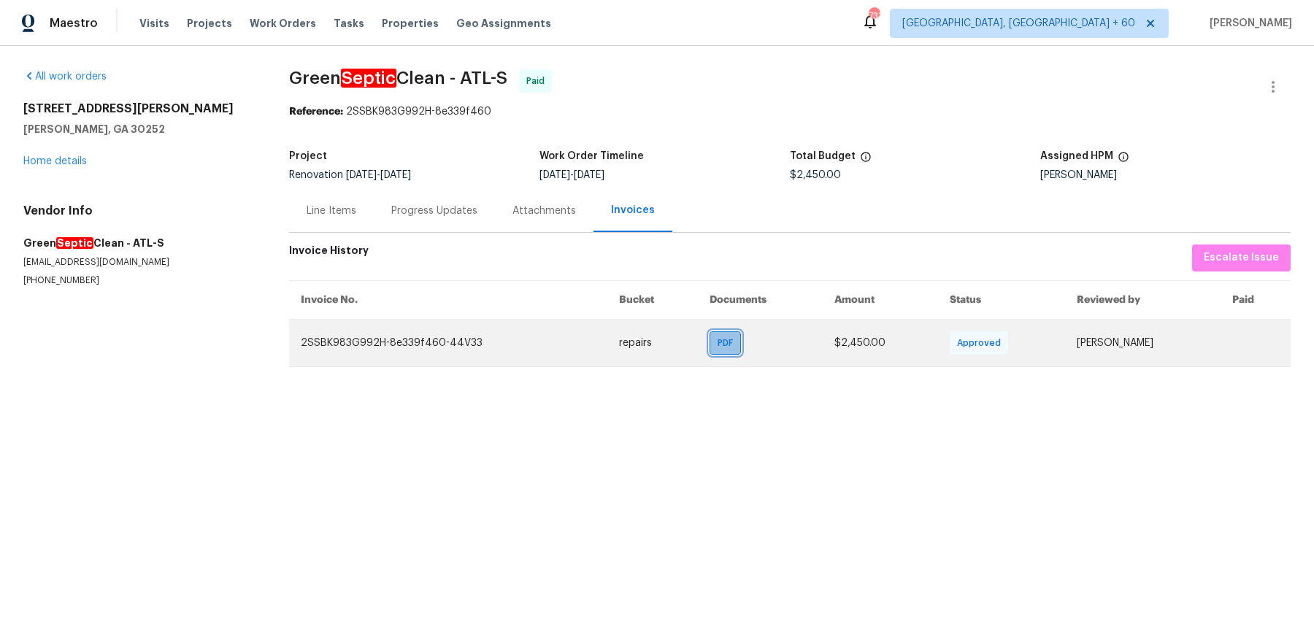
click at [718, 347] on span "PDF" at bounding box center [728, 343] width 21 height 15
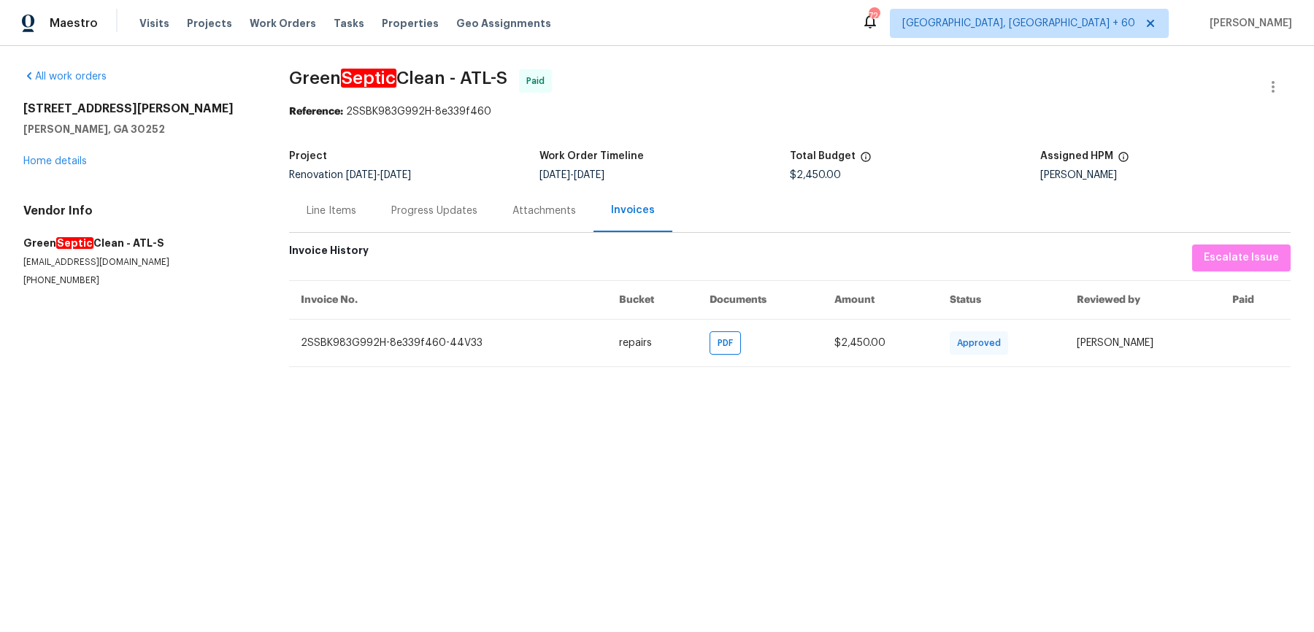
click at [322, 223] on div "Line Items" at bounding box center [331, 210] width 85 height 43
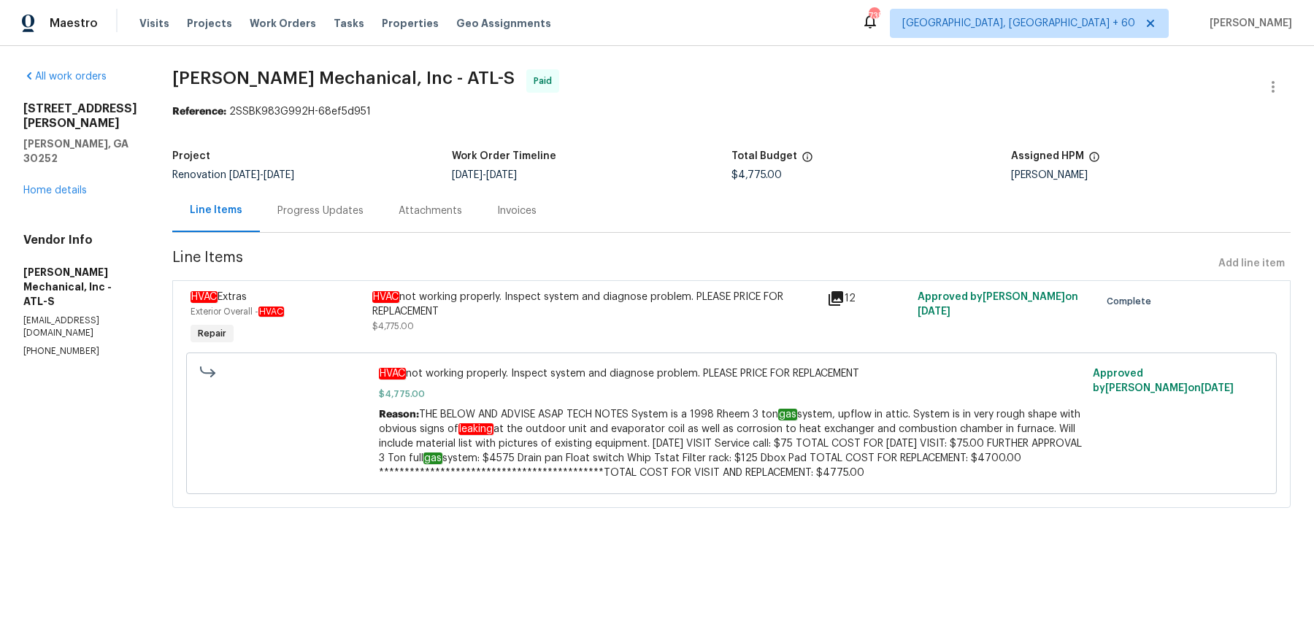
click at [345, 223] on div "Progress Updates" at bounding box center [320, 210] width 121 height 43
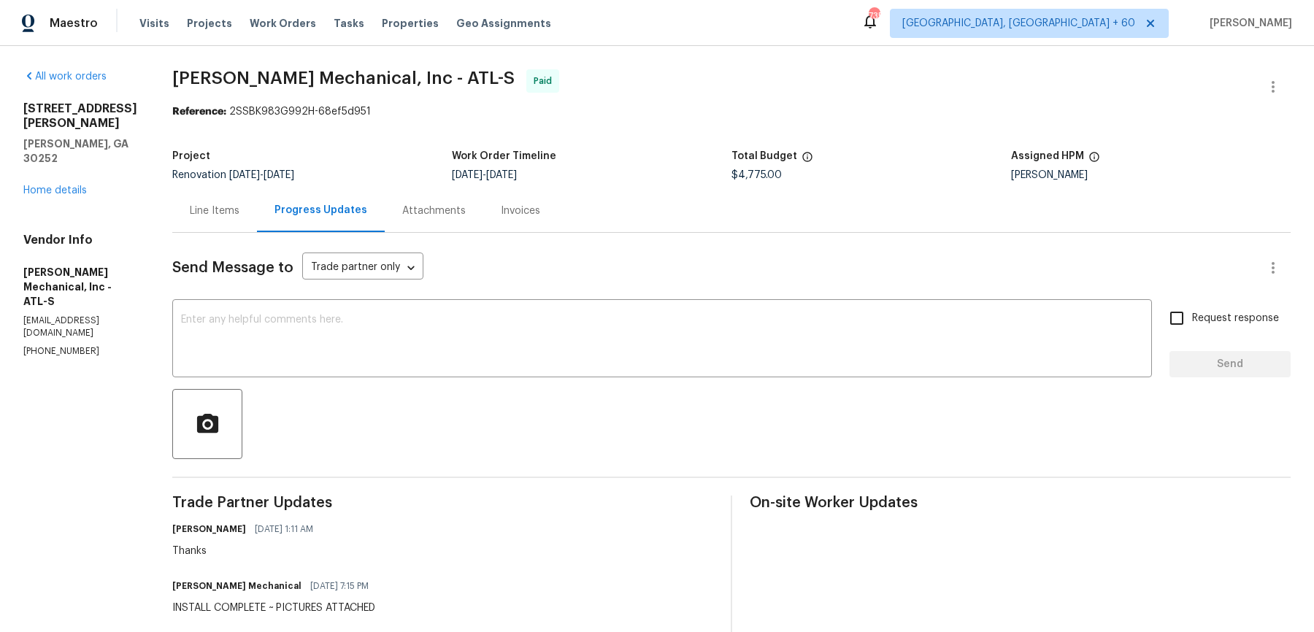
click at [460, 223] on div "Attachments" at bounding box center [434, 210] width 99 height 43
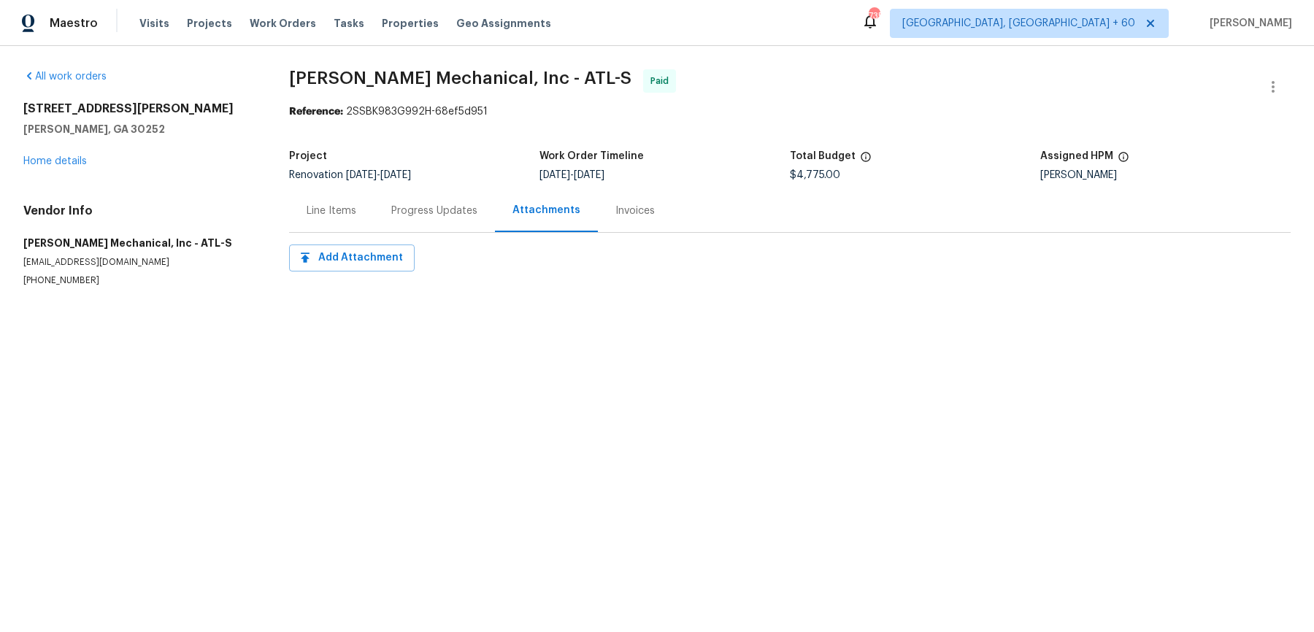
click at [633, 214] on div "Invoices" at bounding box center [634, 211] width 39 height 15
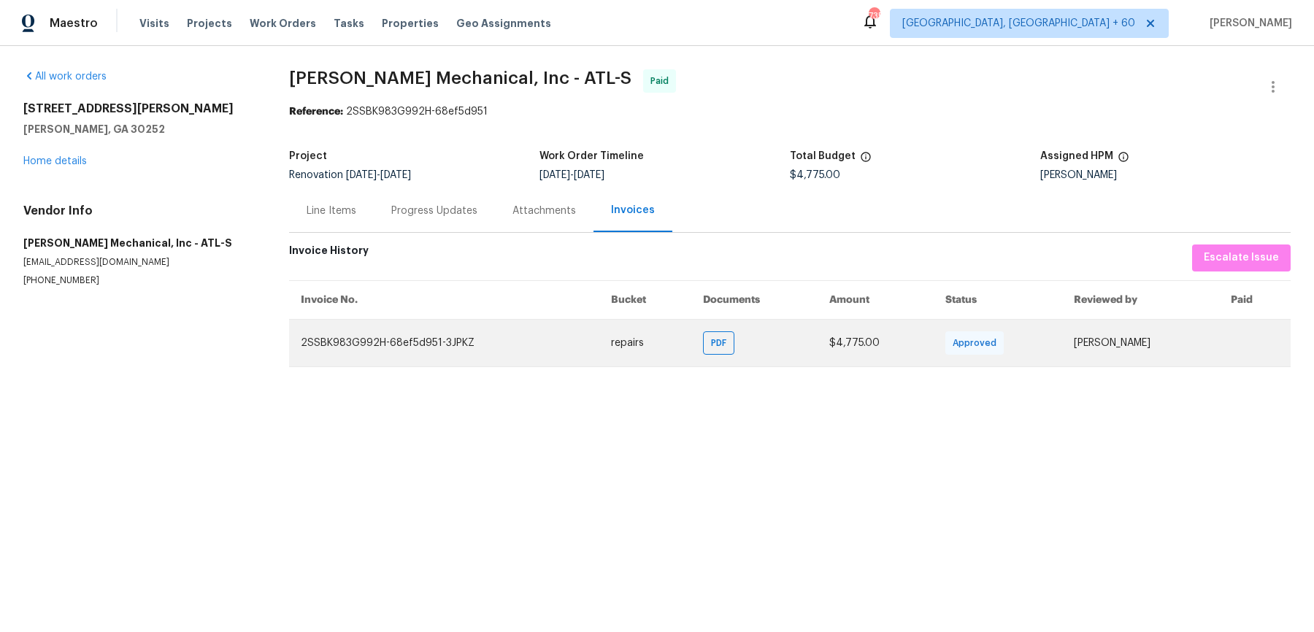
click at [721, 341] on td "PDF" at bounding box center [754, 342] width 126 height 47
click at [711, 342] on span "PDF" at bounding box center [721, 343] width 21 height 15
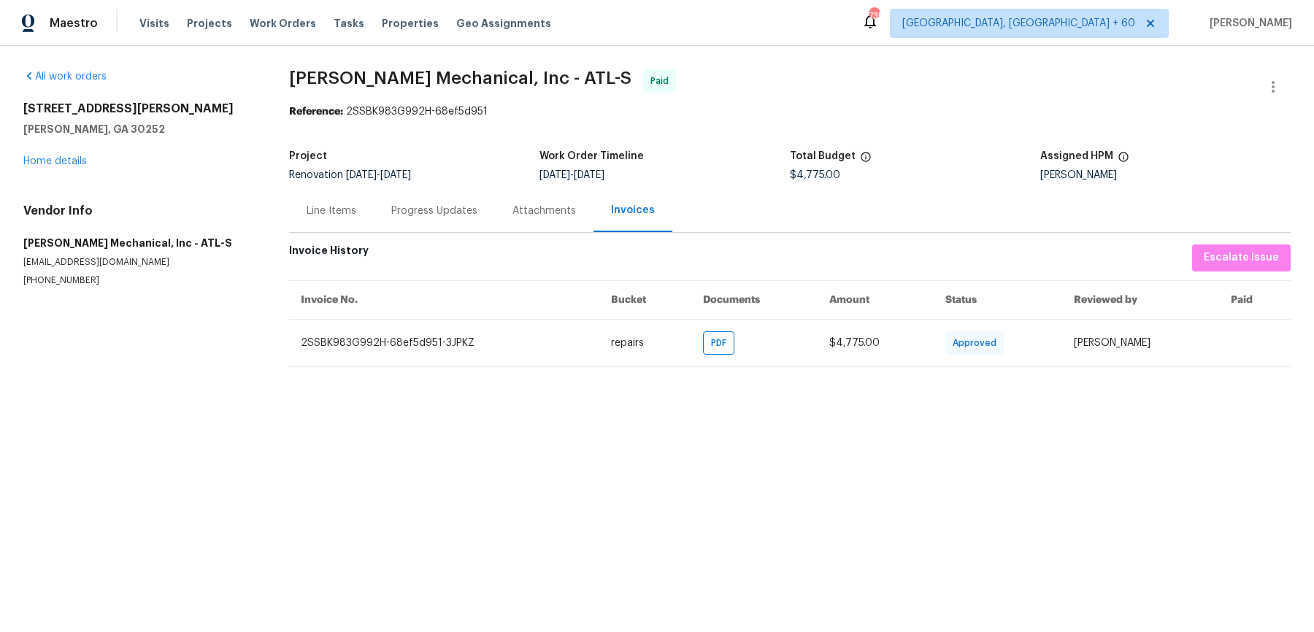
click at [438, 200] on div "Progress Updates" at bounding box center [434, 210] width 121 height 43
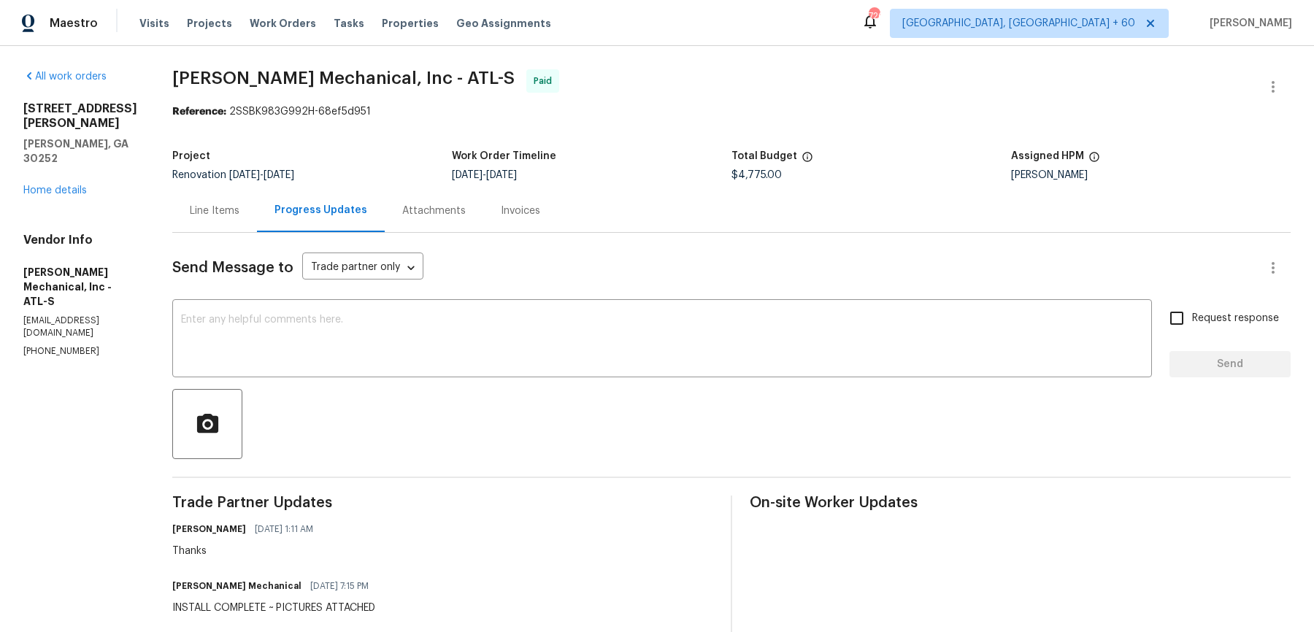
click at [237, 225] on div "Line Items" at bounding box center [214, 210] width 85 height 43
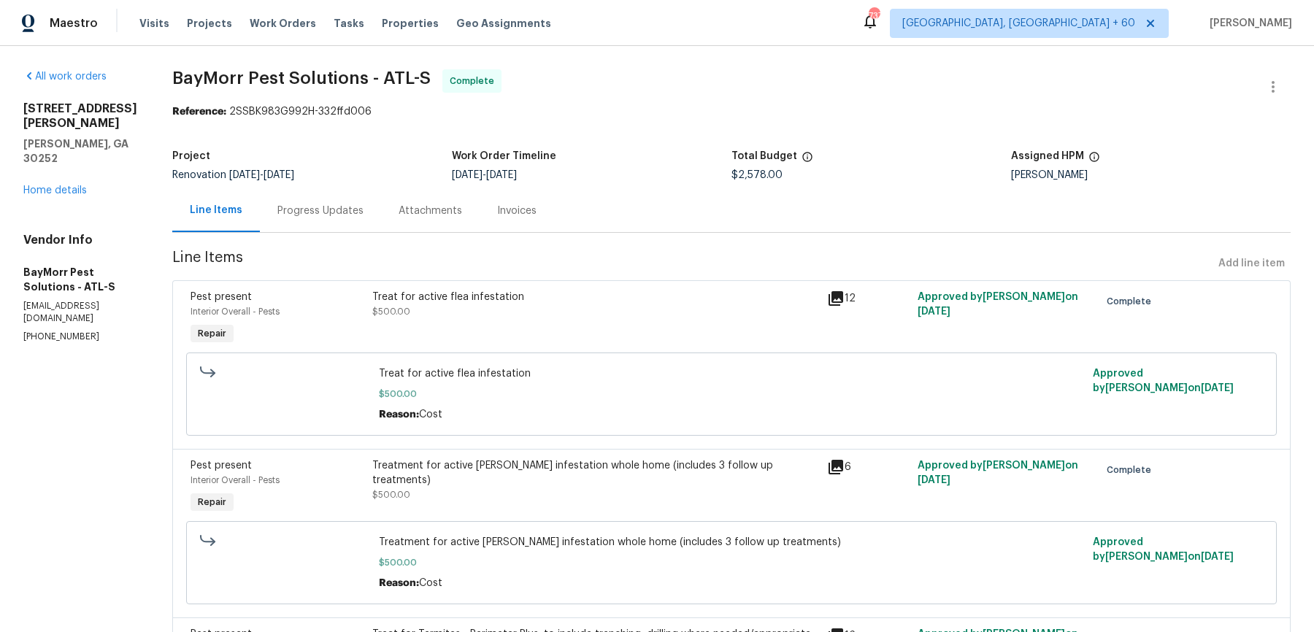
click at [294, 177] on span "[DATE]" at bounding box center [279, 175] width 31 height 10
click at [317, 218] on div "Progress Updates" at bounding box center [320, 211] width 86 height 15
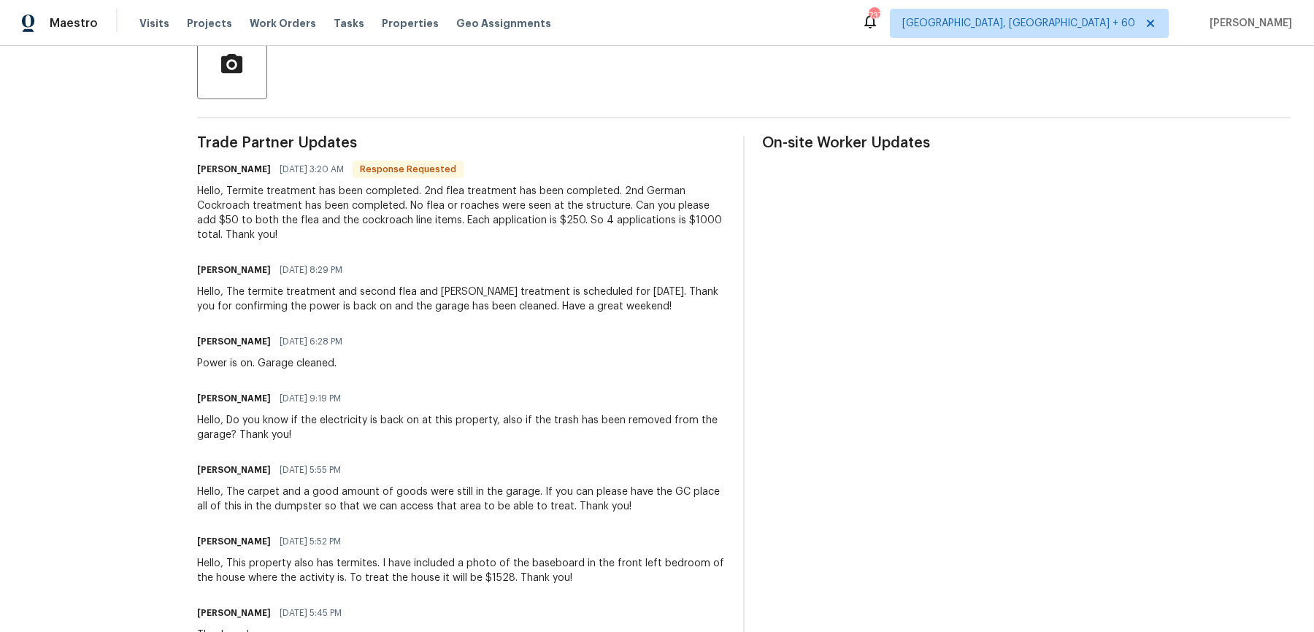
scroll to position [467, 0]
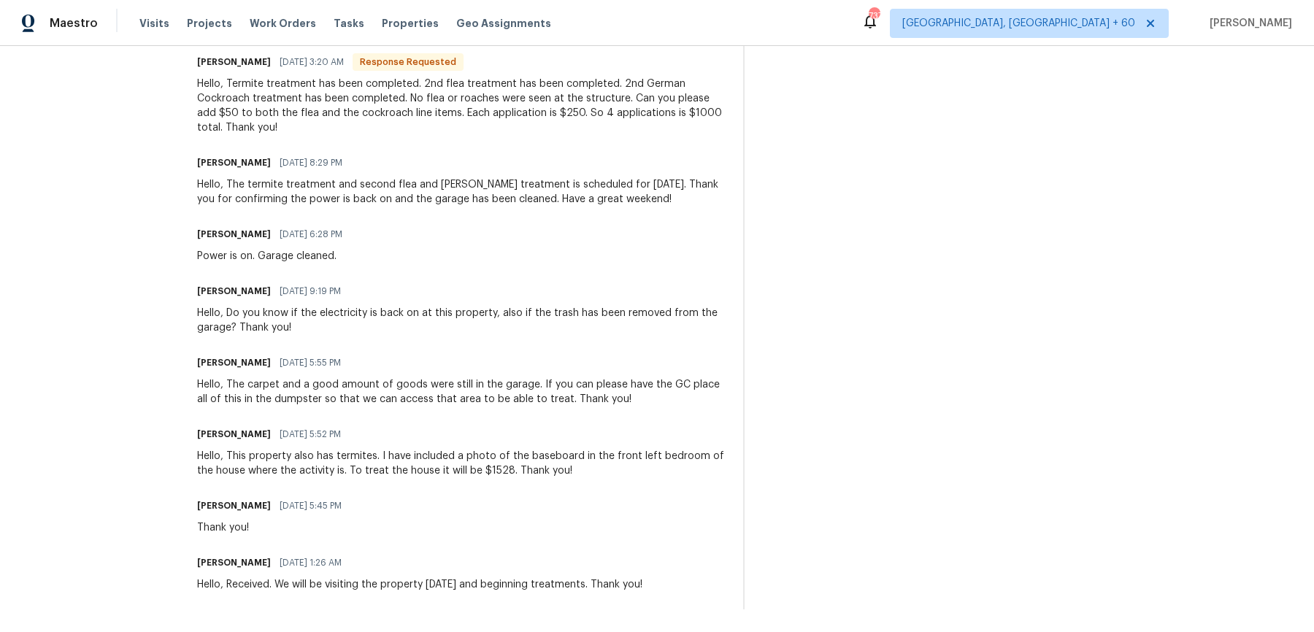
drag, startPoint x: 192, startPoint y: 470, endPoint x: 473, endPoint y: 688, distance: 355.4
click at [473, 631] on html "Maestro Visits Projects Work Orders Tasks Properties Geo Assignments 737 [GEOGR…" at bounding box center [657, 316] width 1314 height 632
copy div "Hello, Termite treatment has been completed. 2nd flea treatment has been comple…"
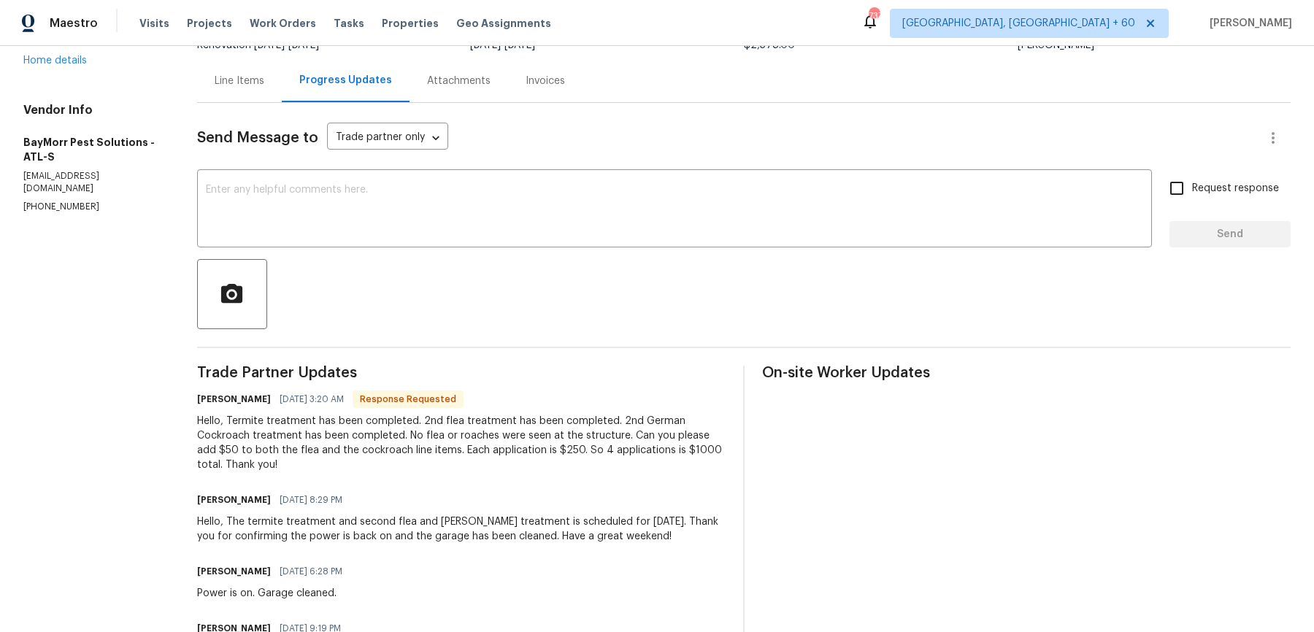
scroll to position [140, 0]
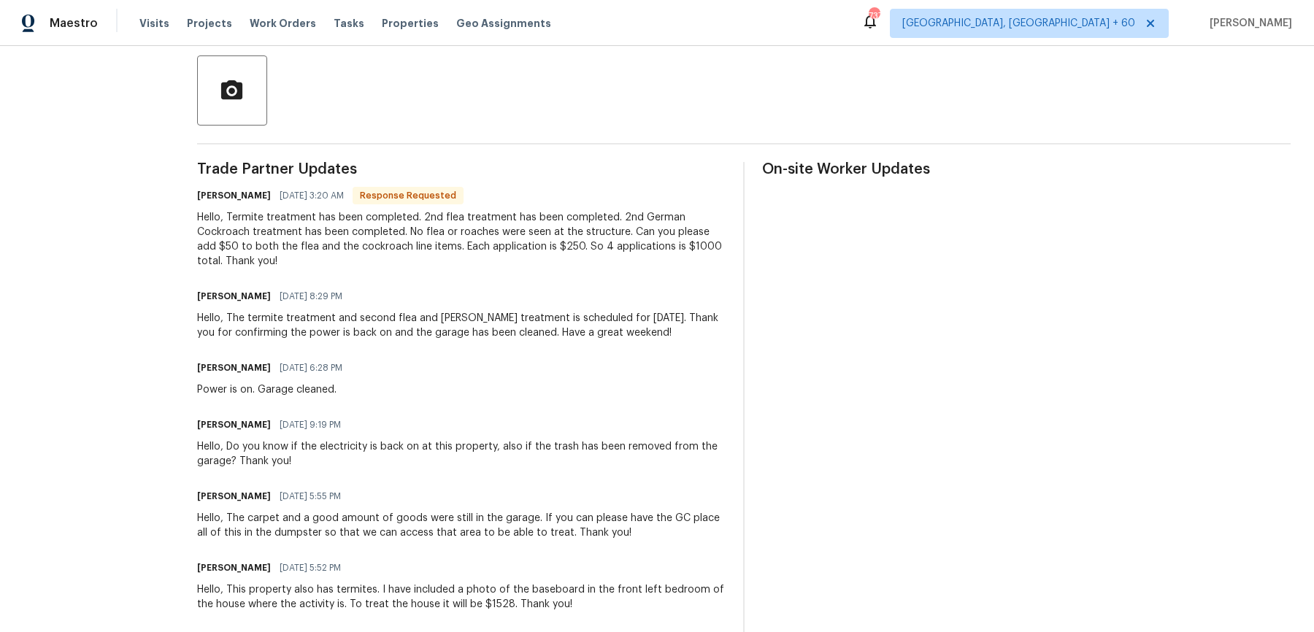
scroll to position [0, 0]
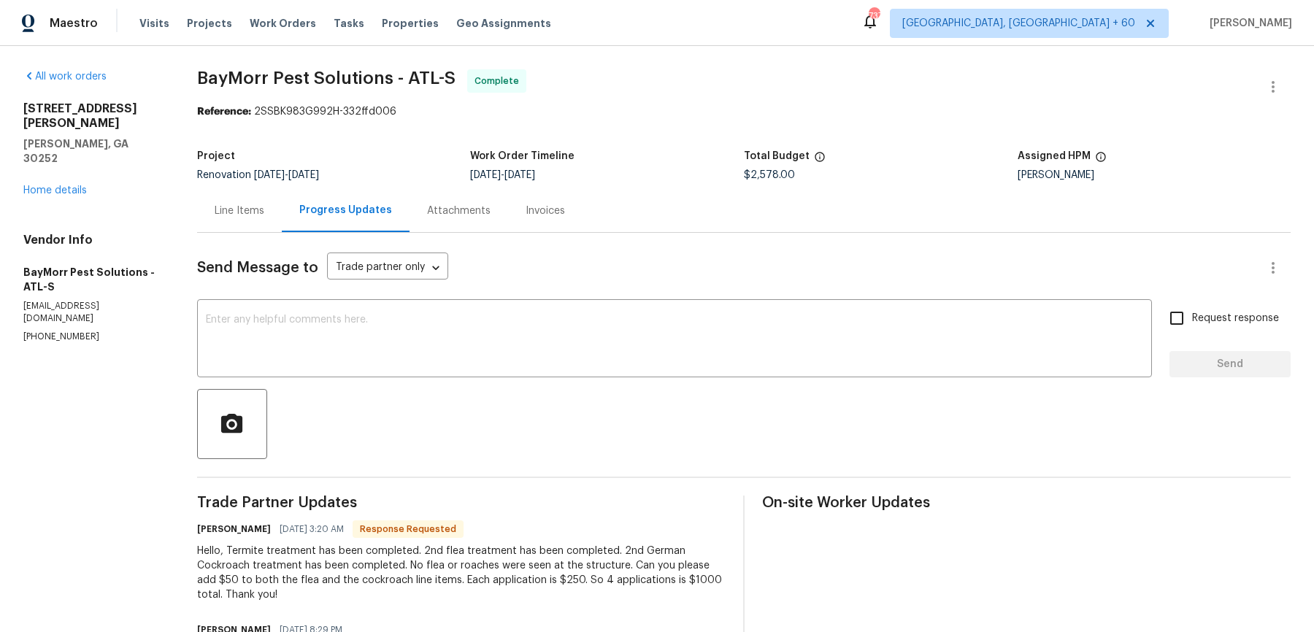
click at [237, 207] on div "Line Items" at bounding box center [240, 211] width 50 height 15
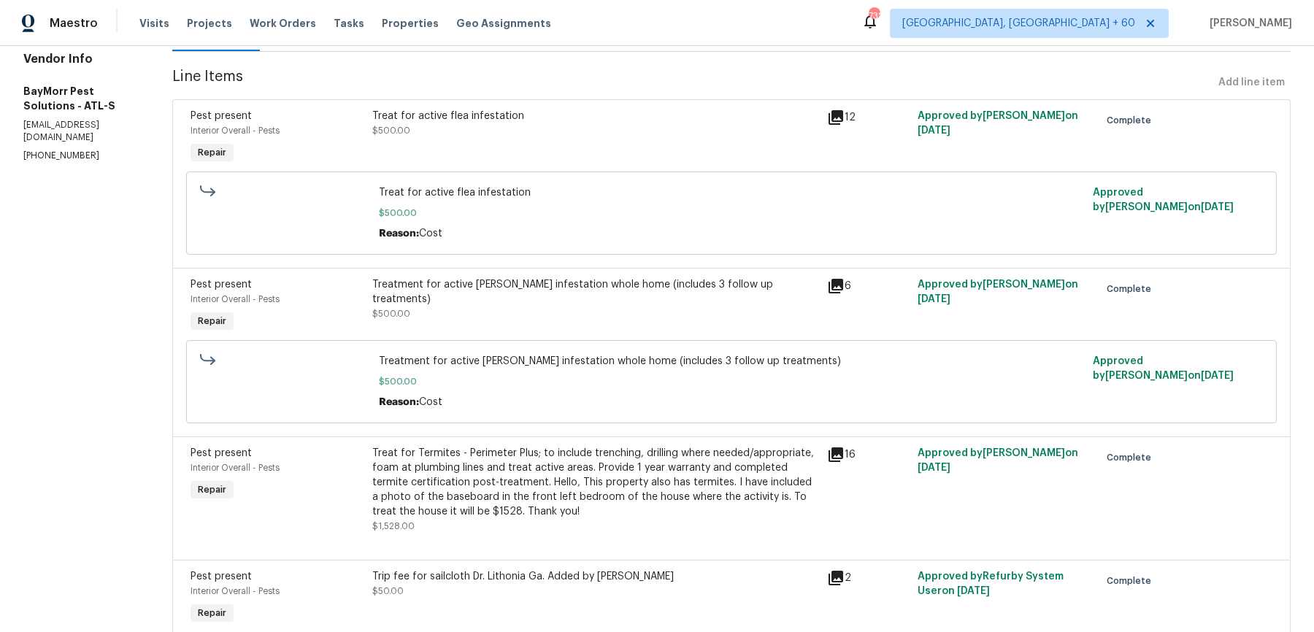
scroll to position [183, 0]
click at [441, 288] on div "Treatment for active [PERSON_NAME] infestation whole home (includes 3 follow up…" at bounding box center [595, 289] width 446 height 29
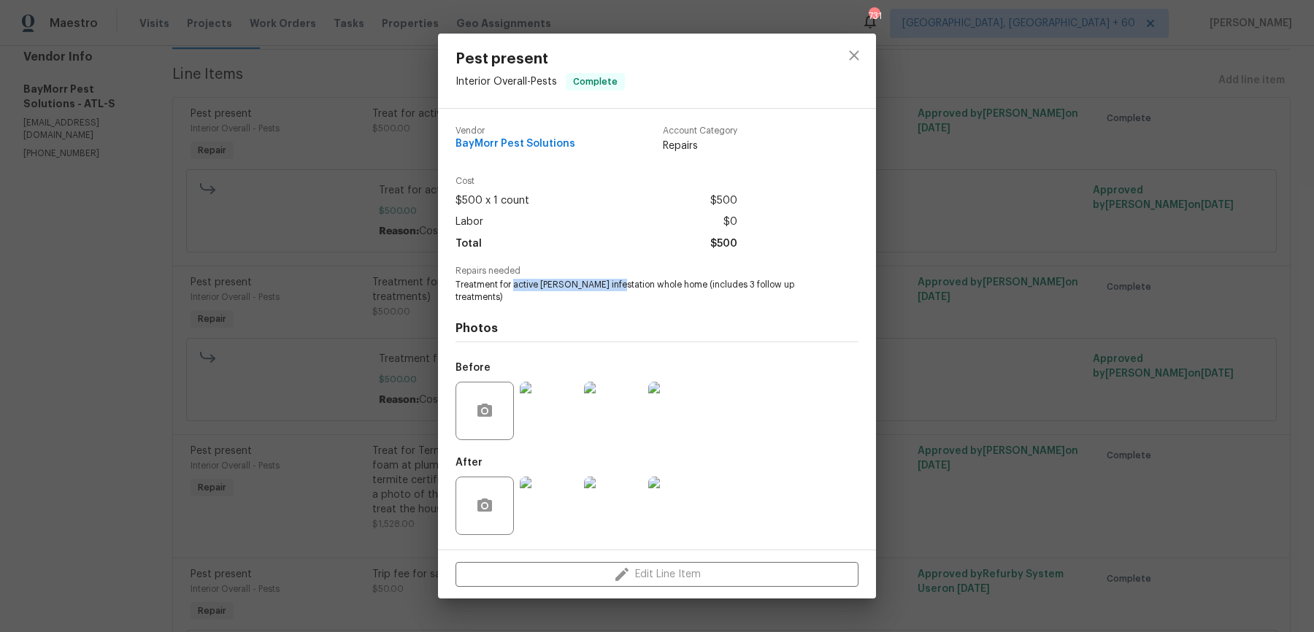
drag, startPoint x: 512, startPoint y: 289, endPoint x: 611, endPoint y: 287, distance: 98.6
click at [611, 287] on span "Treatment for active [PERSON_NAME] infestation whole home (includes 3 follow up…" at bounding box center [637, 291] width 363 height 25
copy span "active [PERSON_NAME] infestation"
click at [1048, 211] on div "Pest present Interior Overall - Pests Complete Vendor BayMorr Pest Solutions Ac…" at bounding box center [657, 316] width 1314 height 632
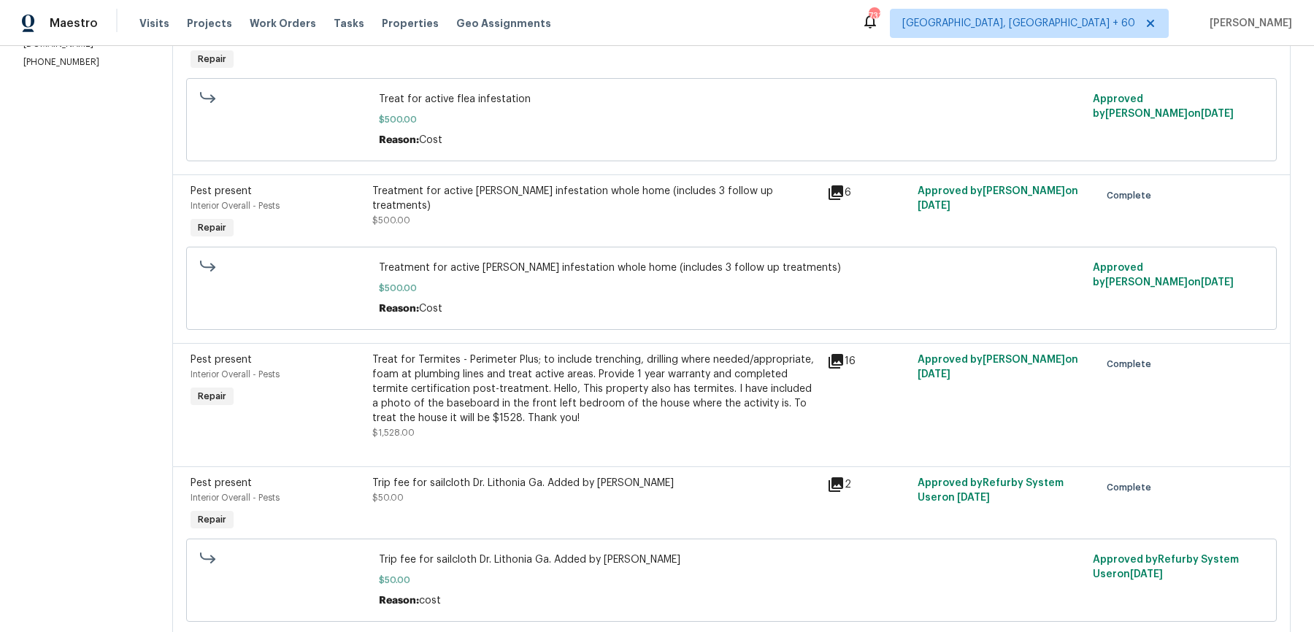
scroll to position [0, 0]
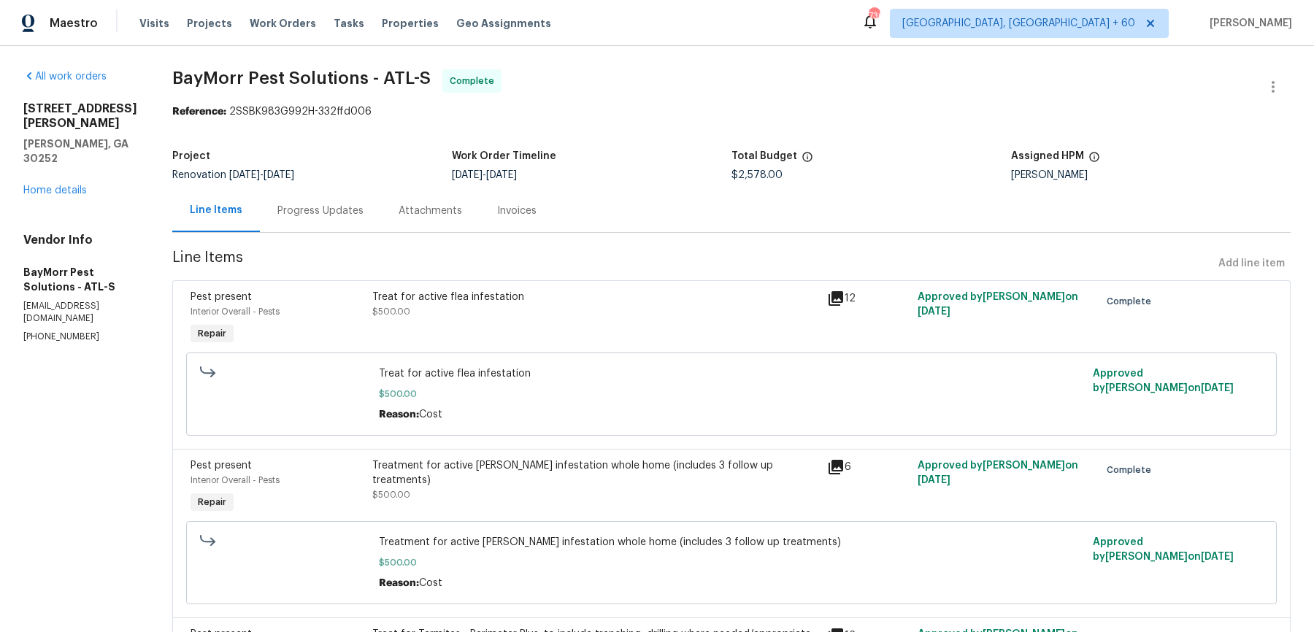
click at [340, 80] on span "BayMorr Pest Solutions - ATL-S" at bounding box center [301, 78] width 258 height 18
copy span "BayMorr Pest Solutions - ATL-S"
click at [41, 183] on div "All work orders [STREET_ADDRESS][PERSON_NAME][PERSON_NAME] Home details Vendor …" at bounding box center [80, 206] width 114 height 274
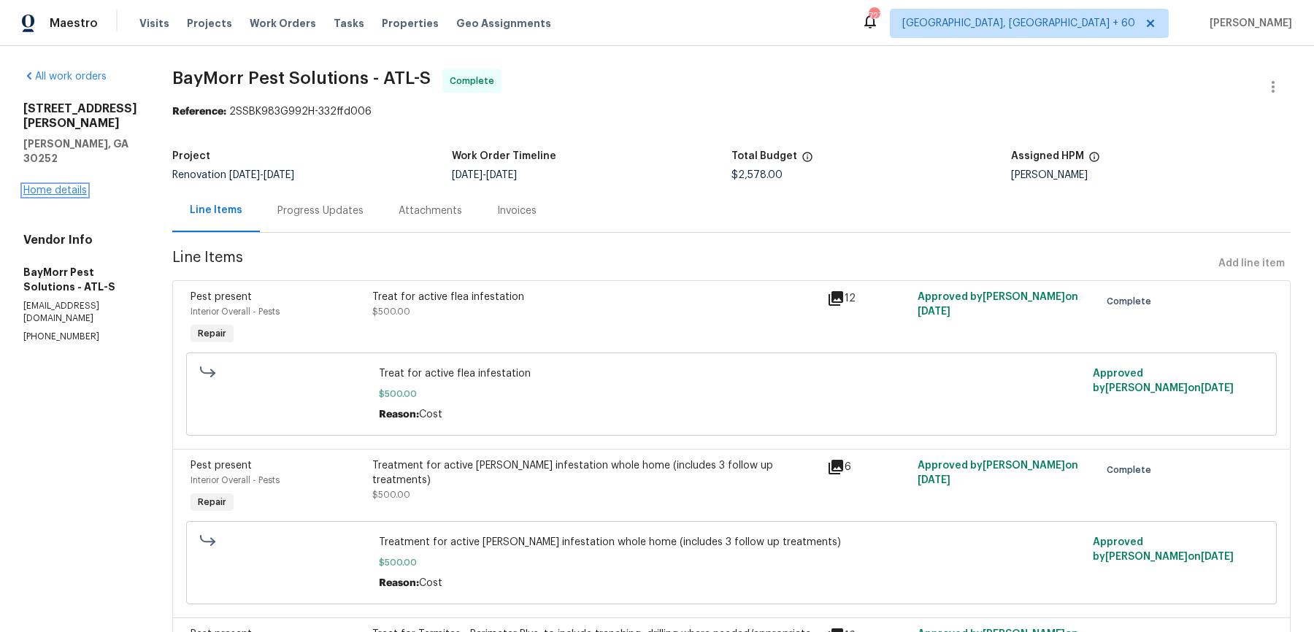
click at [48, 185] on link "Home details" at bounding box center [55, 190] width 64 height 10
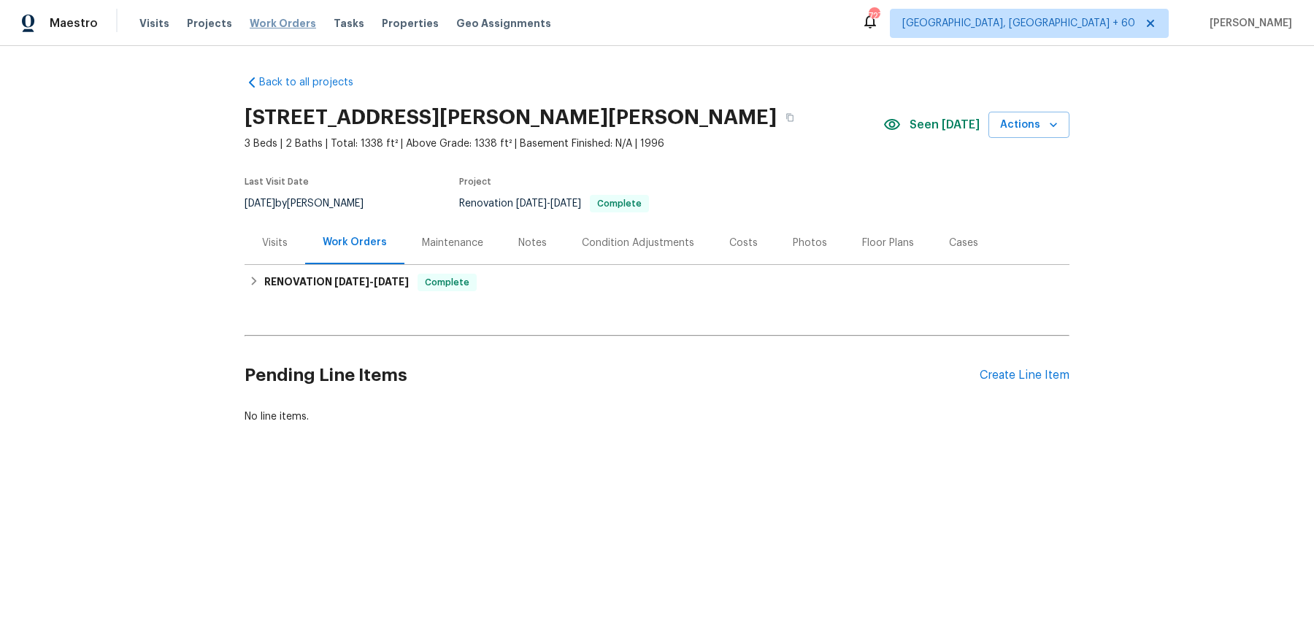
click at [285, 18] on span "Work Orders" at bounding box center [283, 23] width 66 height 15
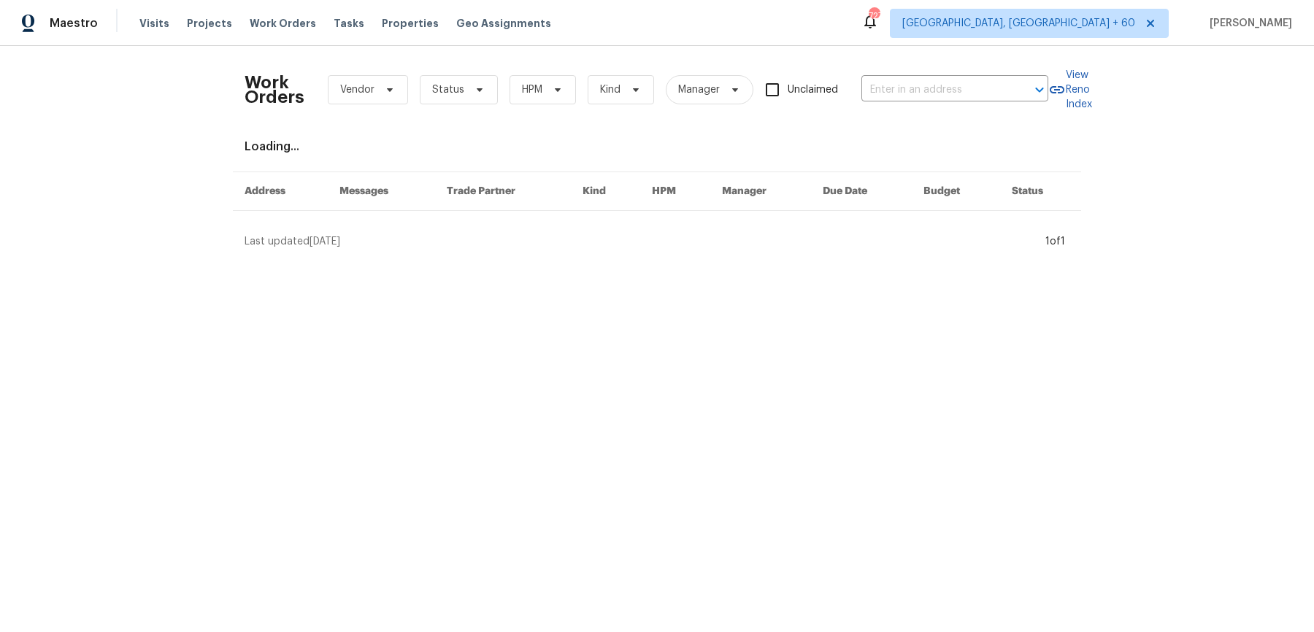
click at [959, 107] on div "Work Orders Vendor Status HPM Kind Manager Unclaimed ​" at bounding box center [647, 90] width 804 height 64
click at [964, 99] on input "text" at bounding box center [934, 90] width 146 height 23
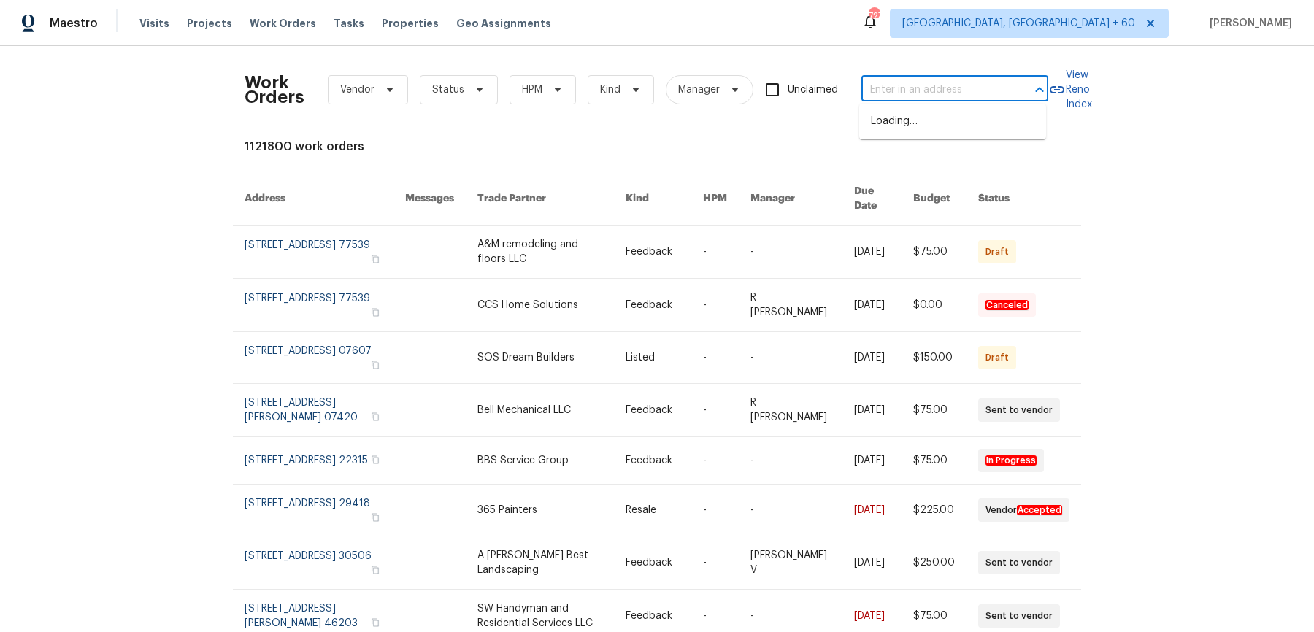
paste input "[STREET_ADDRESS][PERSON_NAME][PERSON_NAME]"
type input "[STREET_ADDRESS][PERSON_NAME][PERSON_NAME]"
click at [951, 121] on li "[STREET_ADDRESS][PERSON_NAME][PERSON_NAME]" at bounding box center [952, 129] width 187 height 39
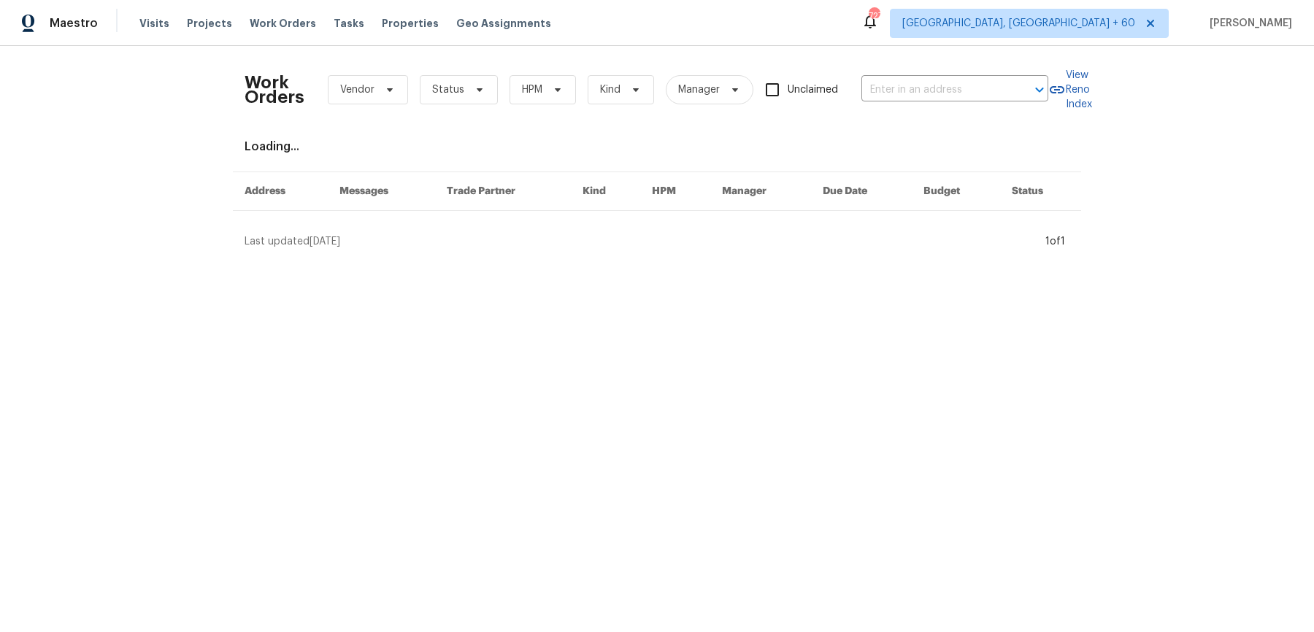
type input "[STREET_ADDRESS][PERSON_NAME][PERSON_NAME]"
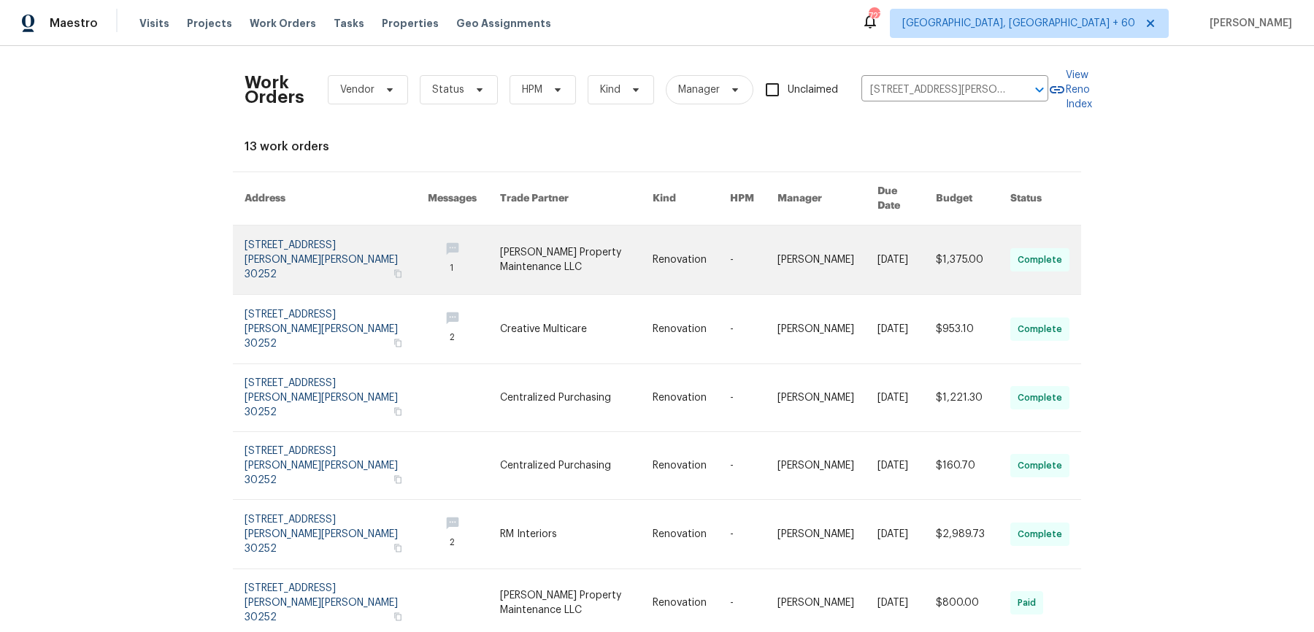
click at [804, 226] on link at bounding box center [828, 260] width 100 height 69
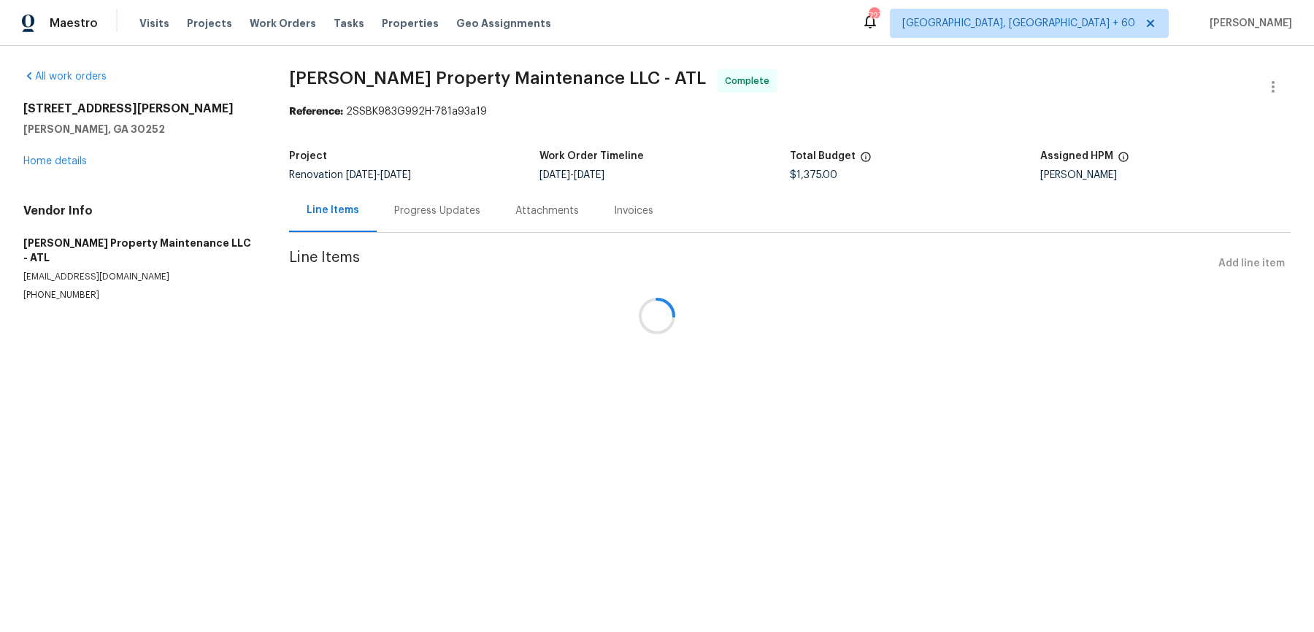
click at [50, 153] on div "[STREET_ADDRESS][PERSON_NAME][PERSON_NAME] Home details" at bounding box center [138, 134] width 231 height 67
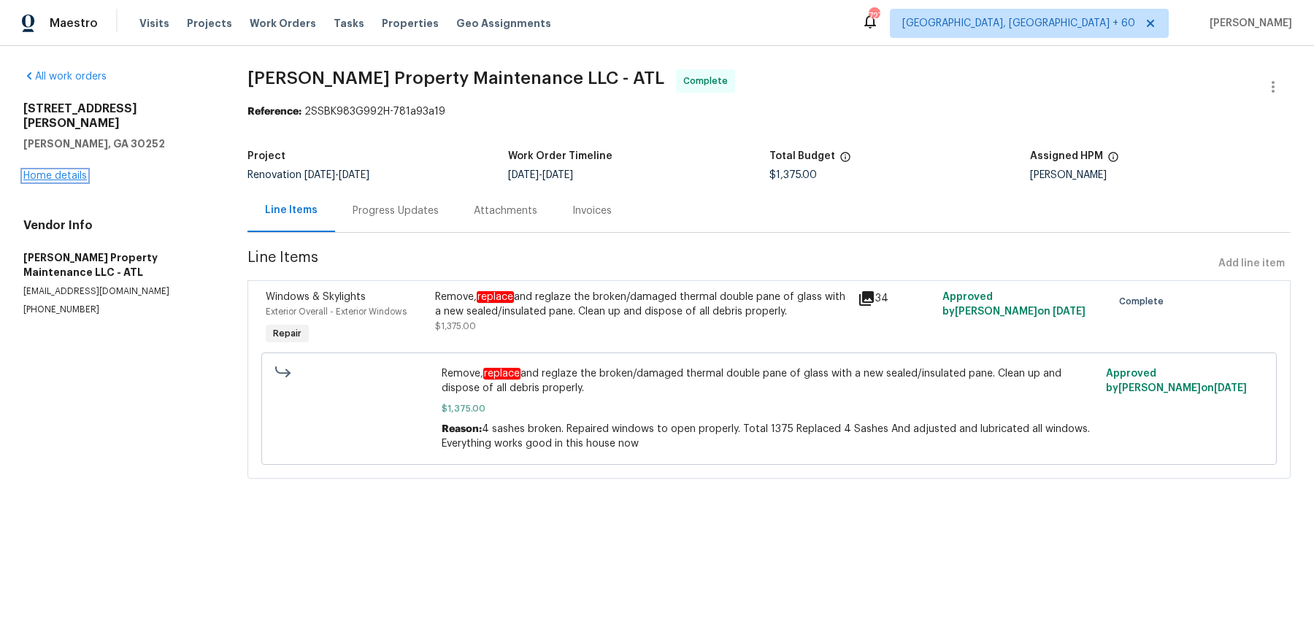
click at [50, 171] on link "Home details" at bounding box center [55, 176] width 64 height 10
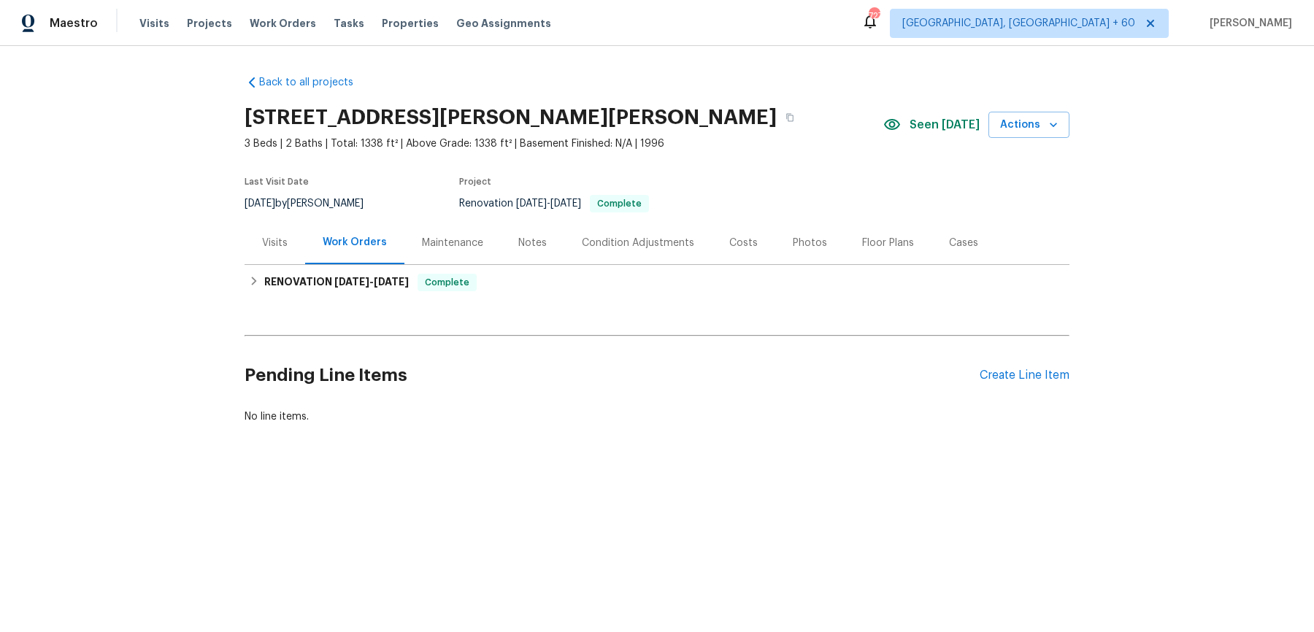
click at [266, 246] on div "Visits" at bounding box center [275, 243] width 26 height 15
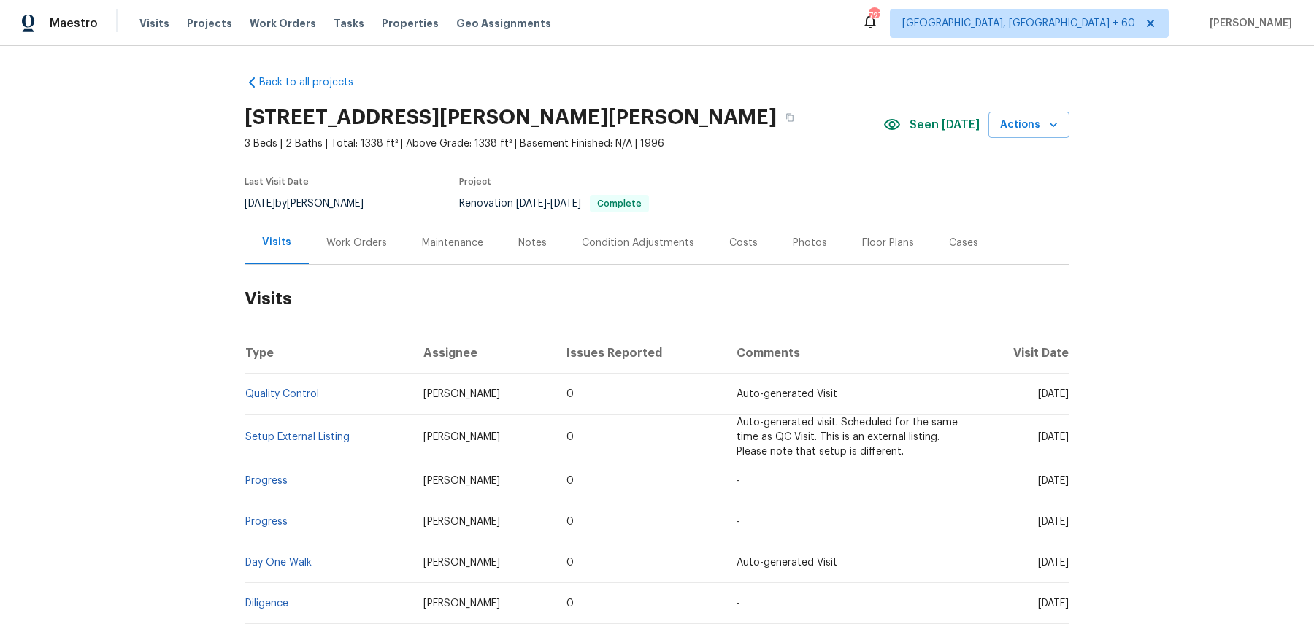
click at [276, 446] on td "Setup External Listing" at bounding box center [328, 438] width 167 height 46
click at [279, 437] on link "Setup External Listing" at bounding box center [297, 437] width 104 height 10
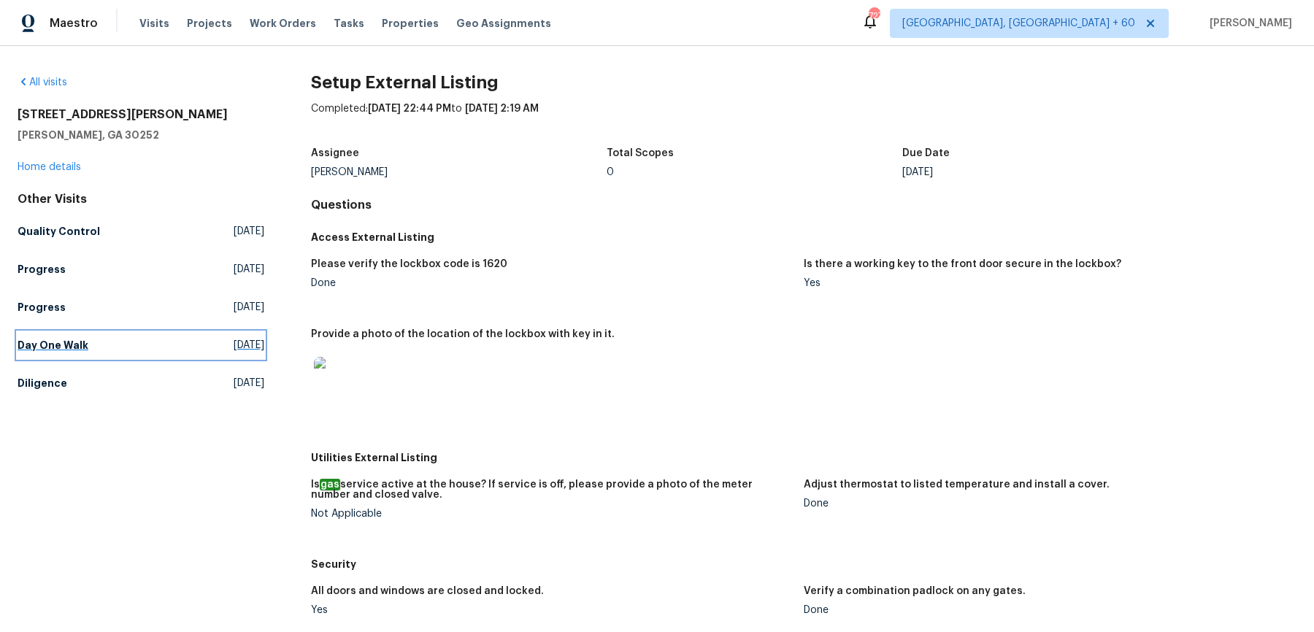
click at [68, 353] on link "Day One Walk [DATE]" at bounding box center [141, 345] width 247 height 26
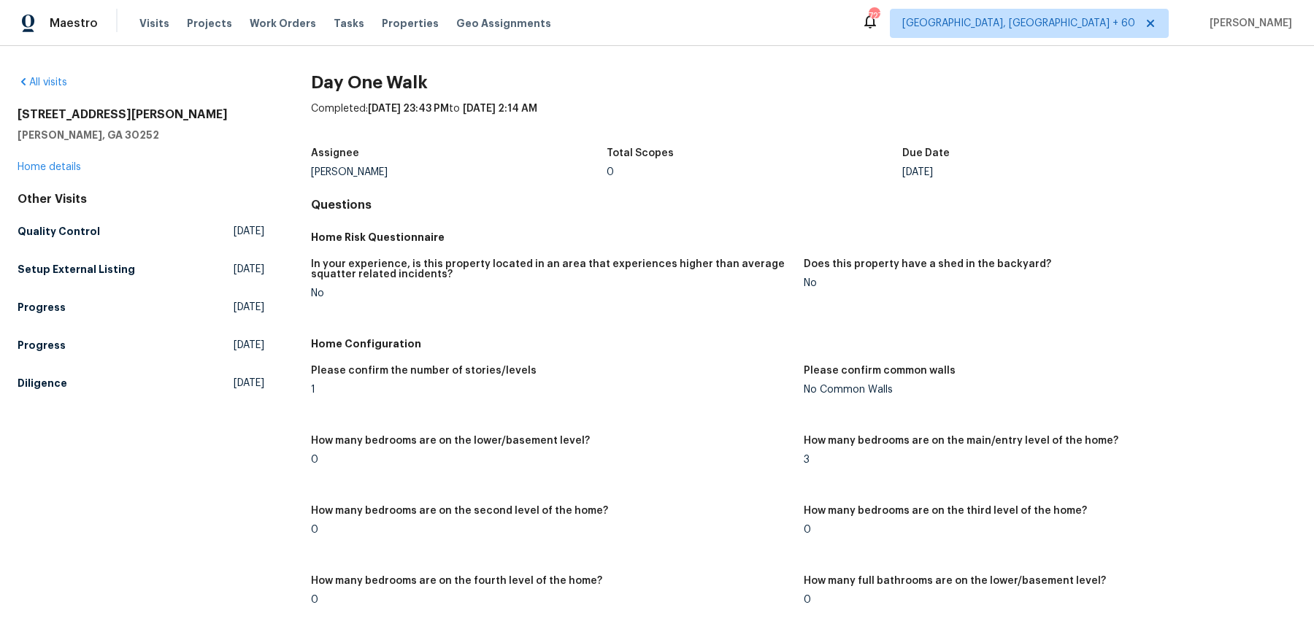
click at [52, 367] on div "Other Visits Quality Control [DATE] Setup External Listing [DATE] Progress [DAT…" at bounding box center [141, 294] width 247 height 204
click at [50, 390] on link "Diligence [DATE]" at bounding box center [141, 383] width 247 height 26
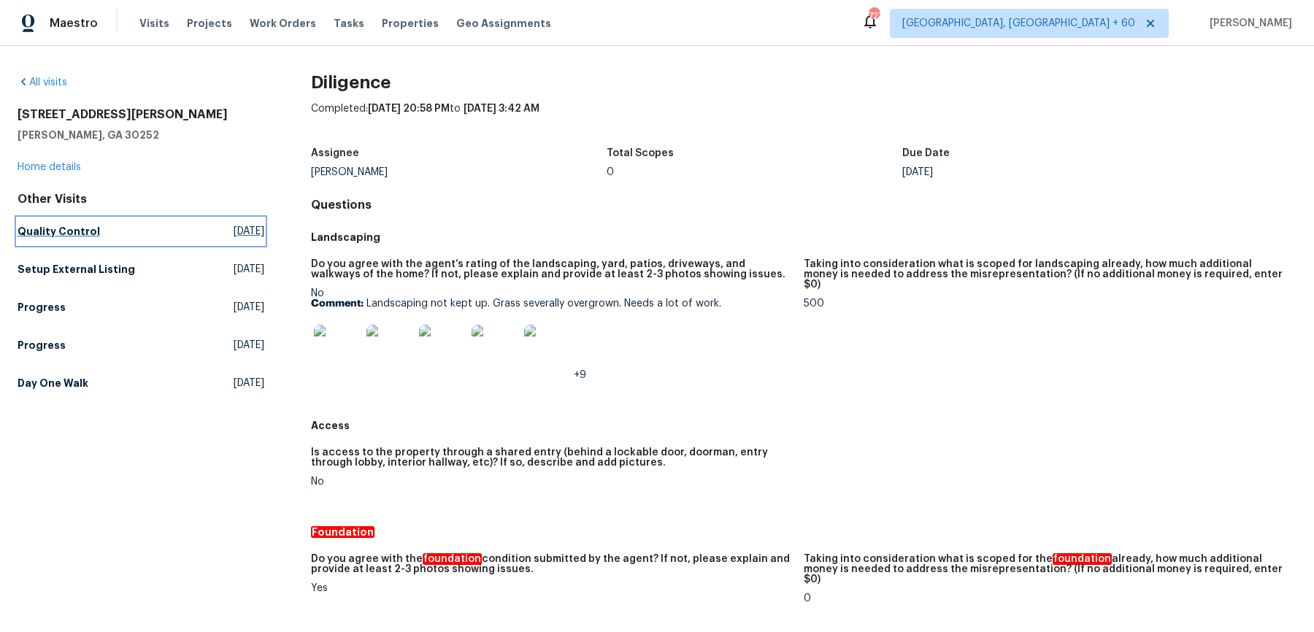
click at [89, 218] on link "Quality Control [DATE]" at bounding box center [141, 231] width 247 height 26
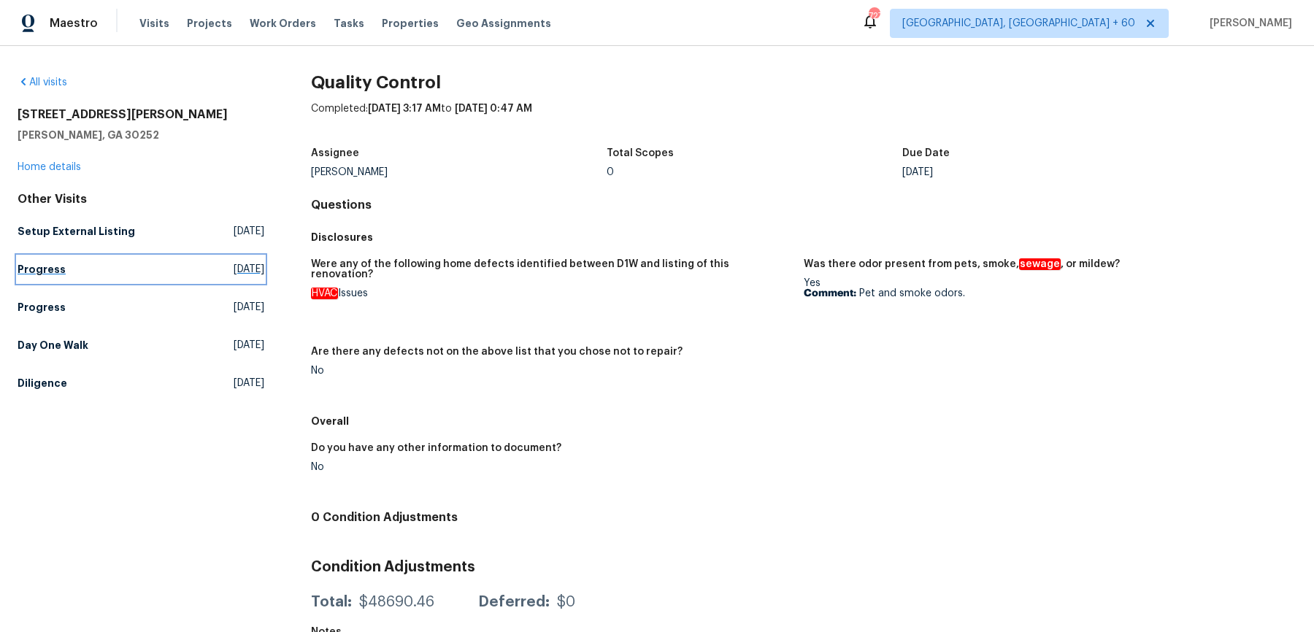
click at [55, 280] on link "Progress [DATE]" at bounding box center [141, 269] width 247 height 26
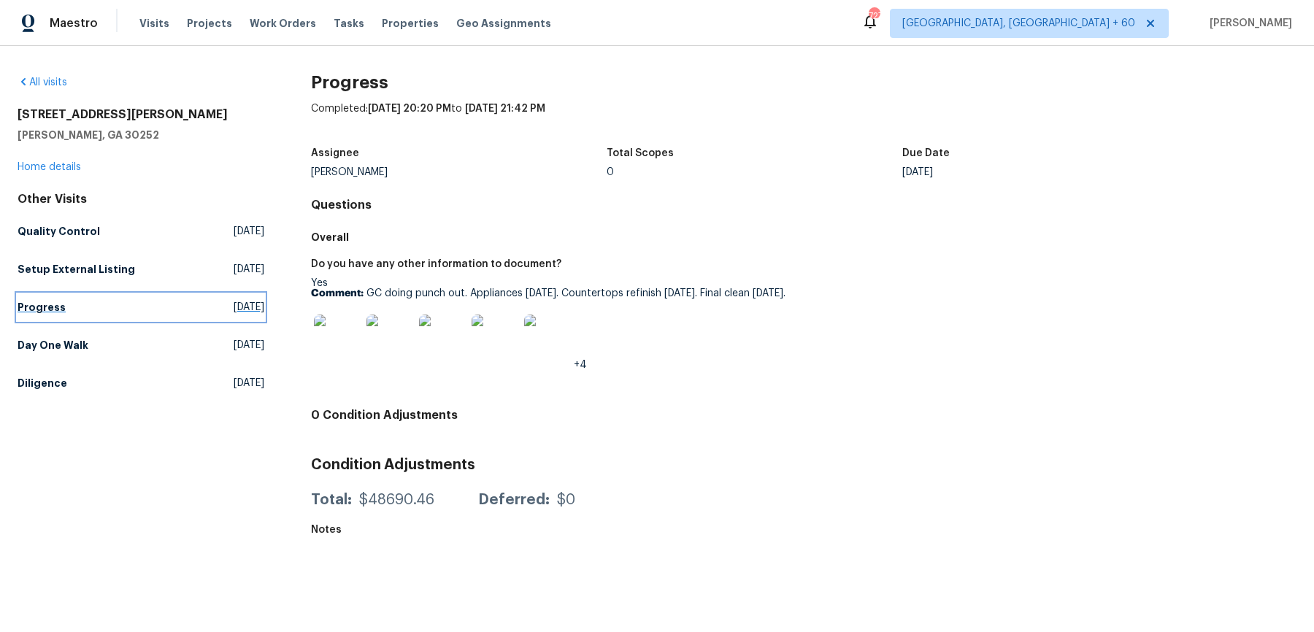
click at [34, 304] on h5 "Progress" at bounding box center [42, 307] width 48 height 15
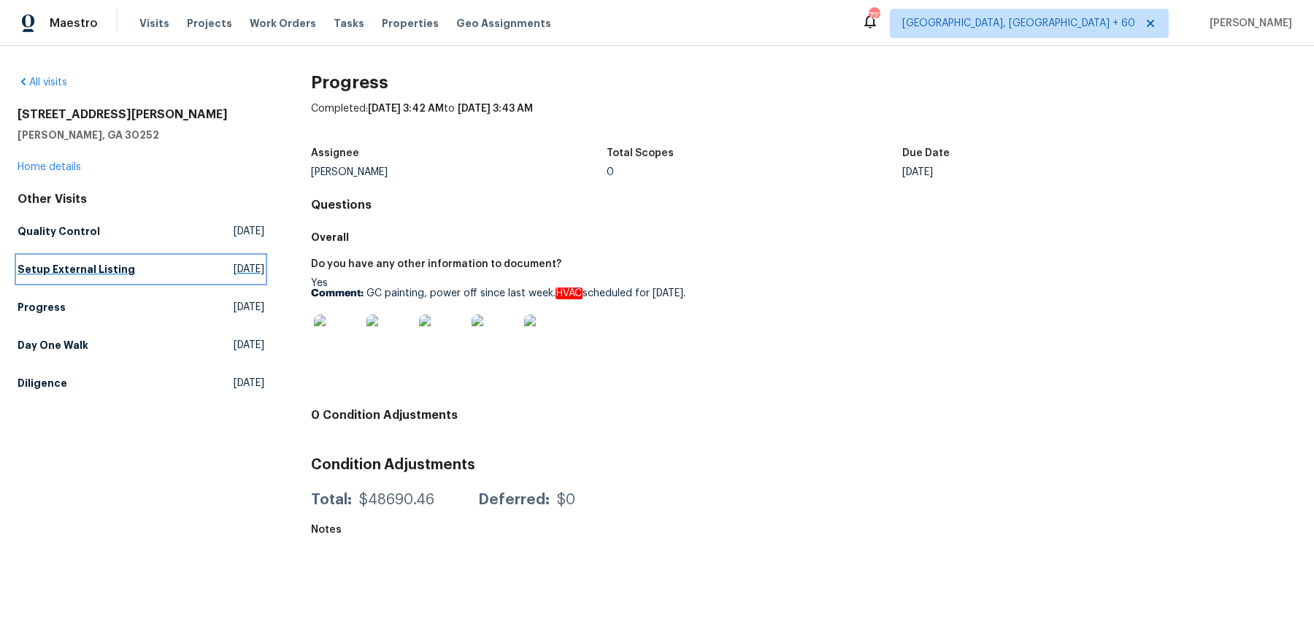
click at [84, 264] on h5 "Setup External Listing" at bounding box center [77, 269] width 118 height 15
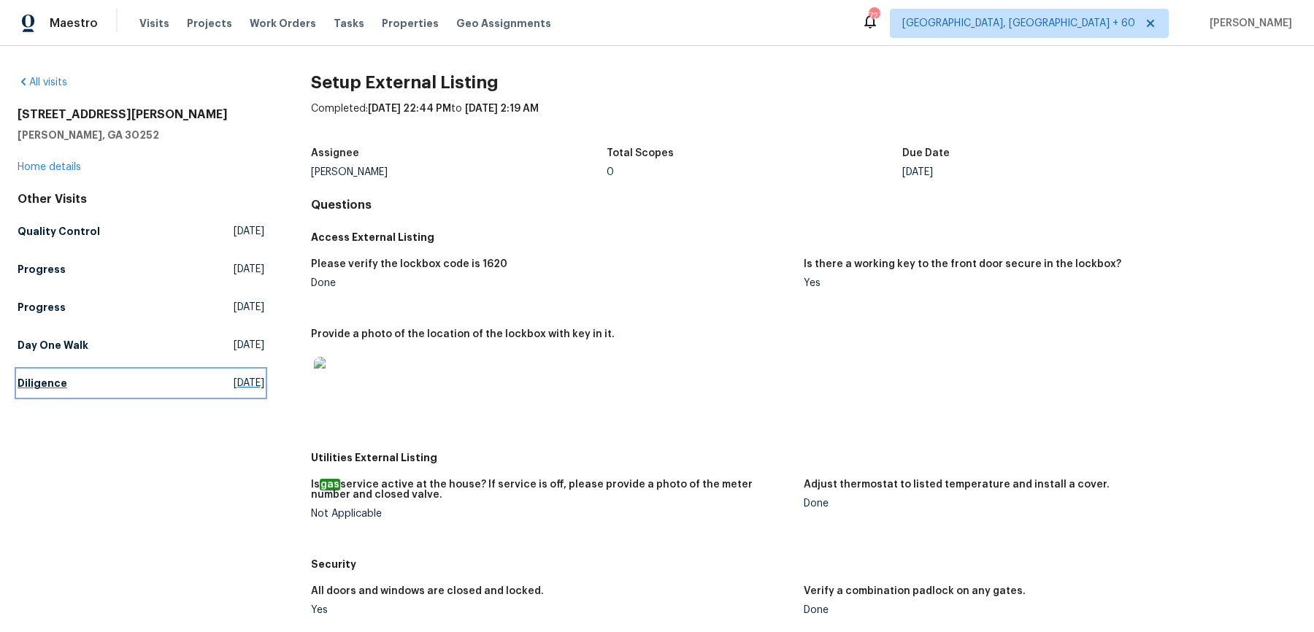
click at [51, 376] on h5 "Diligence" at bounding box center [43, 383] width 50 height 15
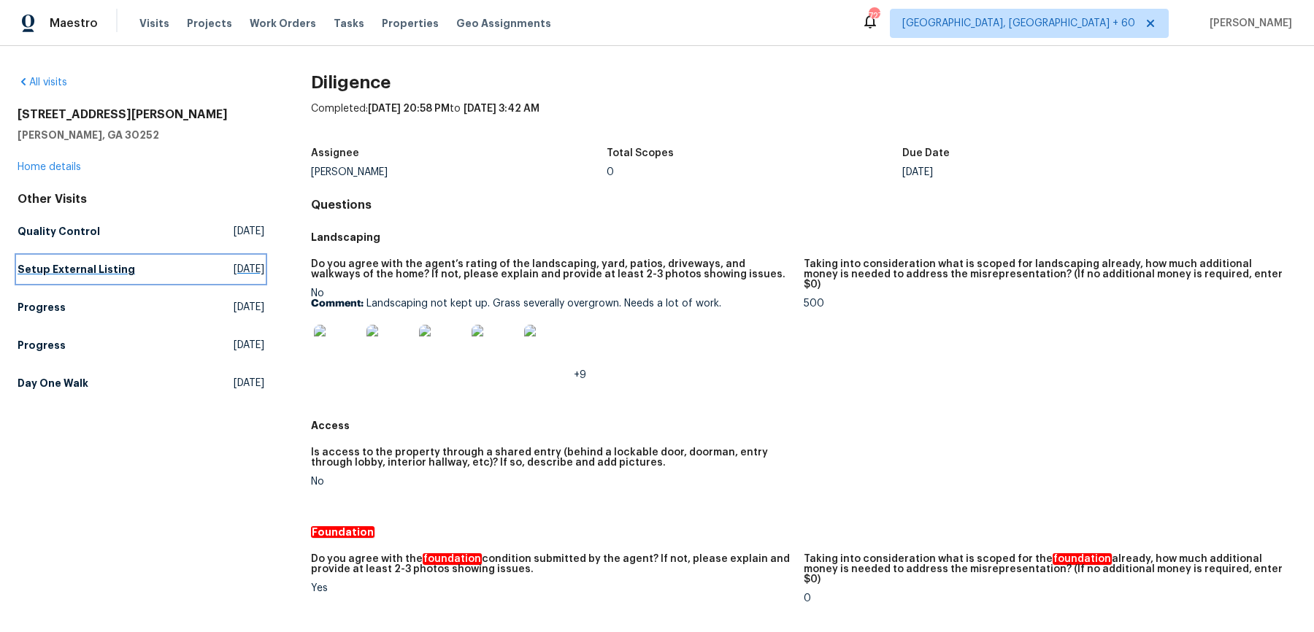
click at [45, 260] on link "Setup External Listing Wed, Sep 24 2025" at bounding box center [141, 269] width 247 height 26
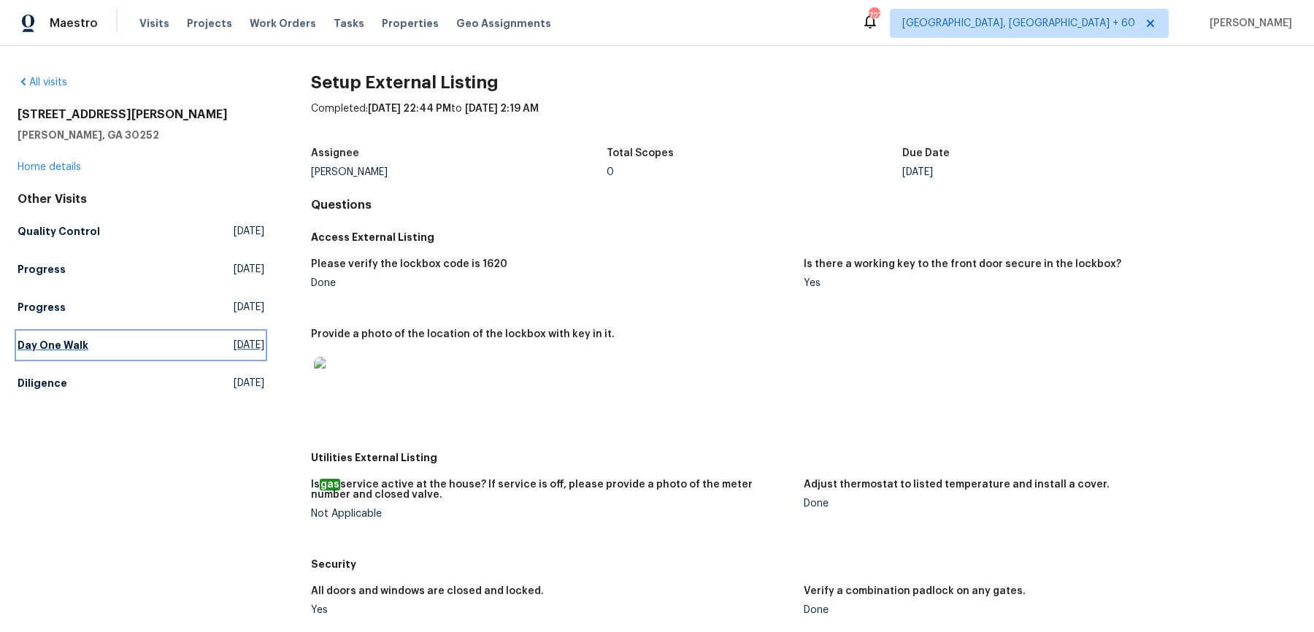
click at [87, 338] on link "Day One Walk [DATE]" at bounding box center [141, 345] width 247 height 26
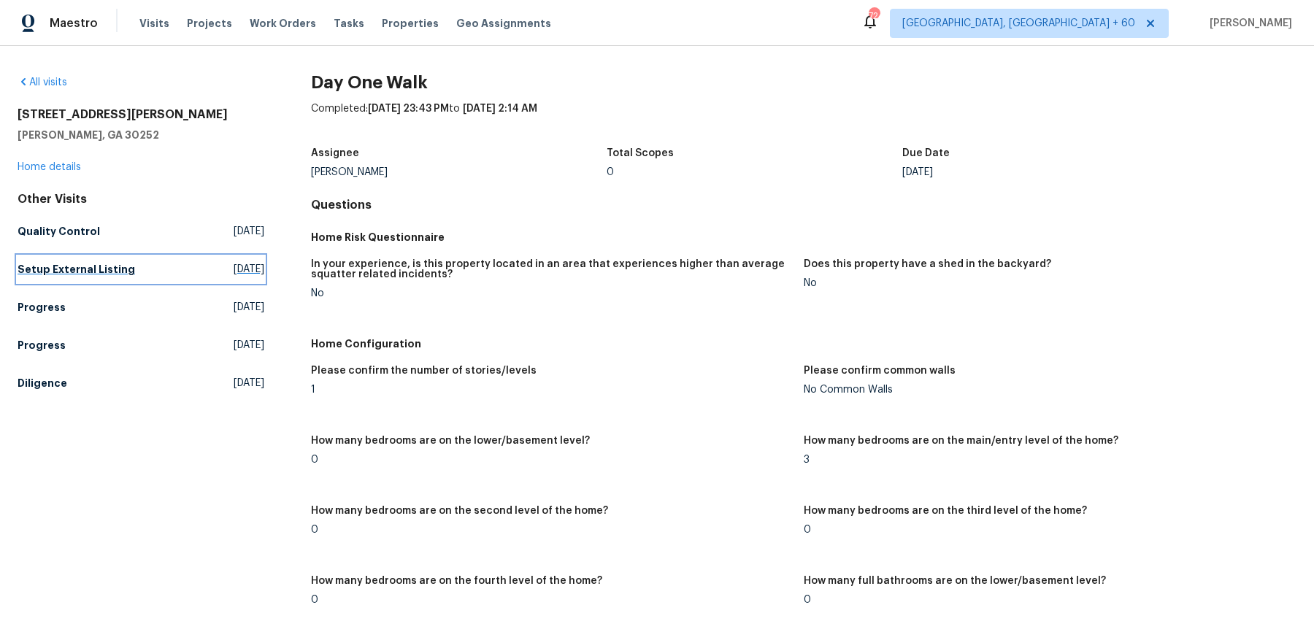
click at [130, 266] on link "Setup External Listing Wed, Sep 24 2025" at bounding box center [141, 269] width 247 height 26
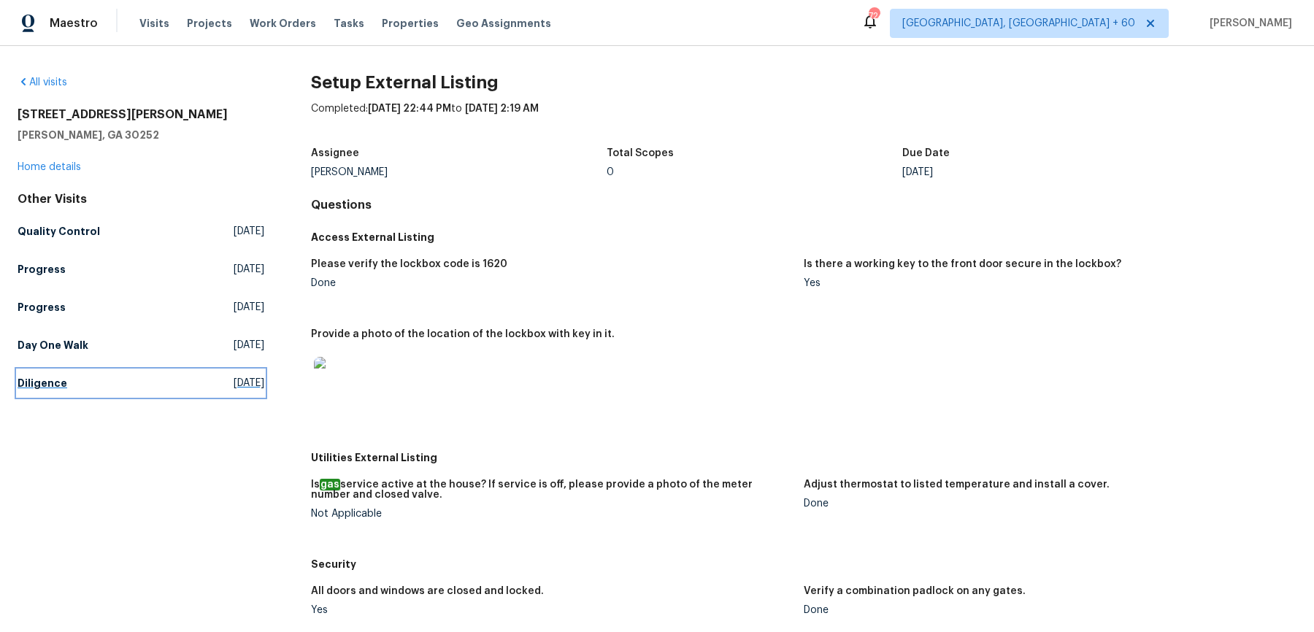
click at [39, 377] on h5 "Diligence" at bounding box center [43, 383] width 50 height 15
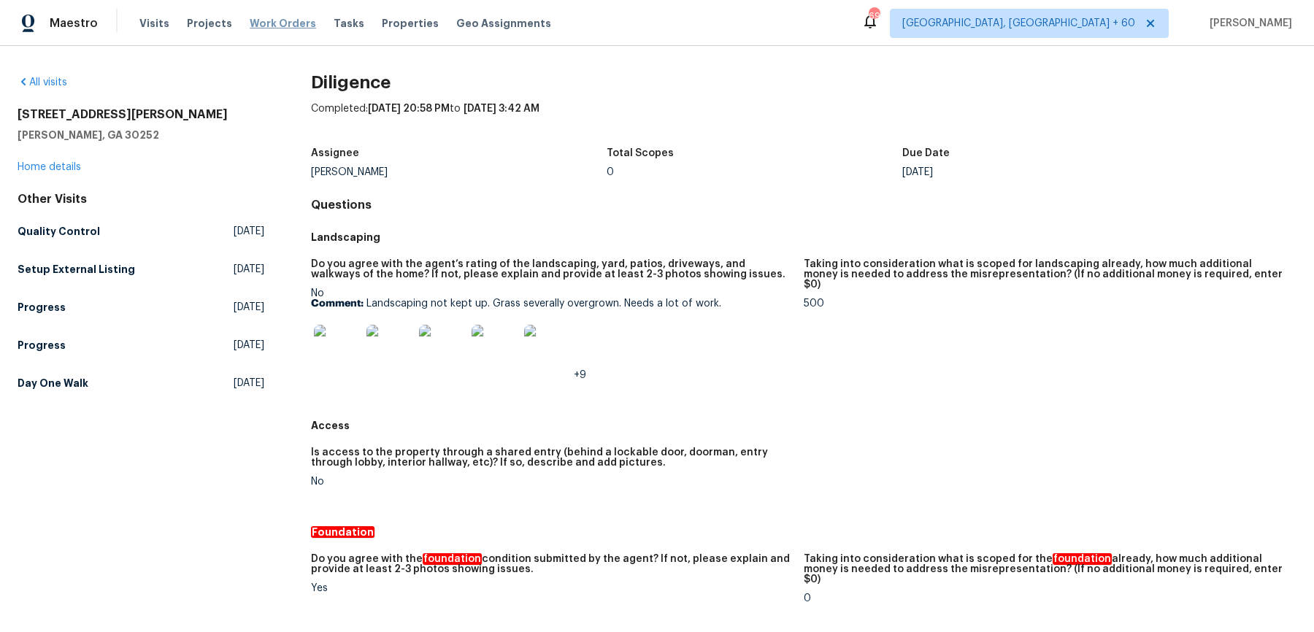
click at [265, 21] on span "Work Orders" at bounding box center [283, 23] width 66 height 15
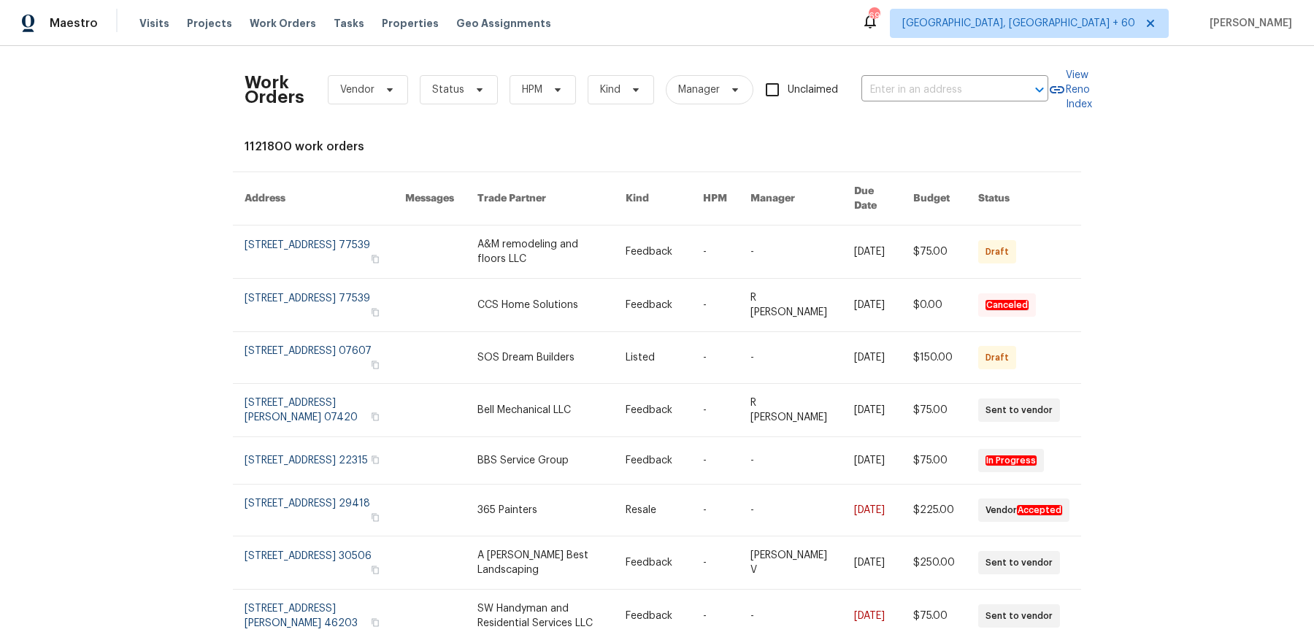
click at [923, 72] on div "Work Orders Vendor Status HPM Kind Manager Unclaimed ​" at bounding box center [647, 90] width 804 height 64
click at [921, 91] on input "text" at bounding box center [934, 90] width 146 height 23
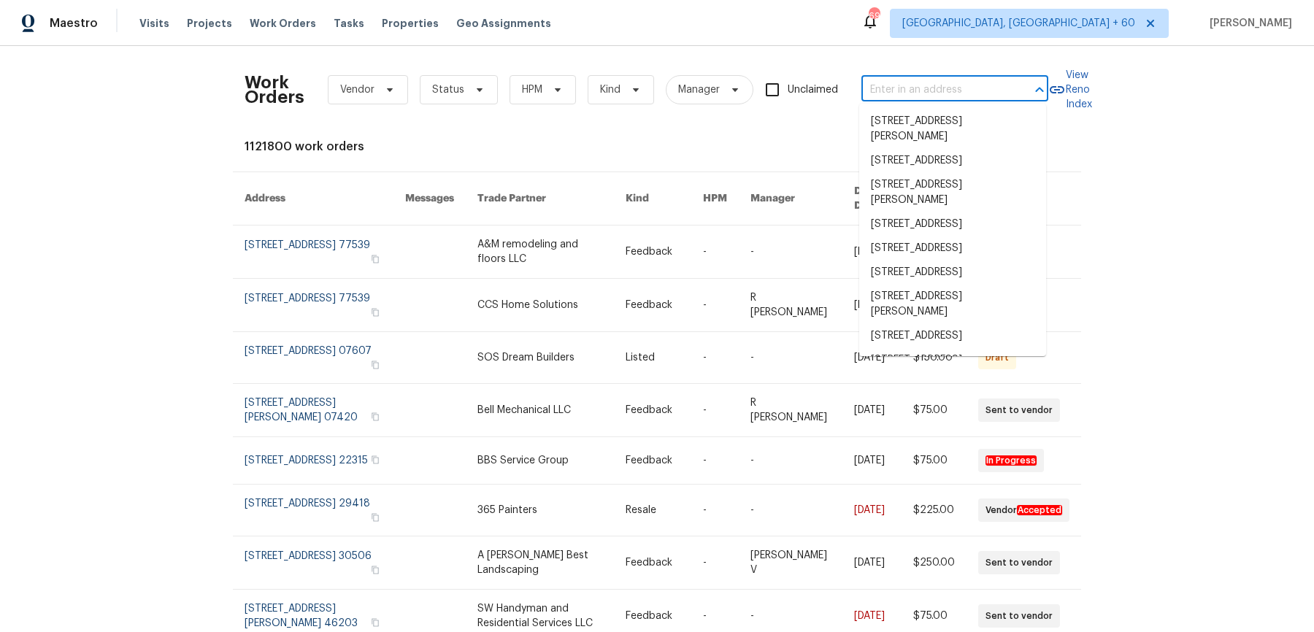
type input "v"
paste input "804 SW Murray Rd Lees Summit, MO 64081"
type input "804 SW Murray Rd Lees Summit, MO 64081"
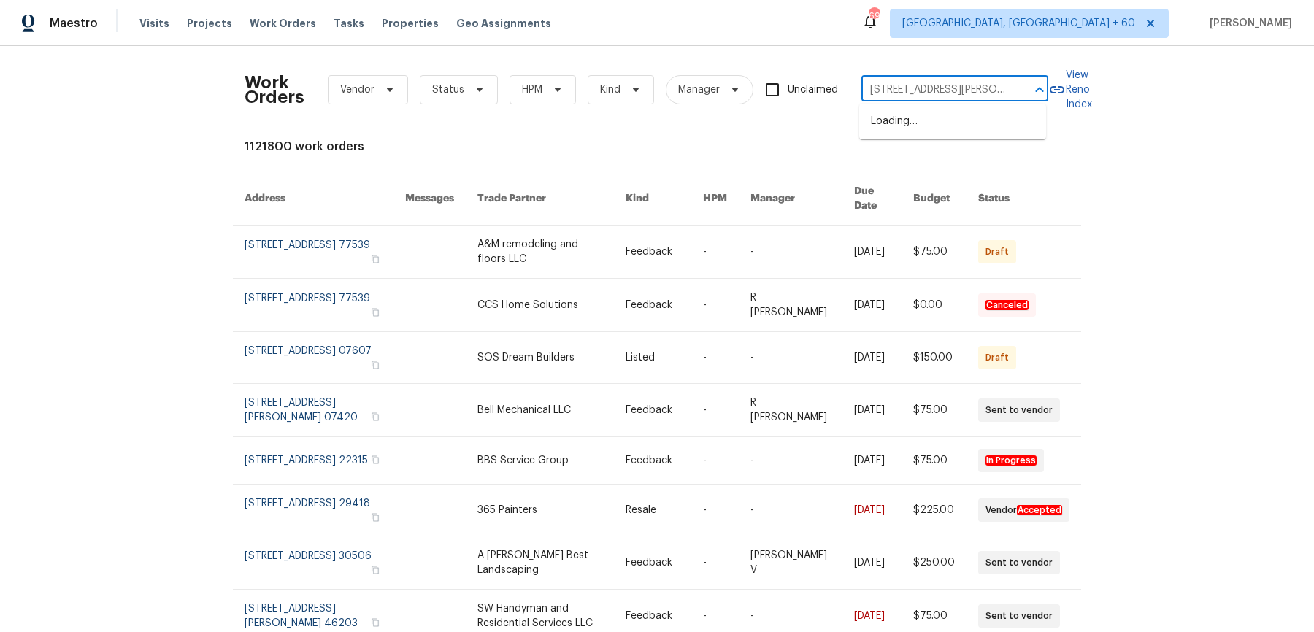
scroll to position [0, 70]
click at [979, 139] on li "804 SW Murray Rd, Lees Summit, MO 64081" at bounding box center [952, 129] width 187 height 39
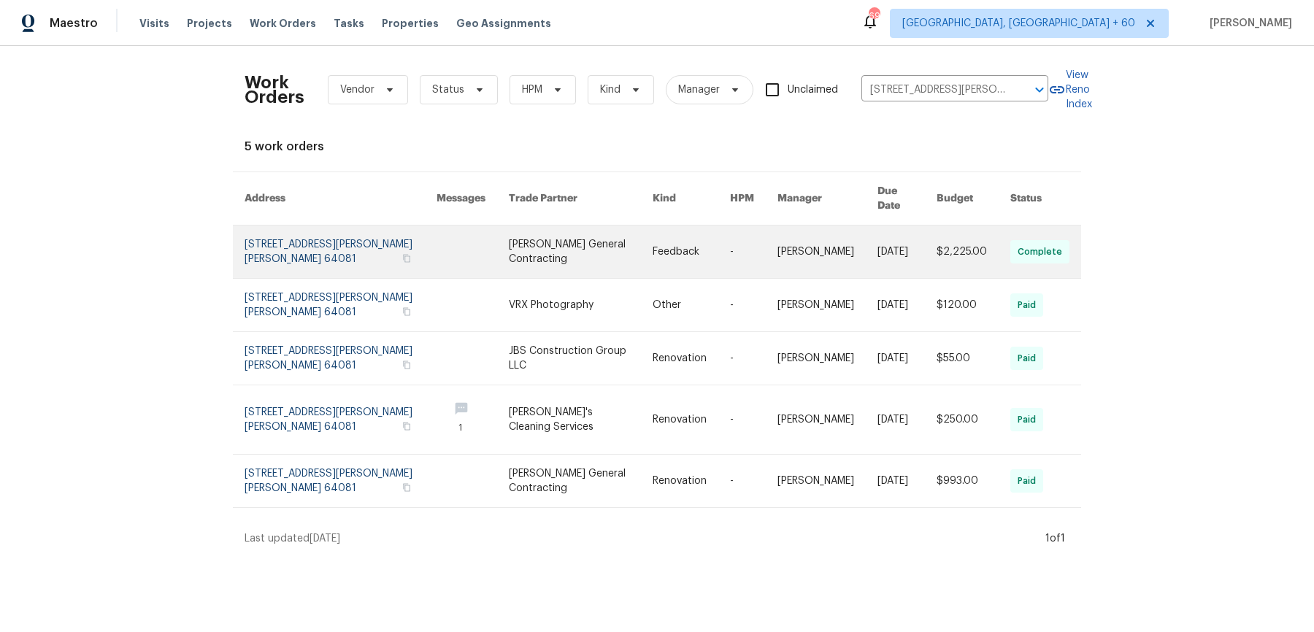
click at [770, 226] on td "Joshua Beatty" at bounding box center [816, 252] width 100 height 53
click at [734, 238] on link at bounding box center [753, 252] width 47 height 53
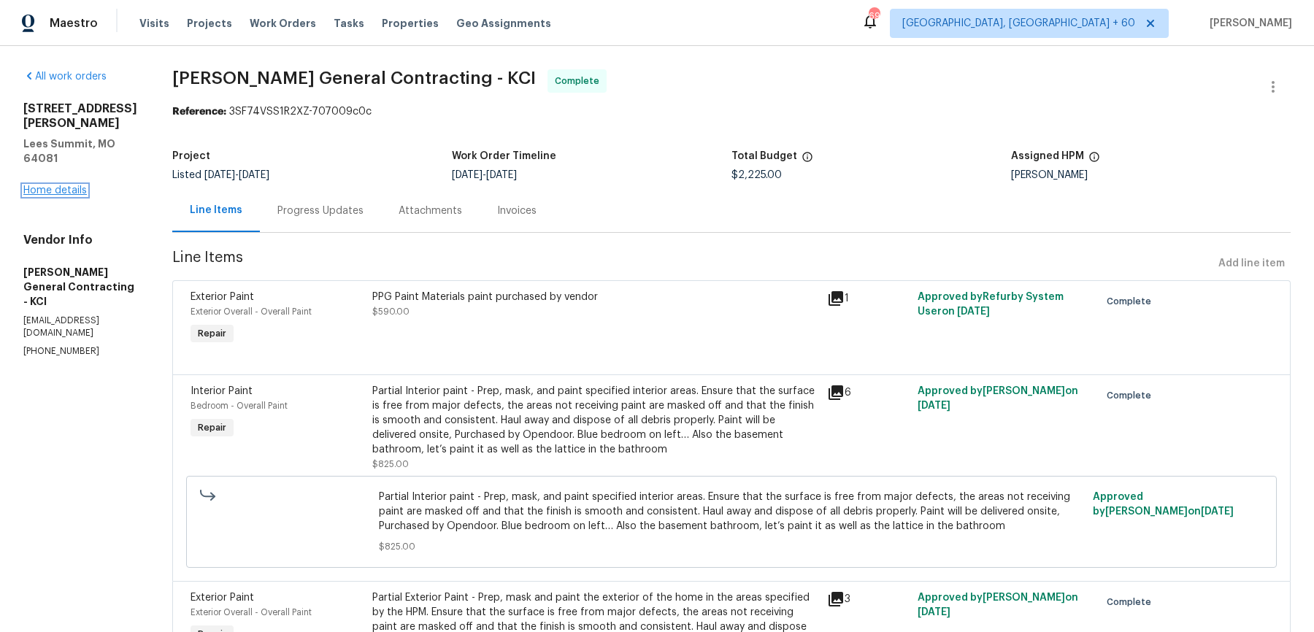
click at [68, 185] on link "Home details" at bounding box center [55, 190] width 64 height 10
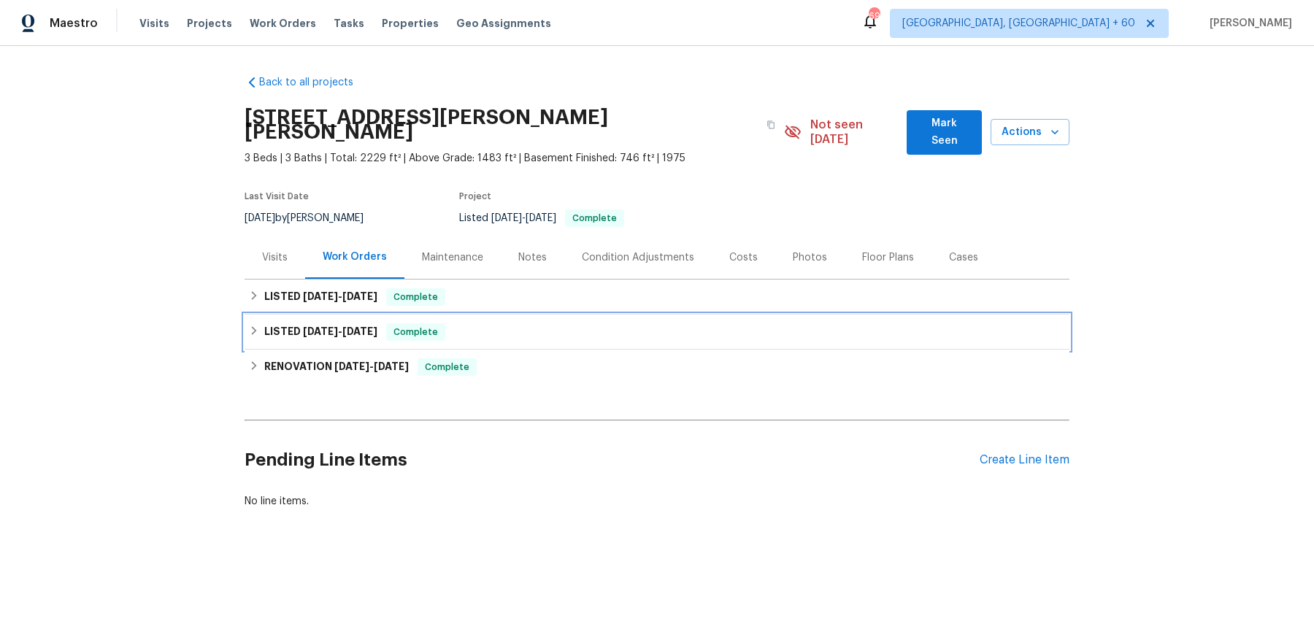
click at [473, 315] on div "LISTED 6/24/25 - 6/25/25 Complete" at bounding box center [657, 332] width 825 height 35
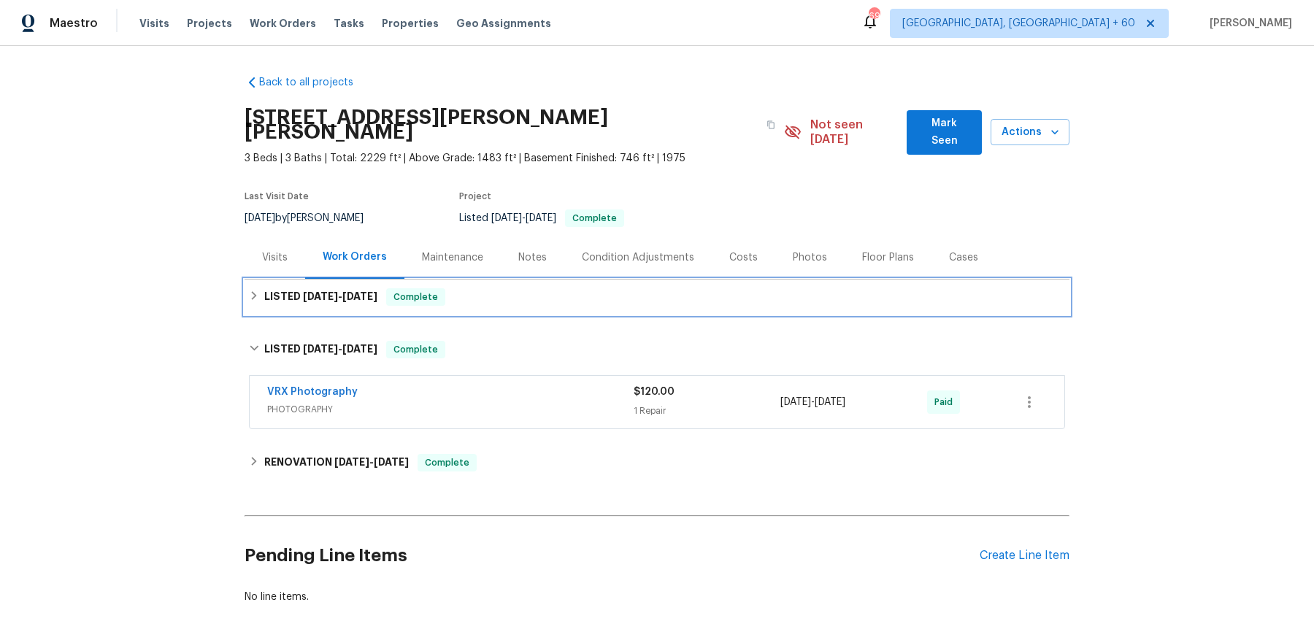
click at [491, 288] on div "LISTED 9/2/25 - 9/2/25 Complete" at bounding box center [657, 297] width 816 height 18
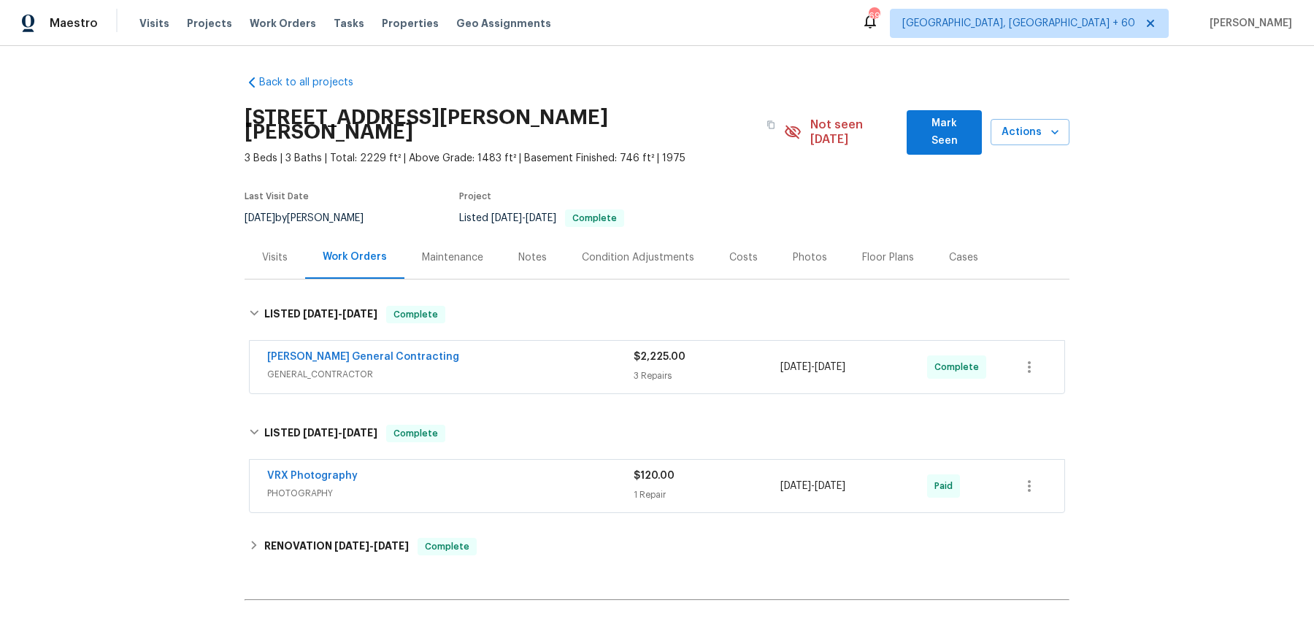
click at [495, 367] on span "GENERAL_CONTRACTOR" at bounding box center [450, 374] width 366 height 15
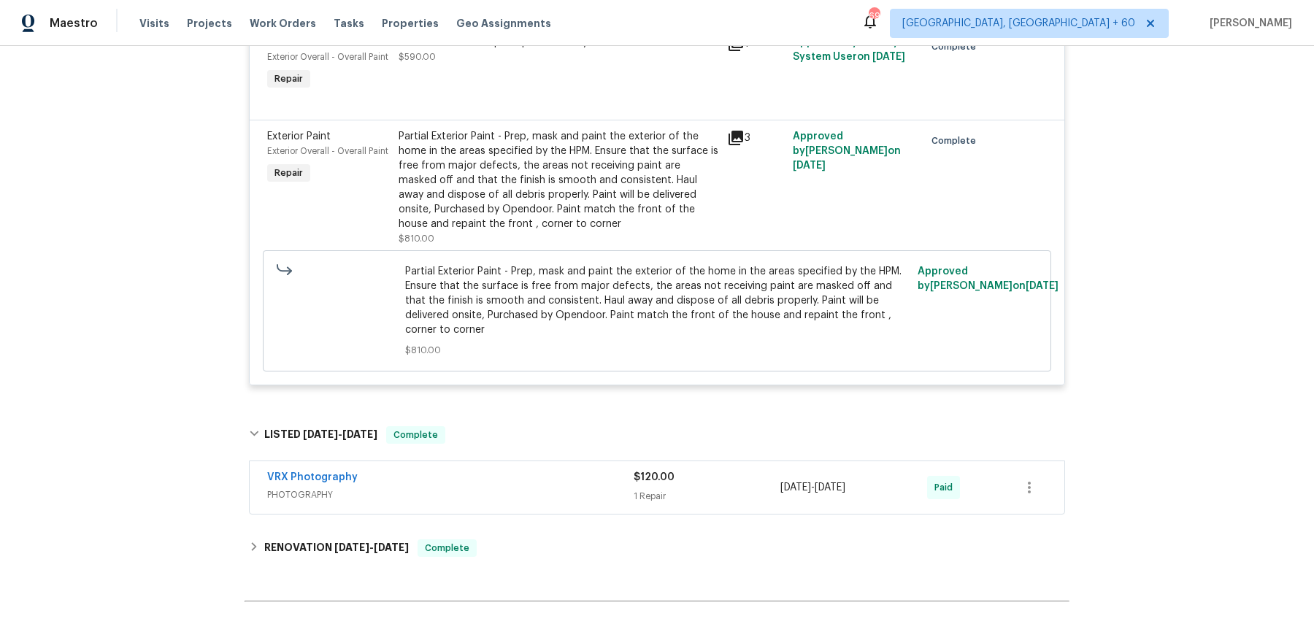
scroll to position [727, 0]
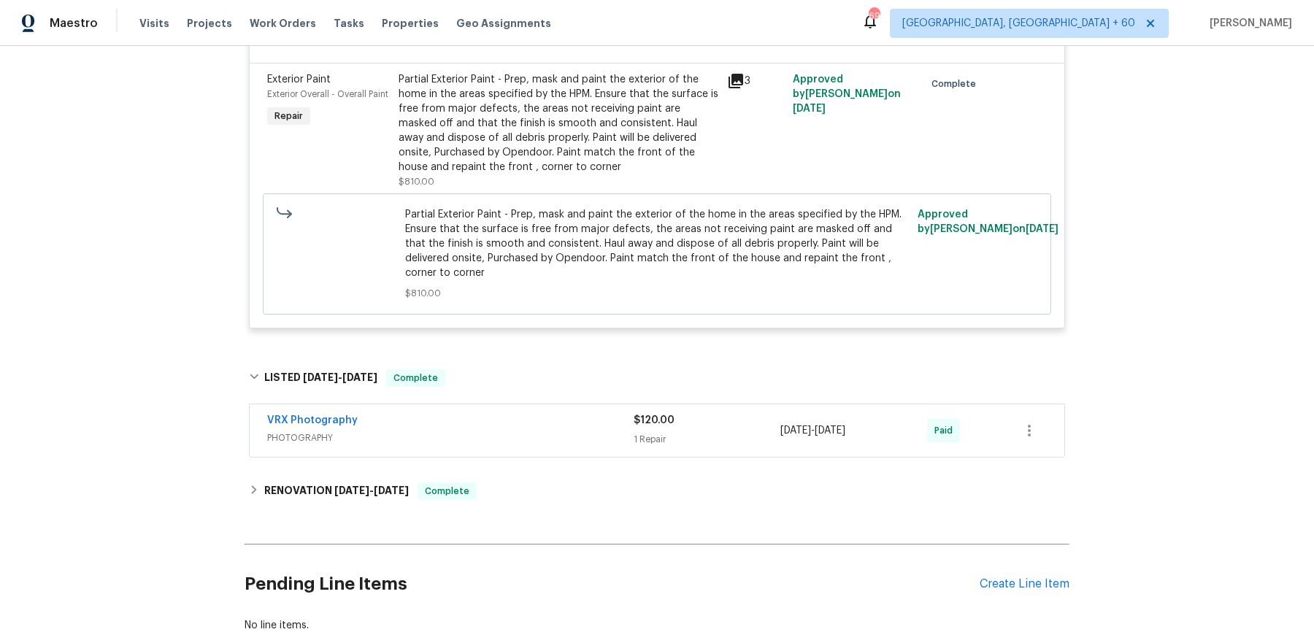
click at [538, 431] on span "PHOTOGRAPHY" at bounding box center [450, 438] width 366 height 15
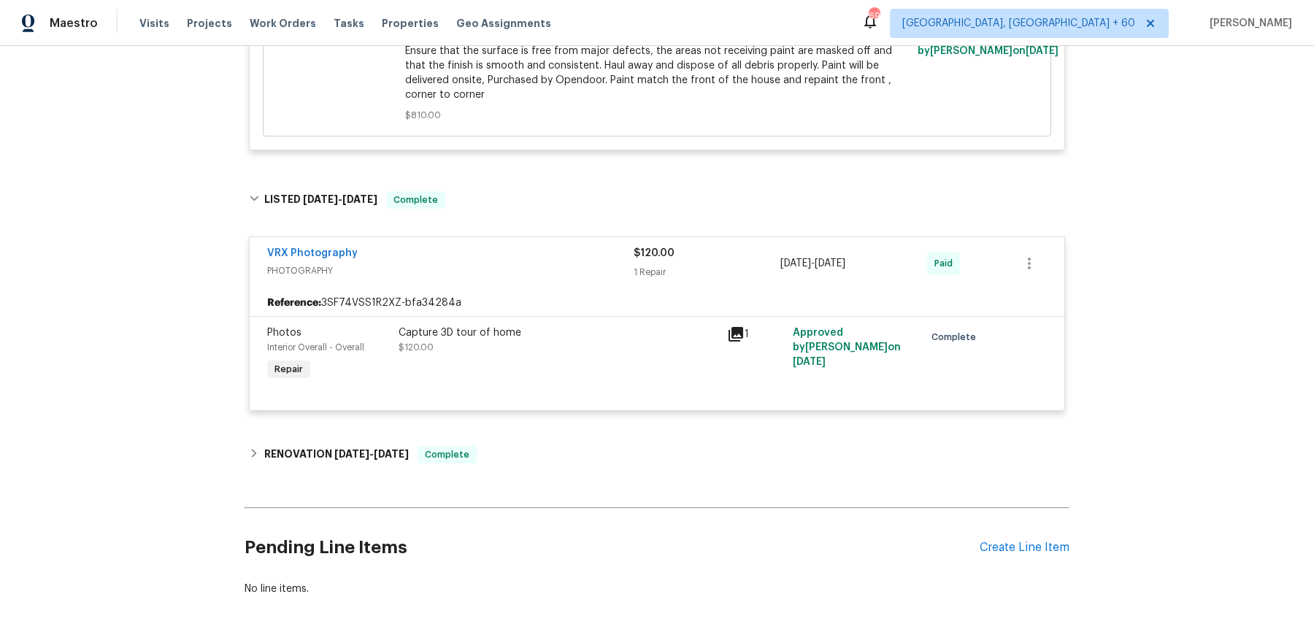
scroll to position [913, 0]
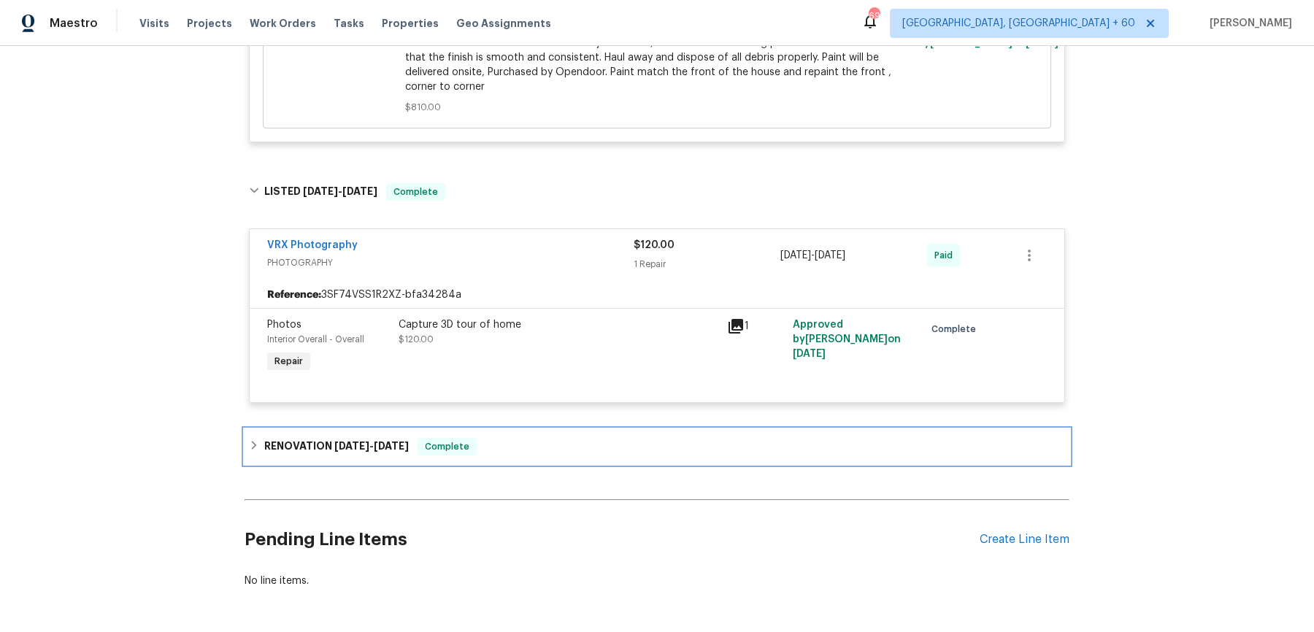
click at [531, 438] on div "RENOVATION 6/17/25 - 6/18/25 Complete" at bounding box center [657, 447] width 816 height 18
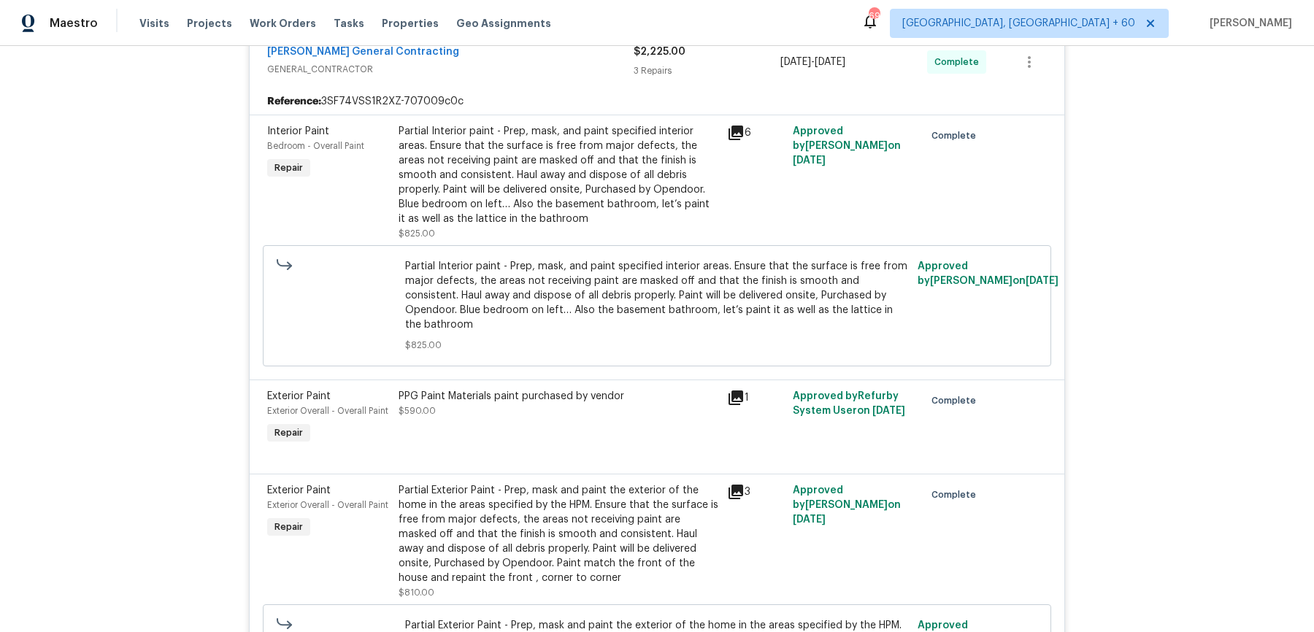
scroll to position [0, 0]
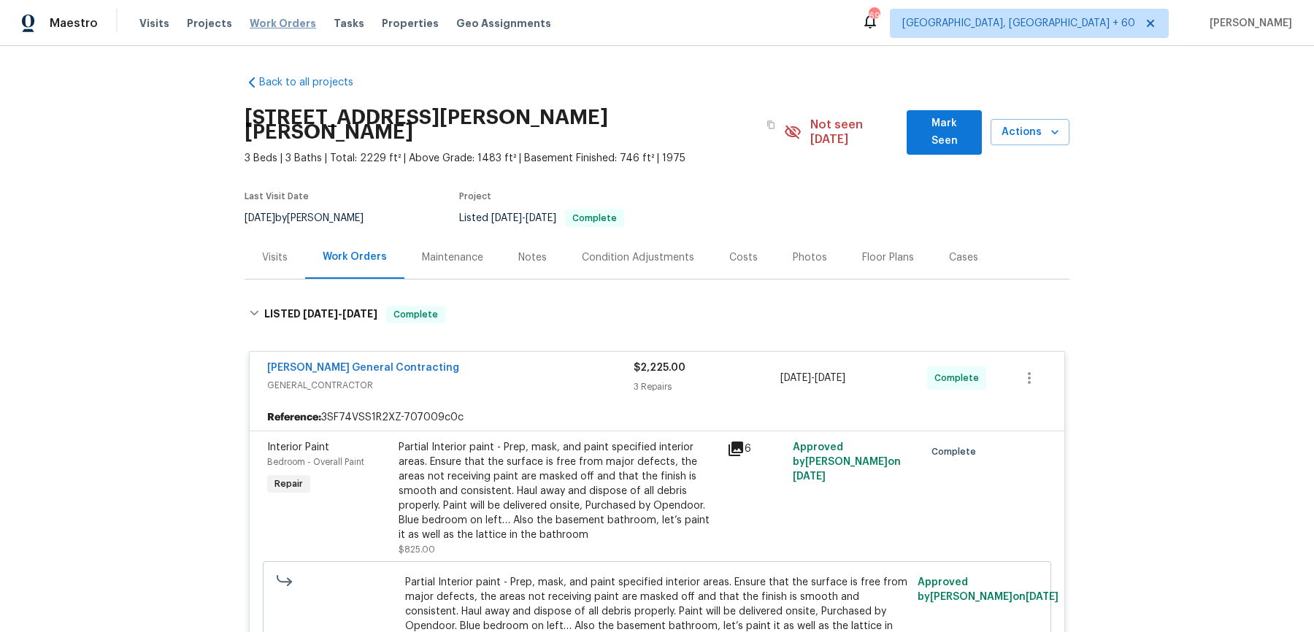
click at [272, 26] on span "Work Orders" at bounding box center [283, 23] width 66 height 15
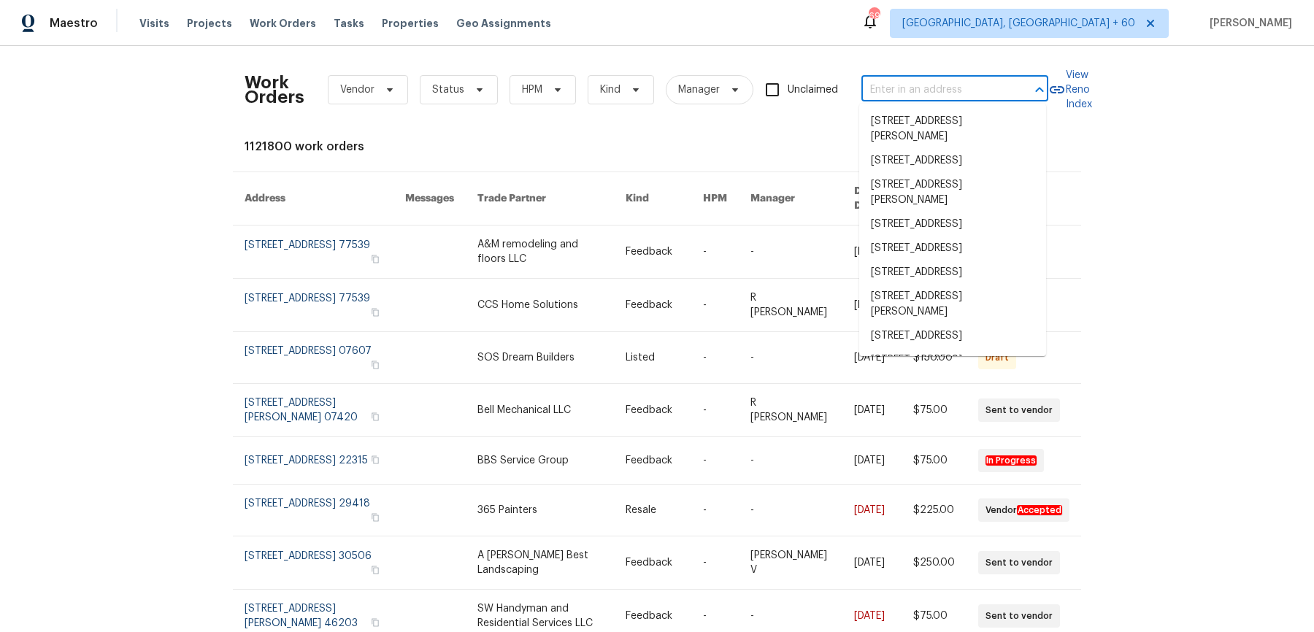
click at [937, 87] on input "text" at bounding box center [934, 90] width 146 height 23
paste input "2042 Compacta Dr Wendell, NC 27591"
type input "2042 Compacta Dr Wendell, NC 27591"
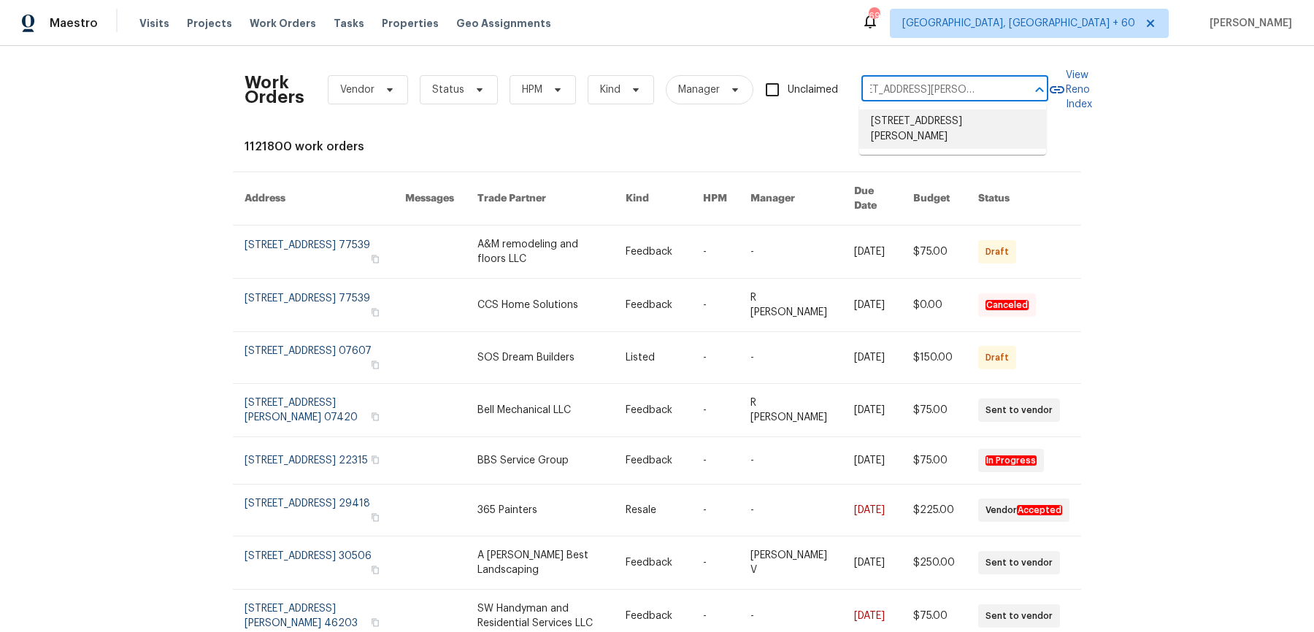
click at [928, 122] on li "2042 Compacta Dr, Wendell, NC 27591" at bounding box center [952, 129] width 187 height 39
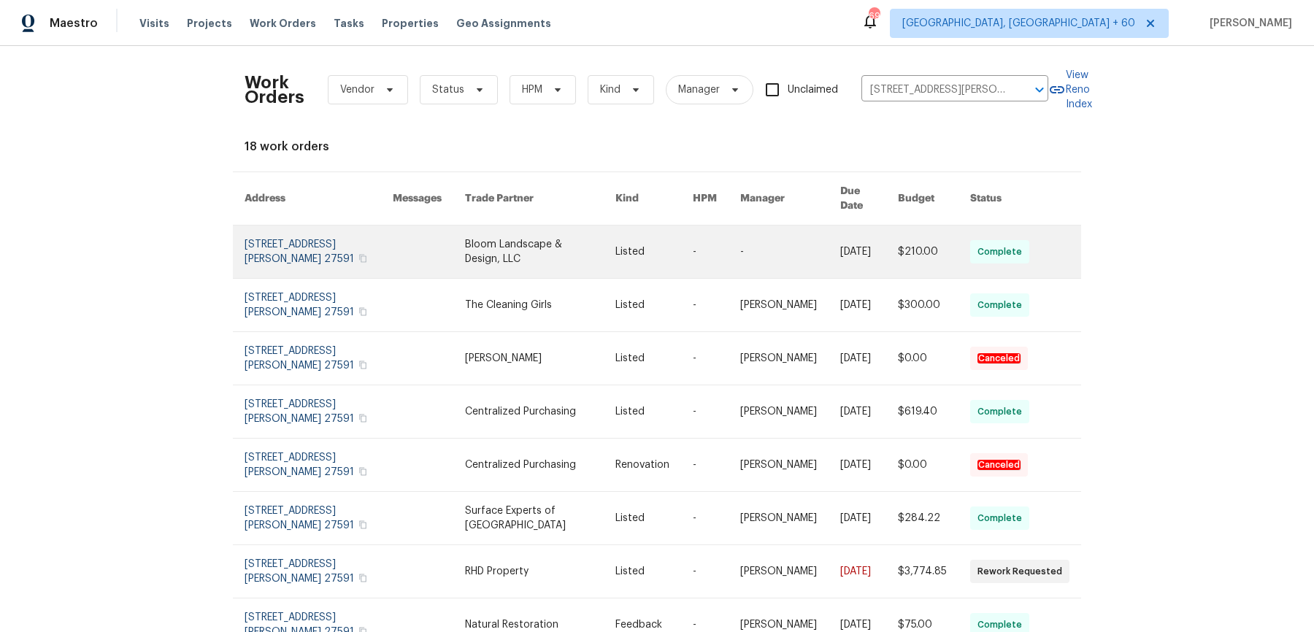
click at [829, 253] on td "9/22/2025" at bounding box center [858, 252] width 58 height 53
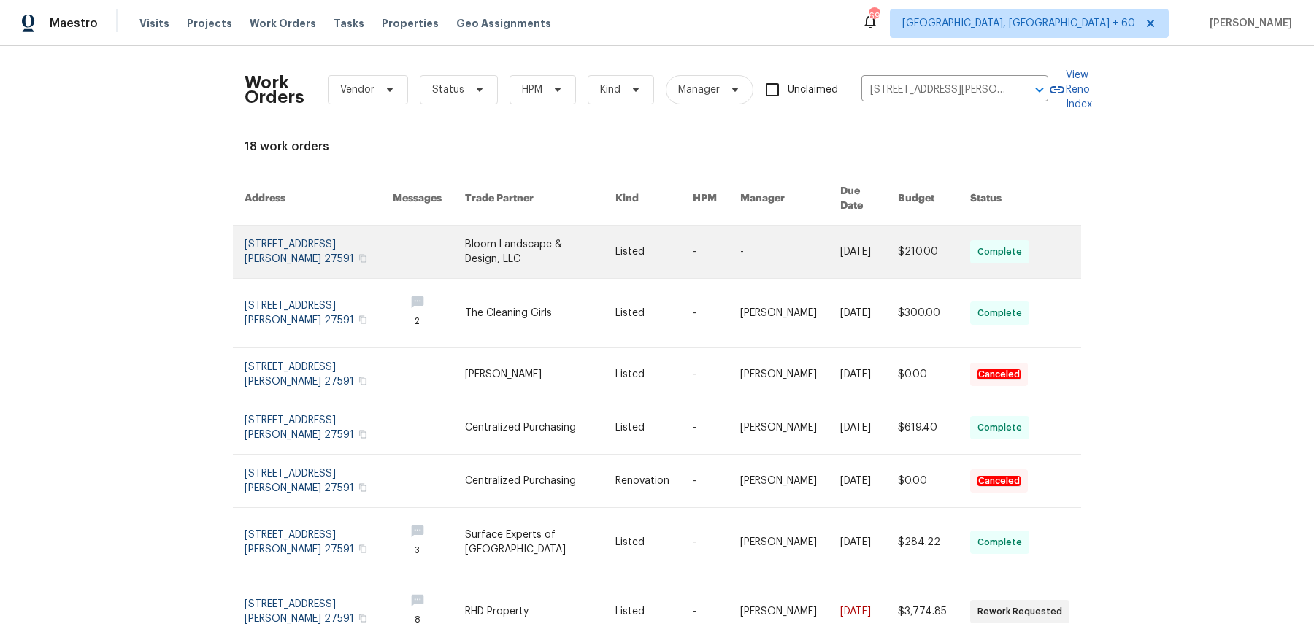
click at [811, 247] on link at bounding box center [790, 252] width 100 height 53
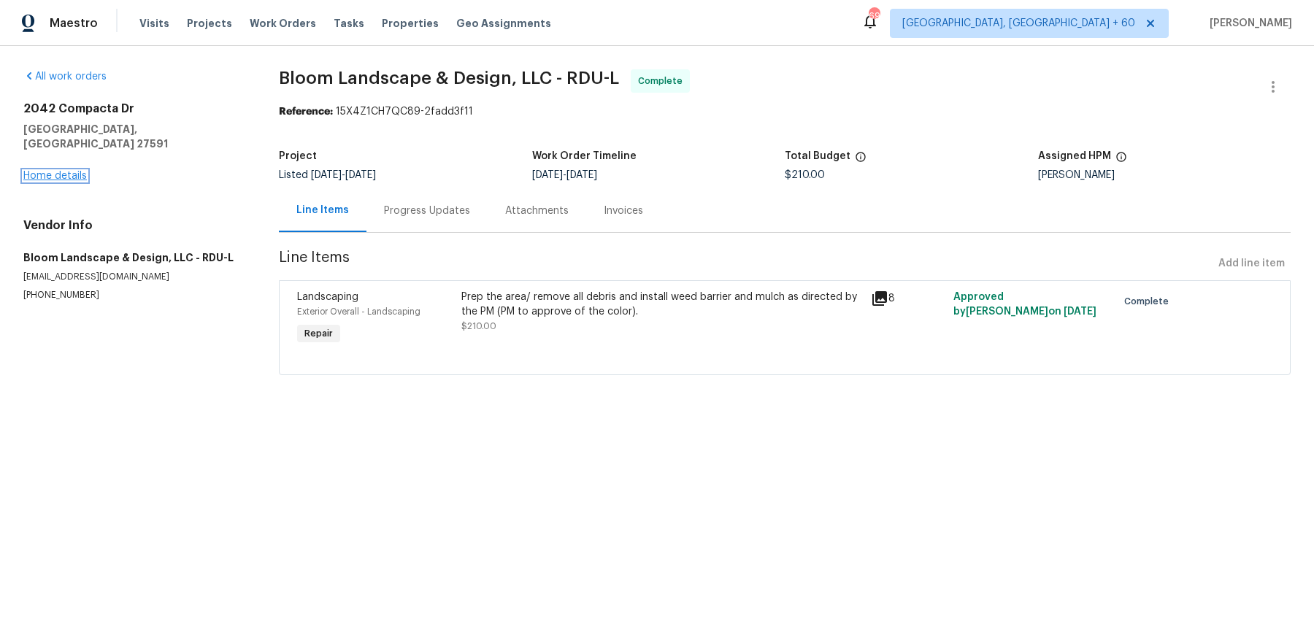
click at [72, 171] on link "Home details" at bounding box center [55, 176] width 64 height 10
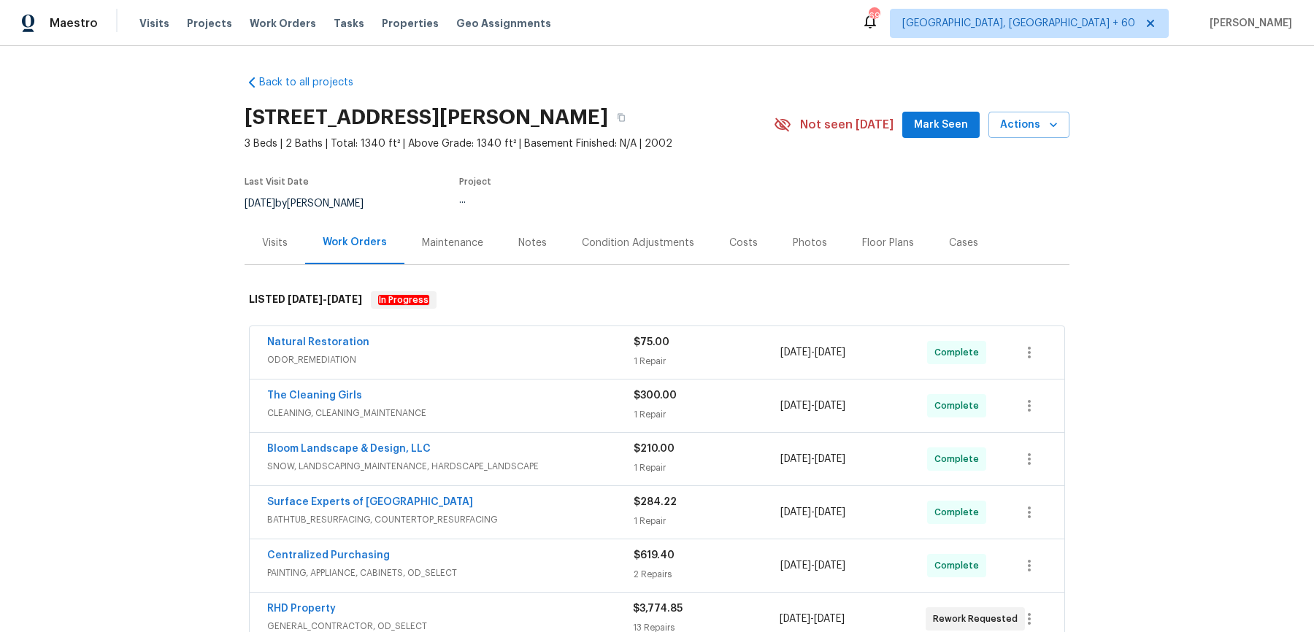
click at [541, 350] on div "Natural Restoration" at bounding box center [450, 344] width 366 height 18
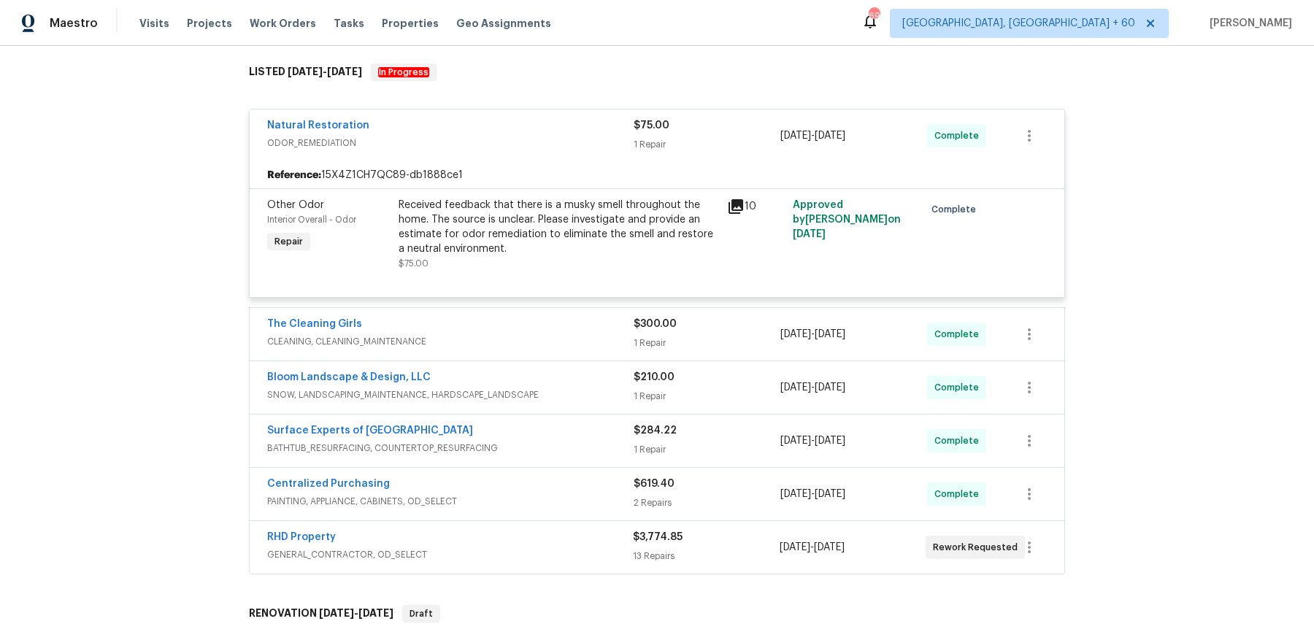
scroll to position [242, 0]
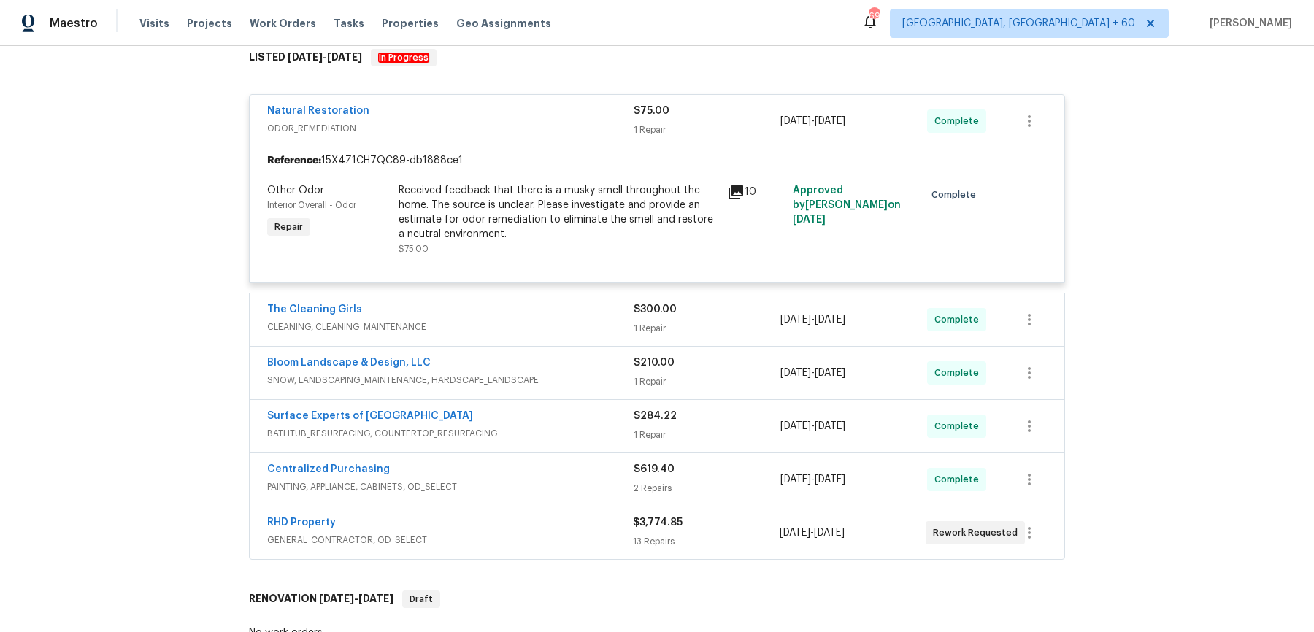
click at [543, 347] on div "Bloom Landscape & Design, LLC SNOW, LANDSCAPING_MAINTENANCE, HARDSCAPE_LANDSCAP…" at bounding box center [657, 373] width 815 height 53
click at [548, 331] on span "CLEANING, CLEANING_MAINTENANCE" at bounding box center [450, 327] width 366 height 15
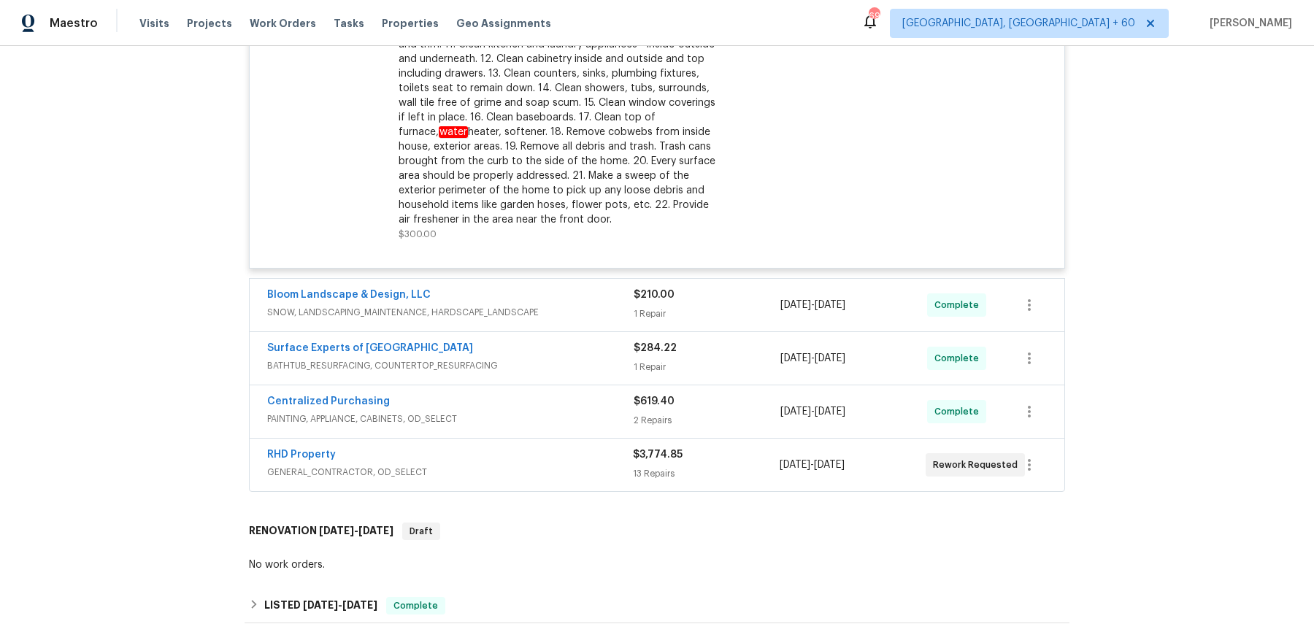
scroll to position [869, 0]
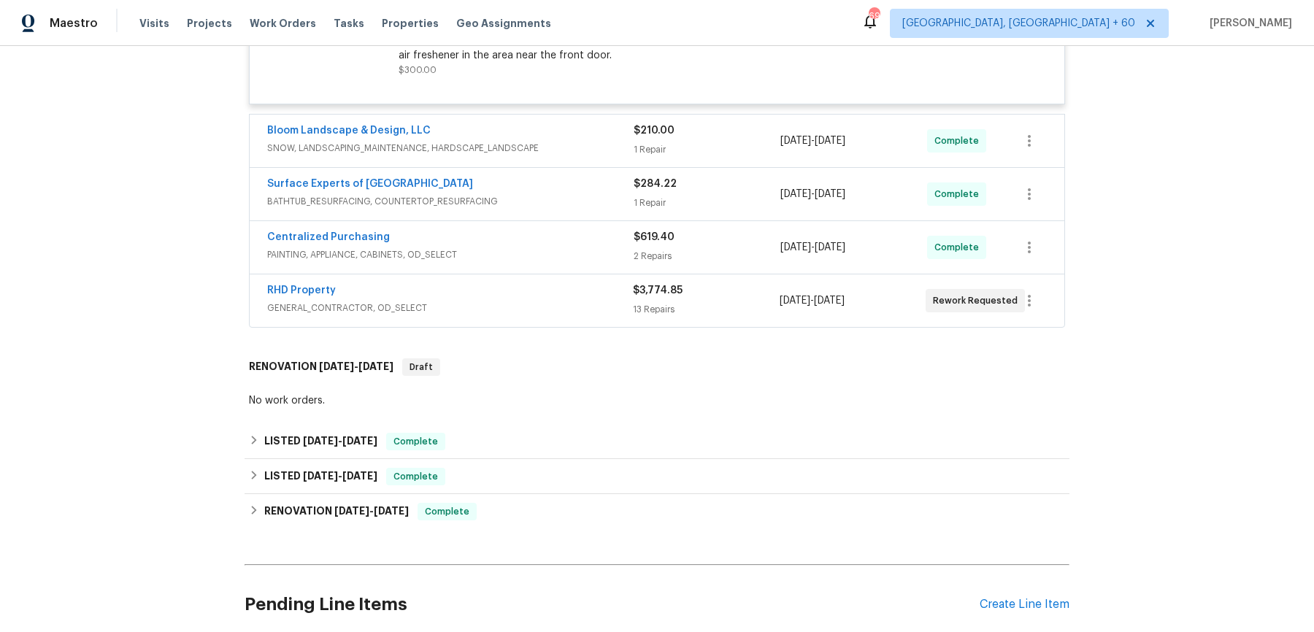
click at [611, 123] on div "Bloom Landscape & Design, LLC" at bounding box center [450, 132] width 366 height 18
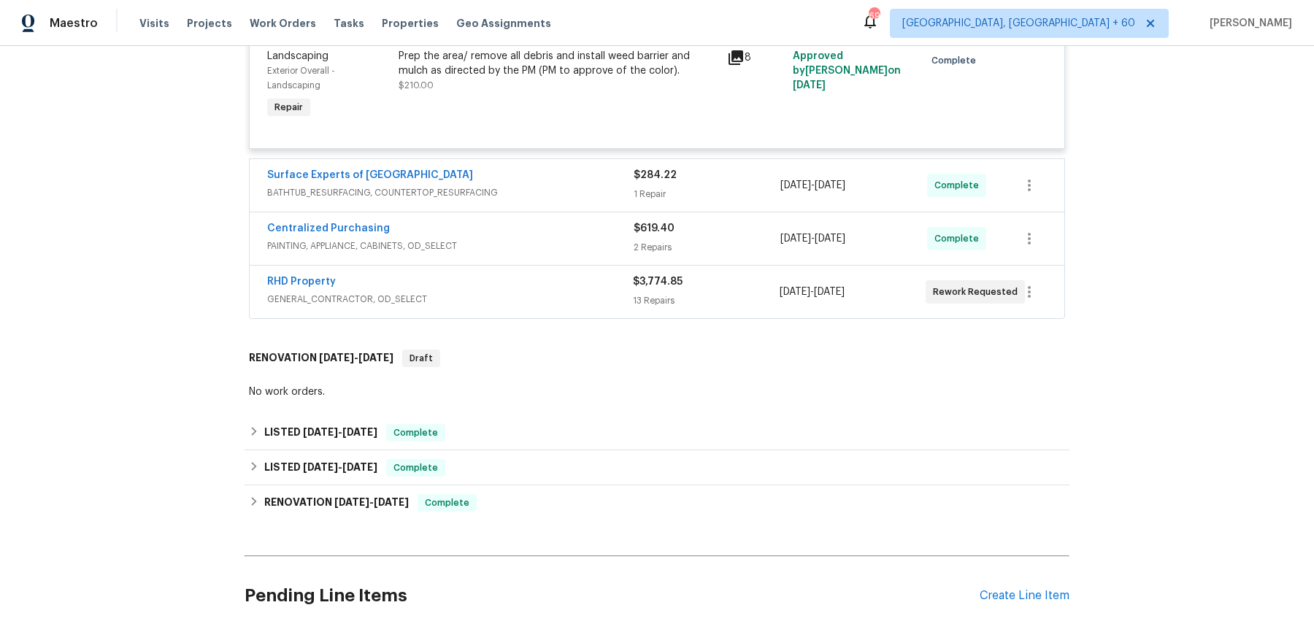
click at [618, 200] on div "Surface Experts of North Raleigh BATHTUB_RESURFACING, COUNTERTOP_RESURFACING" at bounding box center [450, 185] width 366 height 35
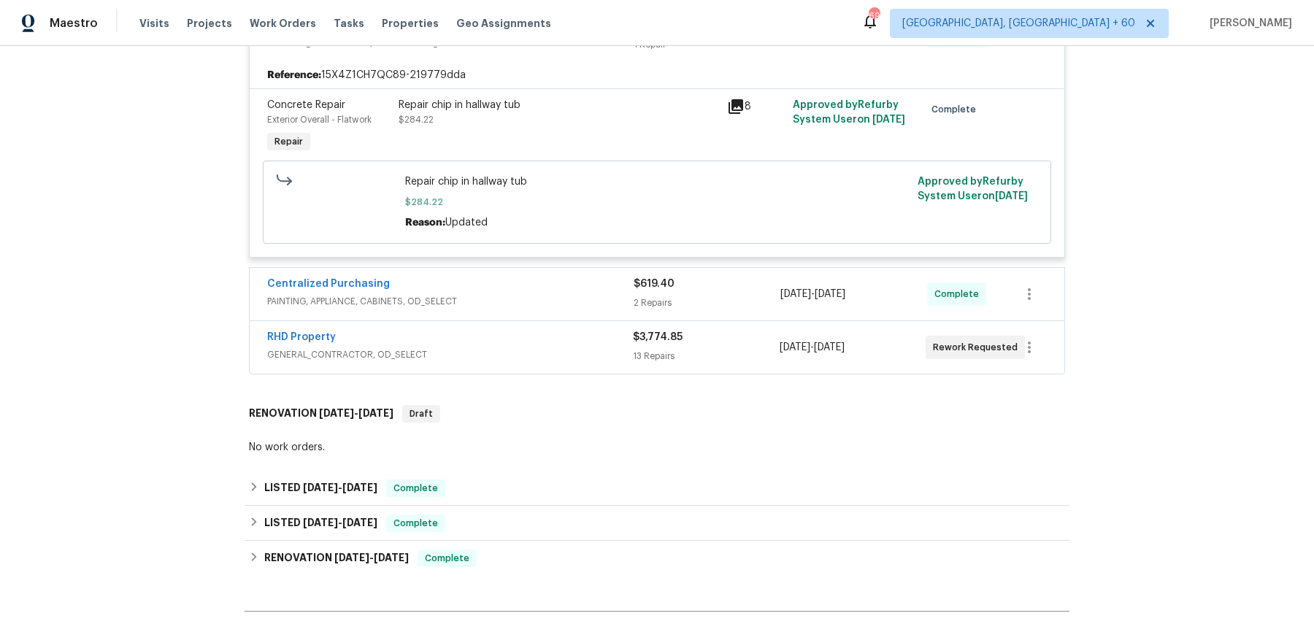
click at [569, 285] on div "Centralized Purchasing" at bounding box center [450, 286] width 366 height 18
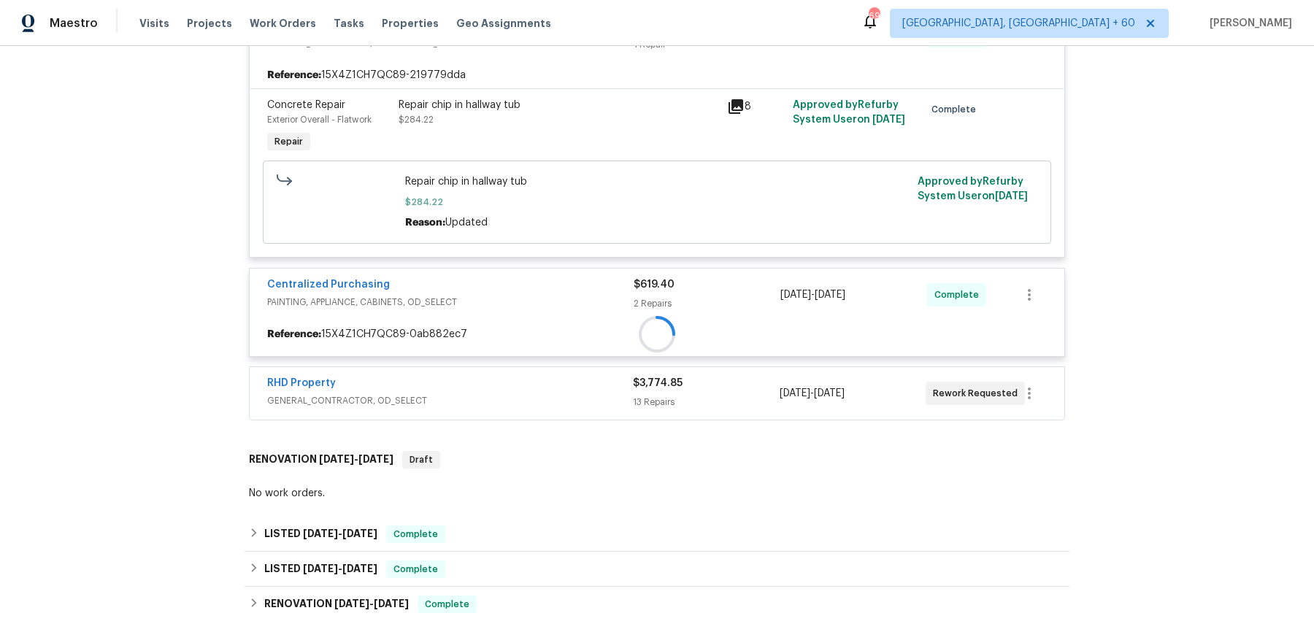
scroll to position [1356, 0]
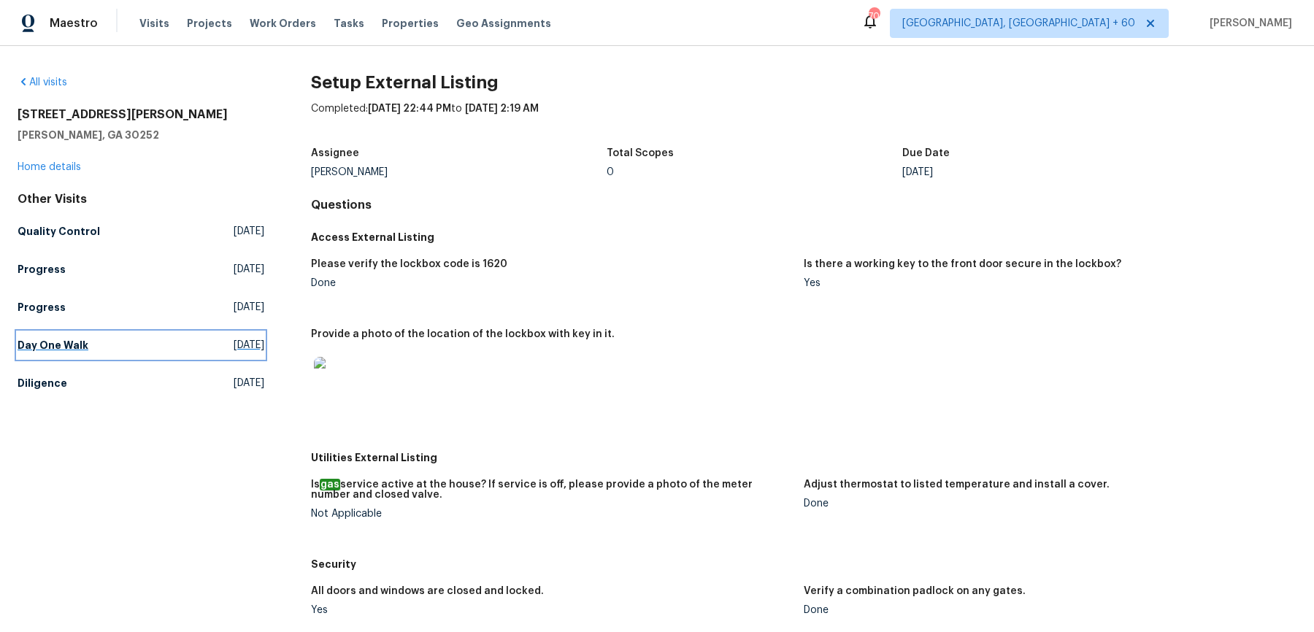
click at [75, 347] on h5 "Day One Walk" at bounding box center [53, 345] width 71 height 15
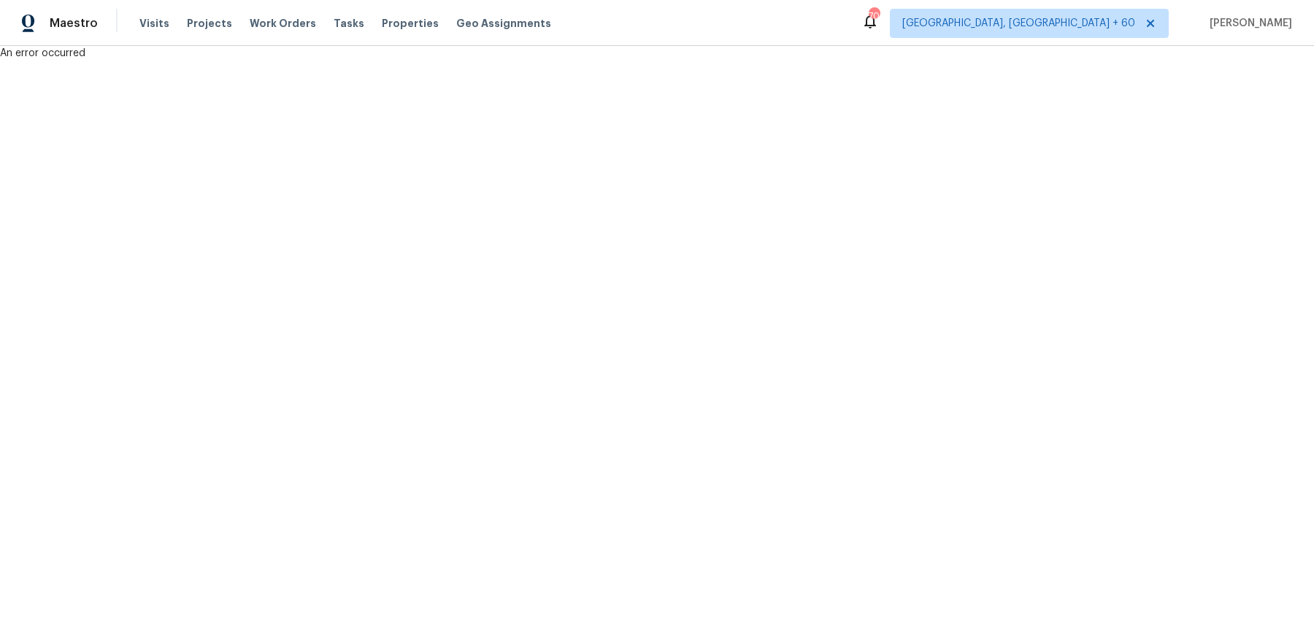
click at [496, 61] on html "Maestro Visits Projects Work Orders Tasks Properties Geo Assignments 709 [GEOGR…" at bounding box center [657, 30] width 1314 height 61
click at [530, 61] on html "Maestro Visits Projects Work Orders Tasks Properties Geo Assignments 709 [GEOGR…" at bounding box center [657, 30] width 1314 height 61
